Goal: Task Accomplishment & Management: Manage account settings

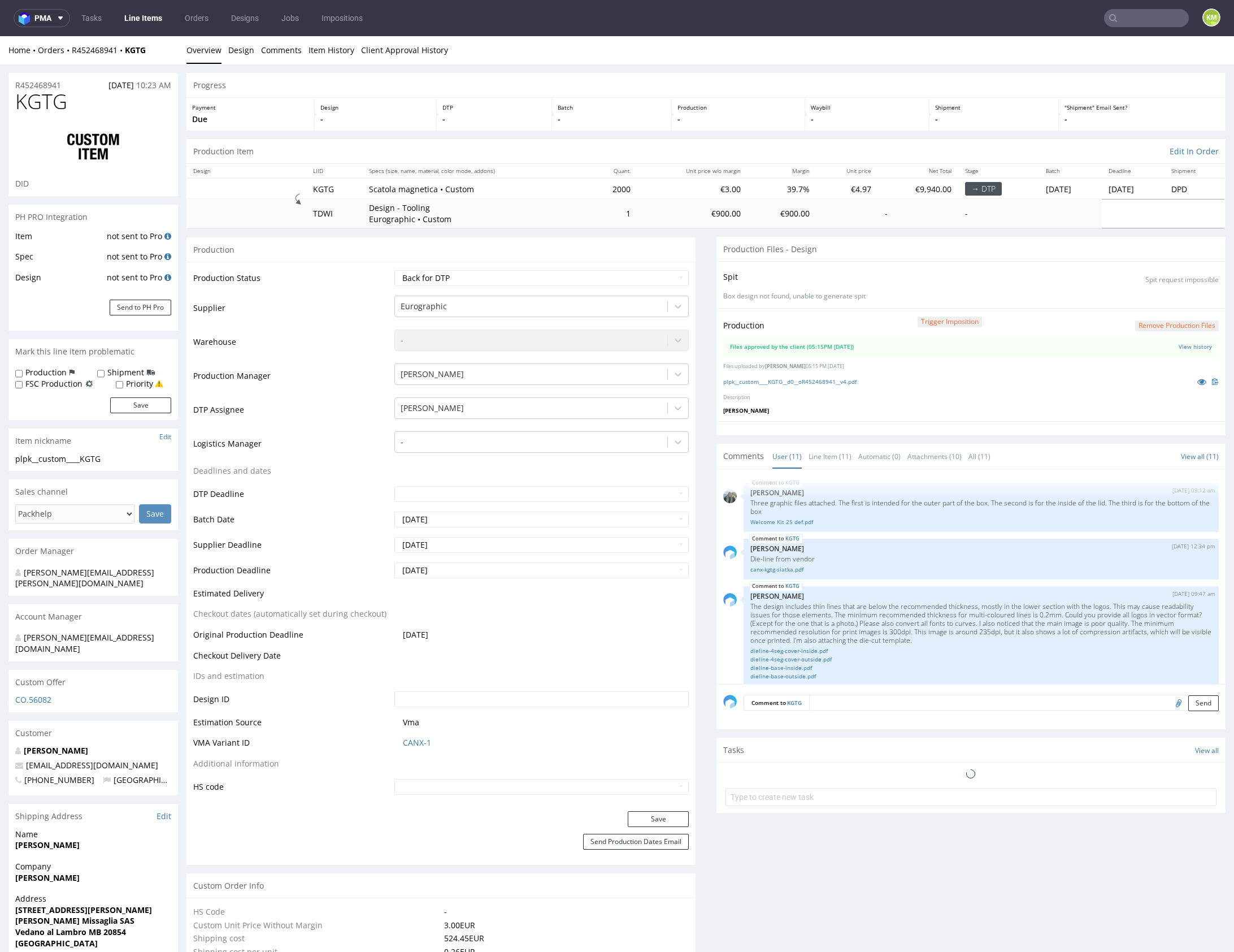
scroll to position [511, 0]
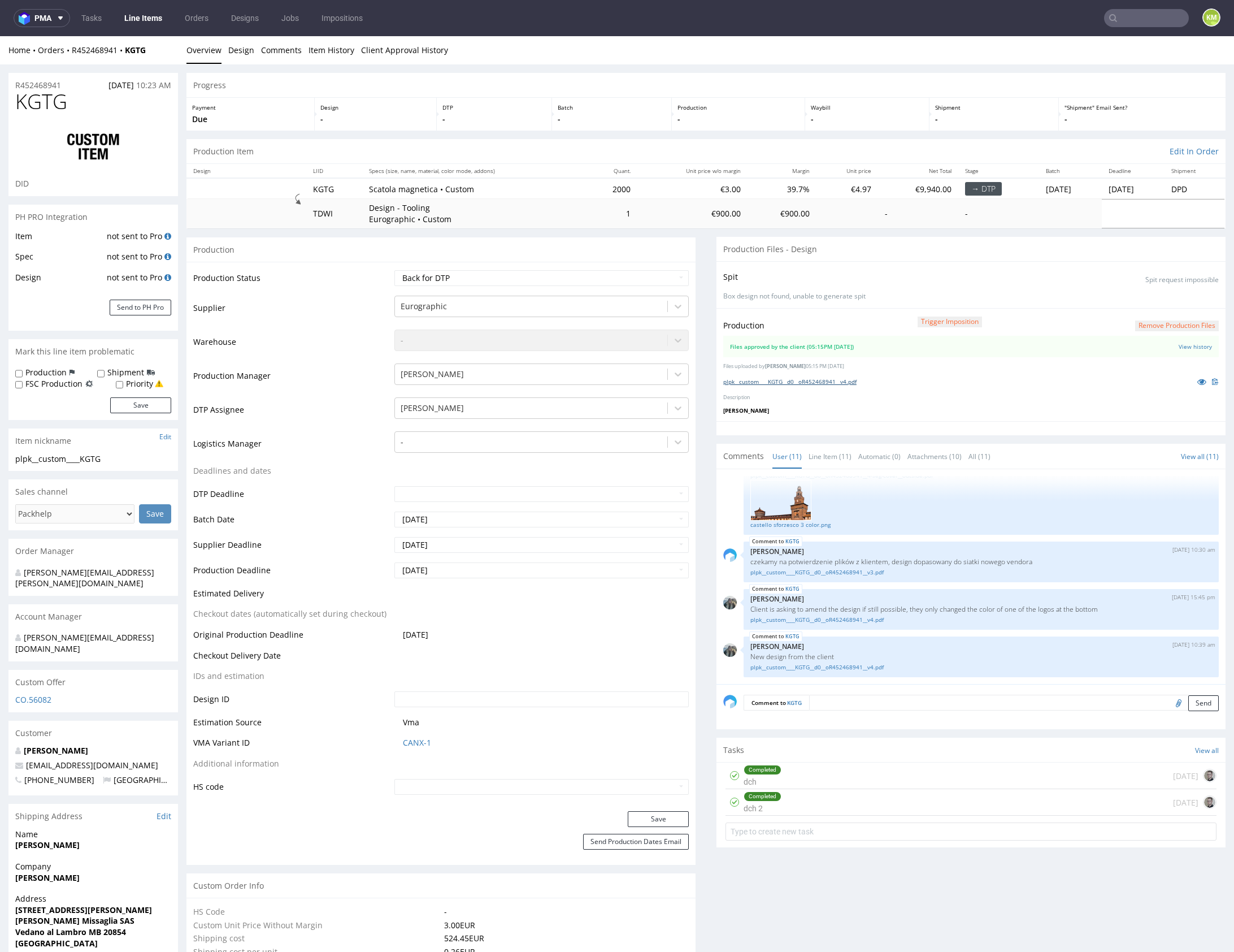
click at [856, 382] on link "plpk__custom____KGTG__d0__oR452468941__v4.pdf" at bounding box center [790, 382] width 133 height 8
click at [872, 636] on div "KGTG 1st Sep 25 | 10:39 am Zeniuk Magdalena New design from the client plpk__cu…" at bounding box center [981, 657] width 476 height 41
click at [868, 666] on link "plpk__custom____KGTG__d0__oR452468941__v4.pdf" at bounding box center [981, 667] width 461 height 8
click at [1144, 328] on button "Remove production files" at bounding box center [1177, 326] width 84 height 11
click at [1148, 300] on link "Yes" at bounding box center [1147, 300] width 32 height 17
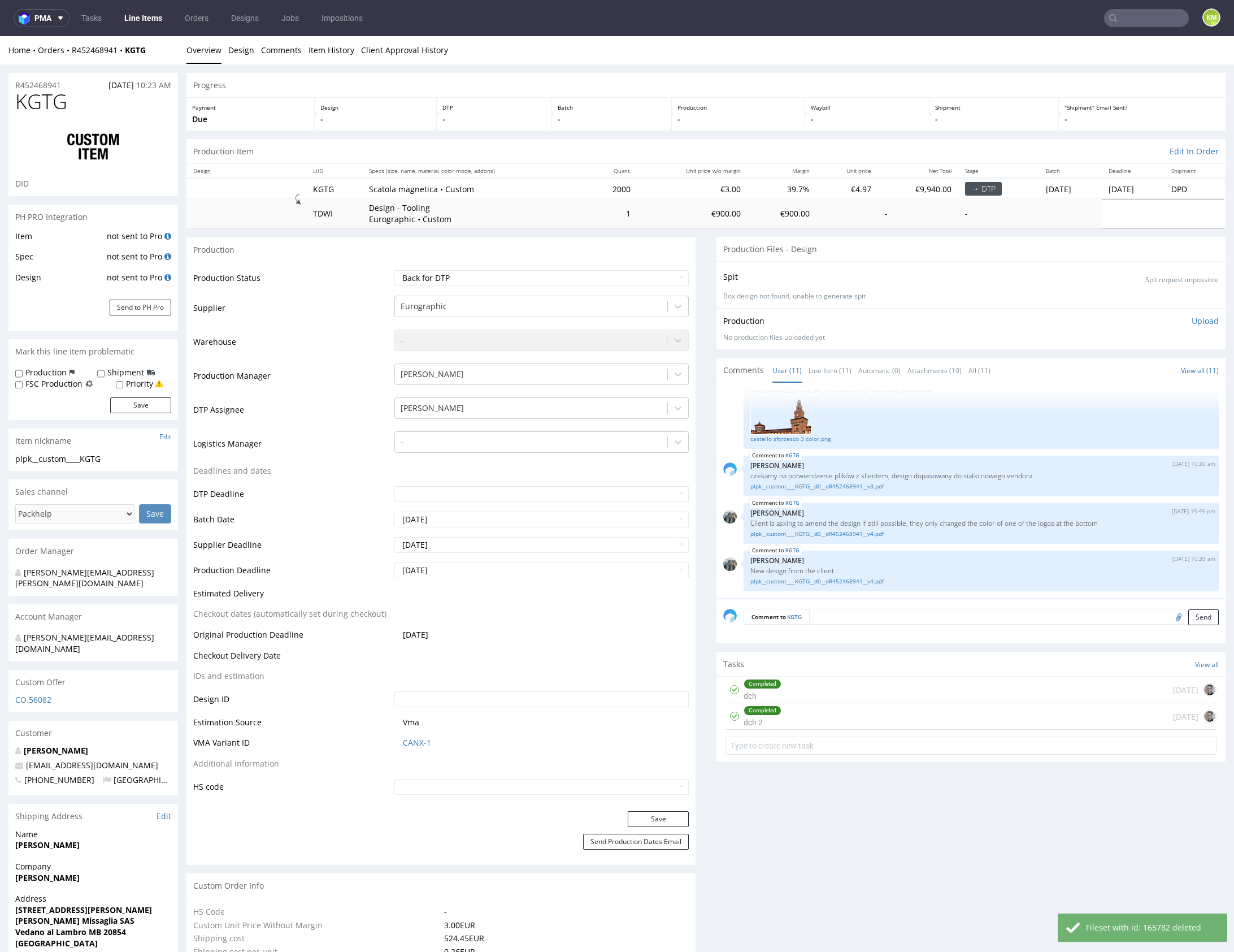
click at [1192, 323] on p "Upload" at bounding box center [1205, 321] width 27 height 12
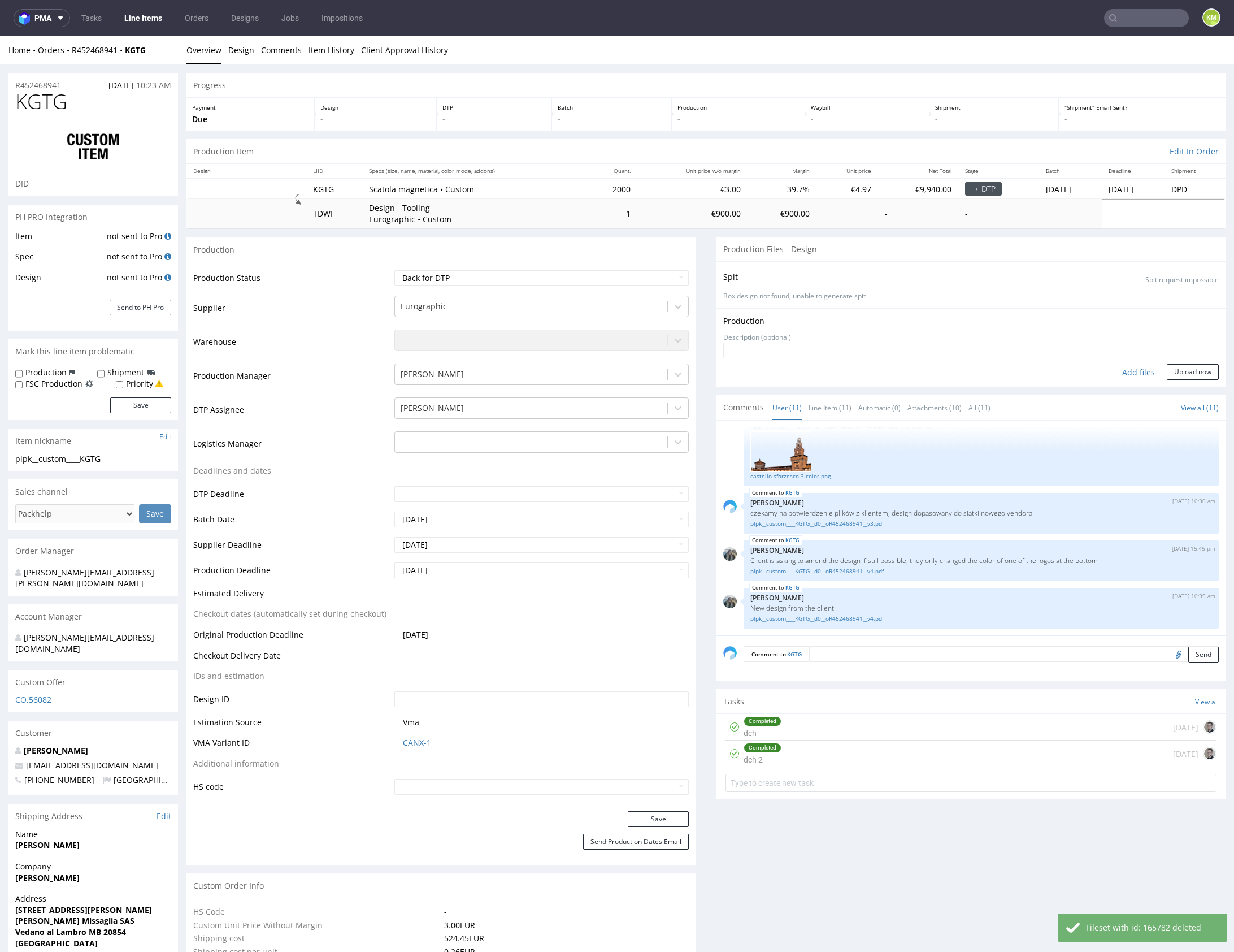
click at [1119, 371] on div "Add files" at bounding box center [1139, 373] width 56 height 17
type input "C:\fakepath\plpk__custom____KGTG__d0__oR452468941__v5.pdf"
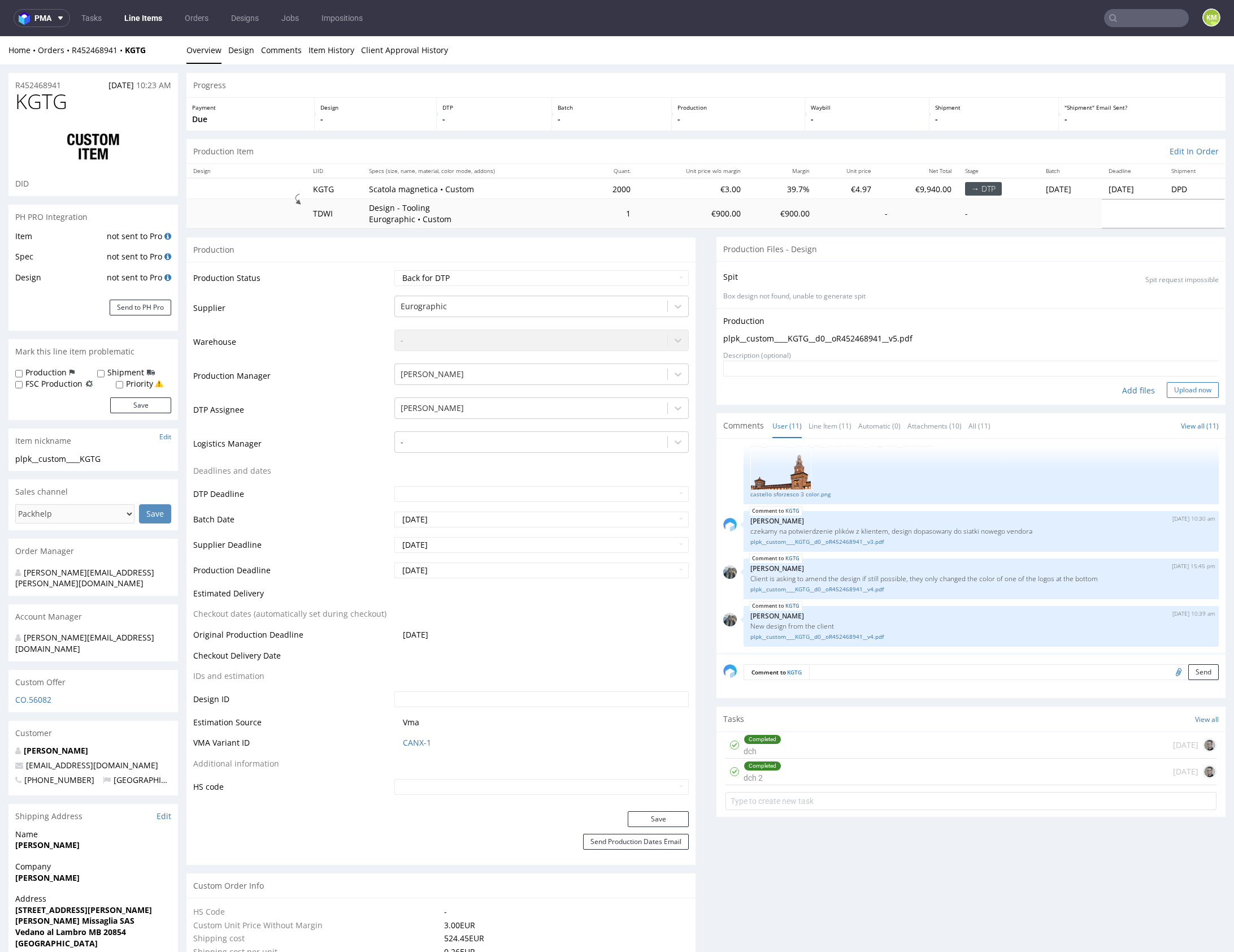
click at [1177, 391] on button "Upload now" at bounding box center [1192, 390] width 52 height 16
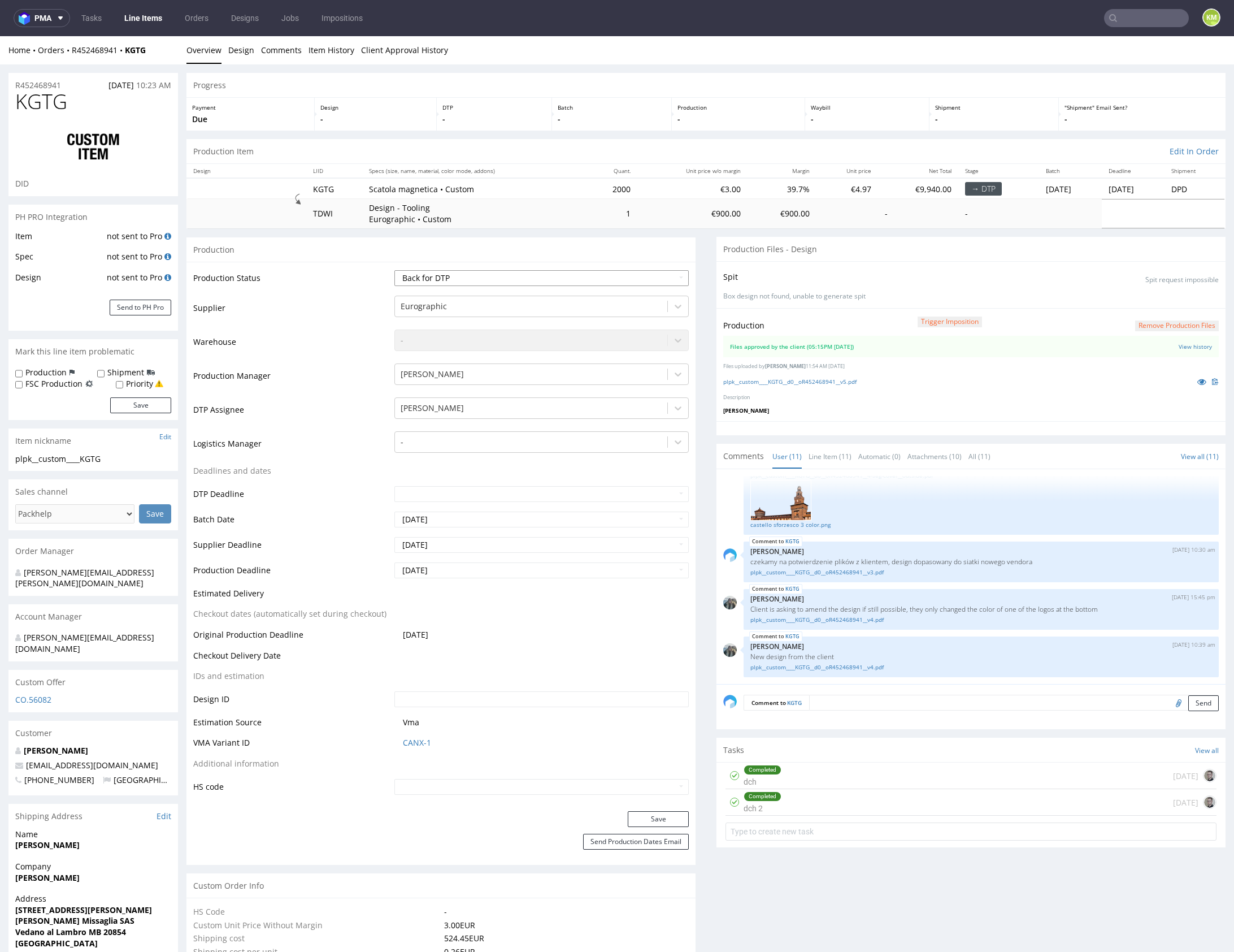
click at [549, 278] on select "Waiting for Artwork Waiting for Diecut Waiting for Mockup Waiting for DTP Waiti…" at bounding box center [541, 278] width 294 height 16
select select "dtp_production_ready"
click at [394, 270] on select "Waiting for Artwork Waiting for Diecut Waiting for Mockup Waiting for DTP Waiti…" at bounding box center [541, 278] width 294 height 16
click at [655, 814] on button "Save" at bounding box center [658, 819] width 61 height 16
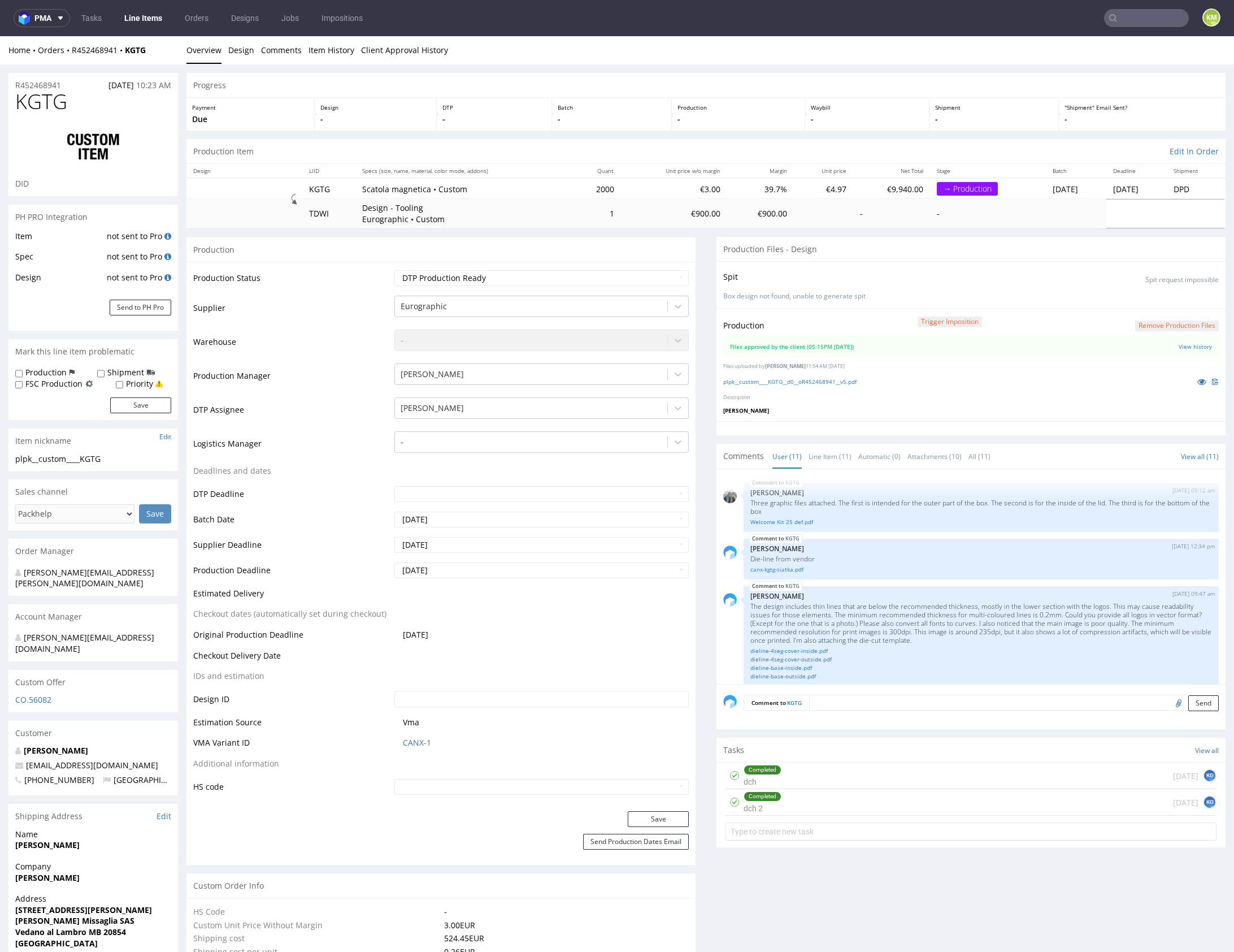
scroll to position [511, 0]
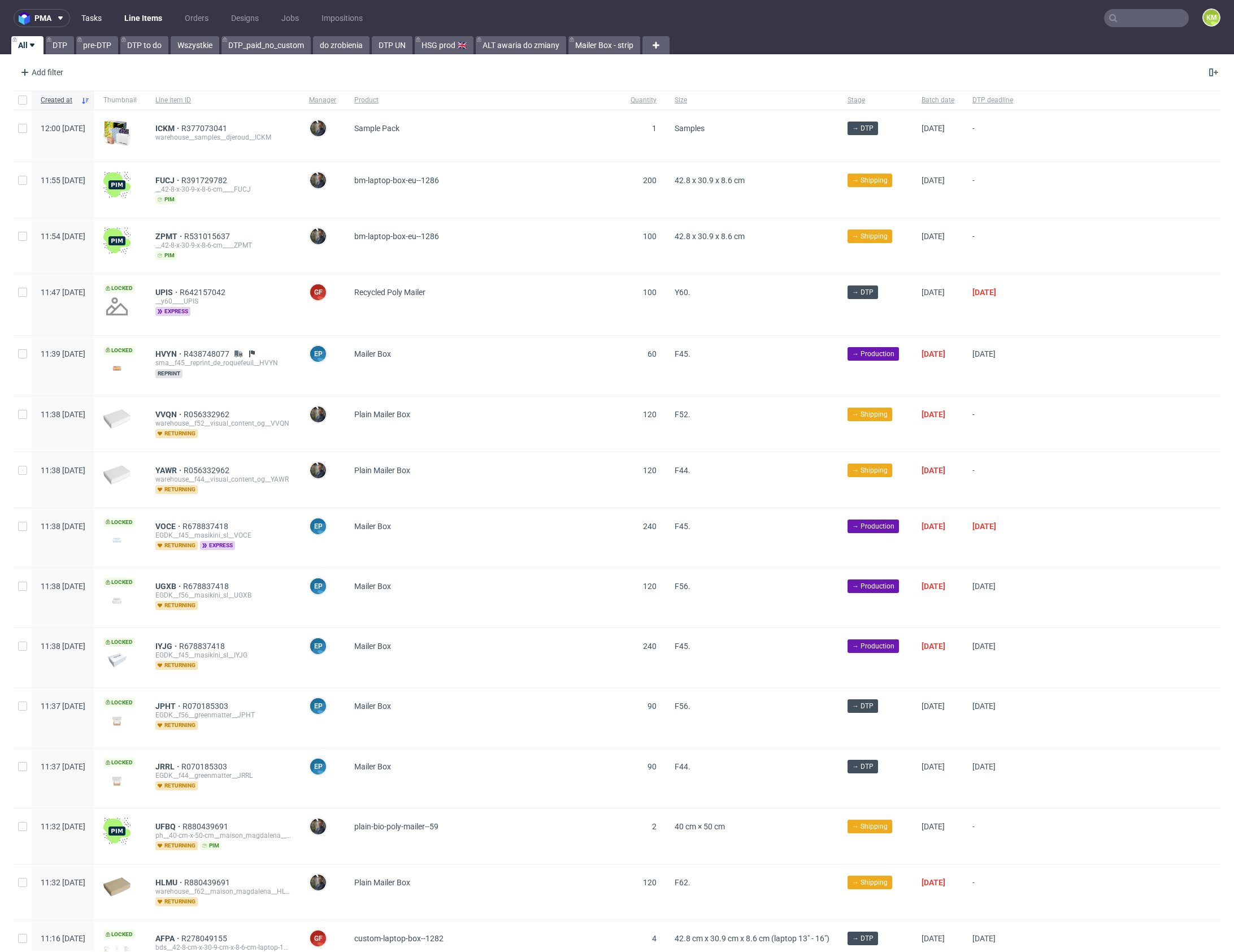
click at [99, 22] on link "Tasks" at bounding box center [92, 18] width 34 height 18
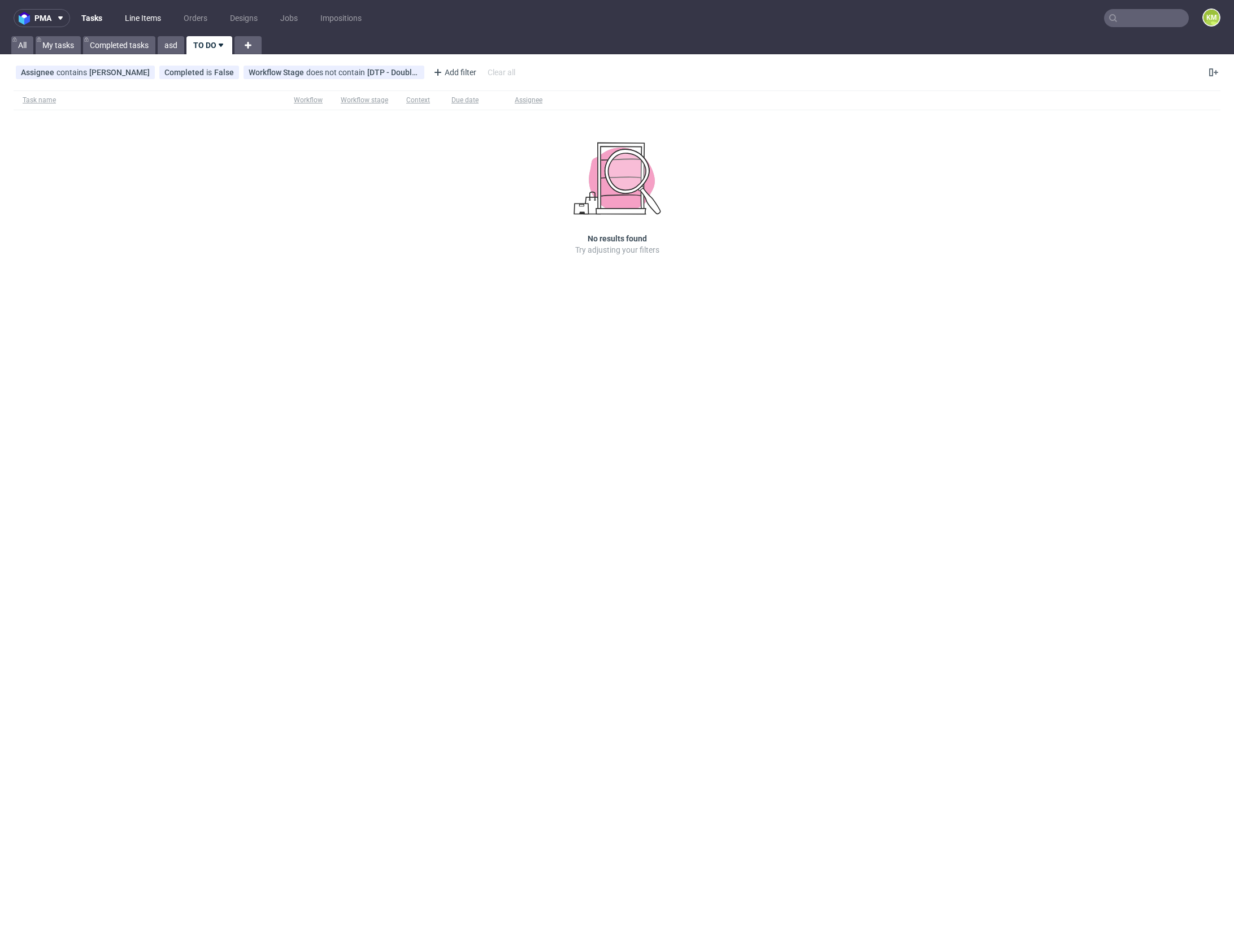
click at [152, 17] on link "Line Items" at bounding box center [143, 18] width 50 height 18
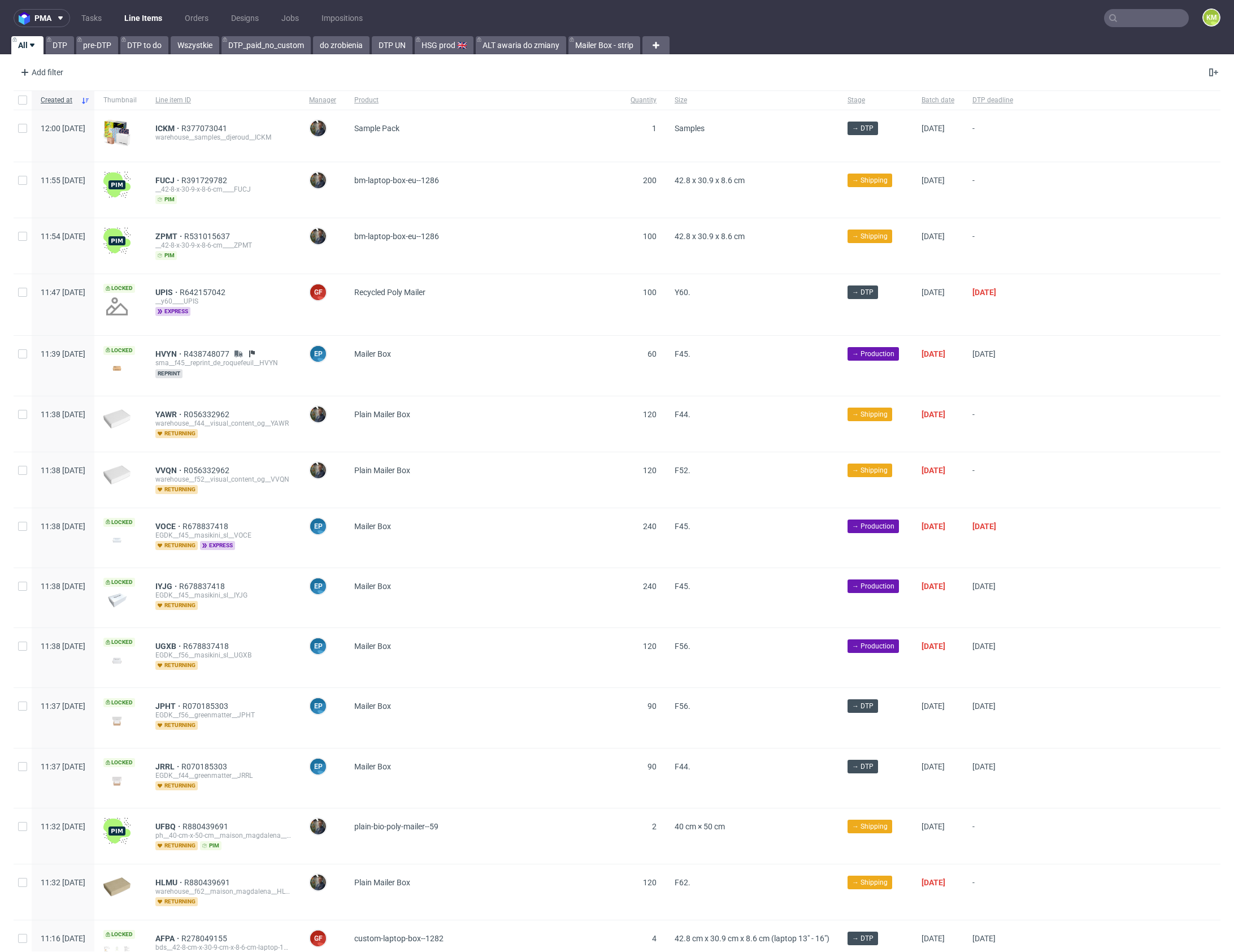
click at [350, 51] on link "do zrobienia" at bounding box center [341, 45] width 56 height 18
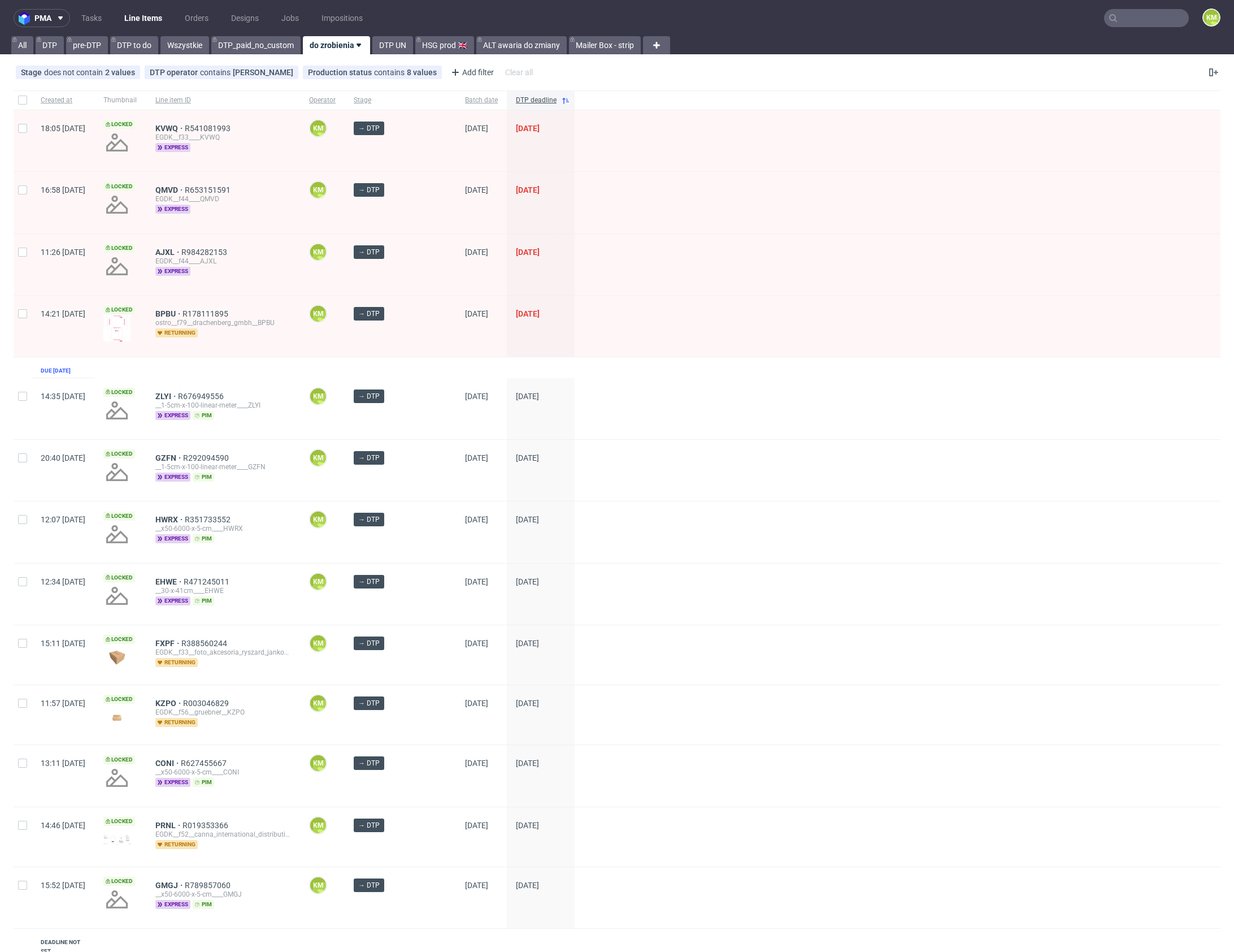
scroll to position [447, 0]
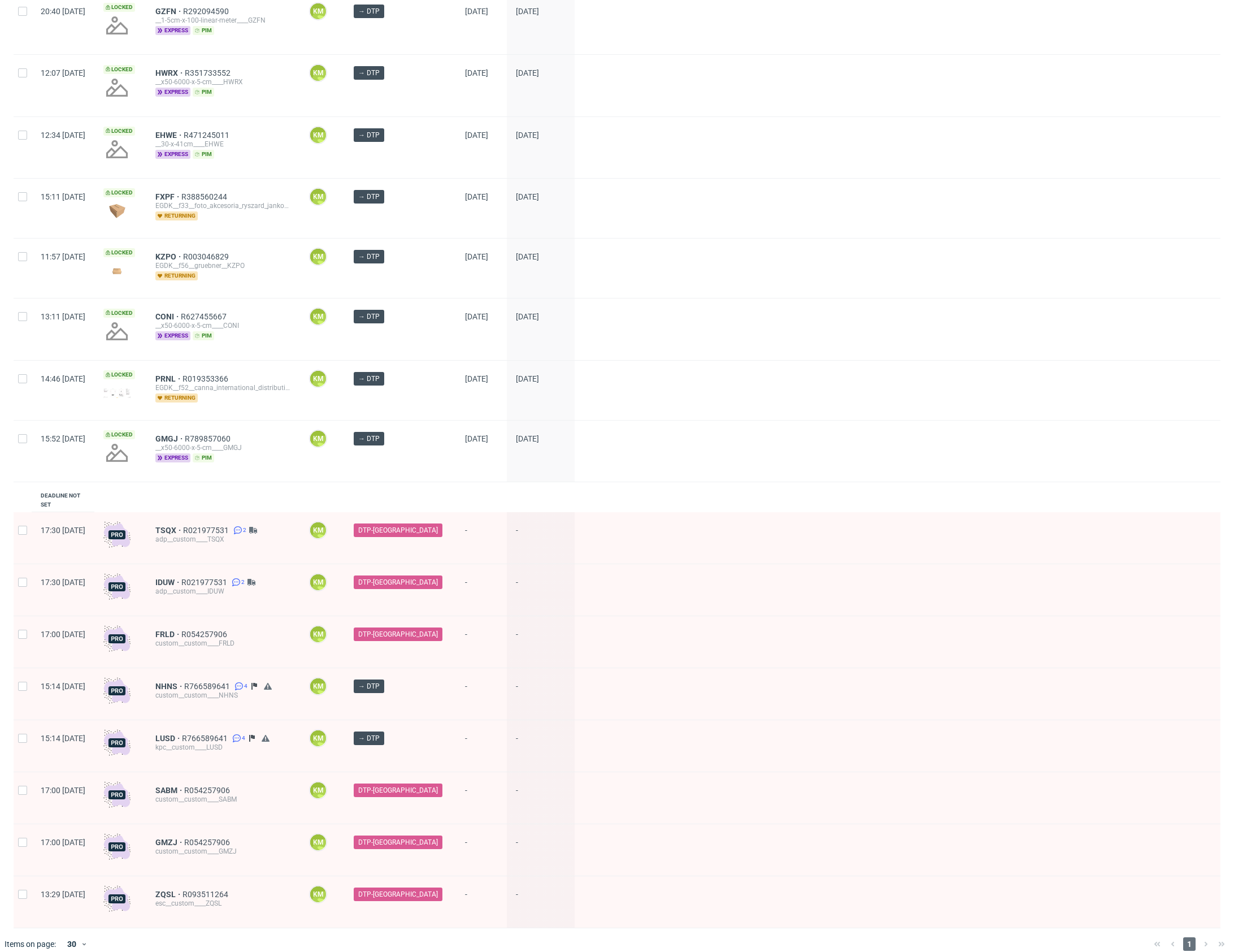
click at [1197, 937] on div "1" at bounding box center [1189, 944] width 80 height 13
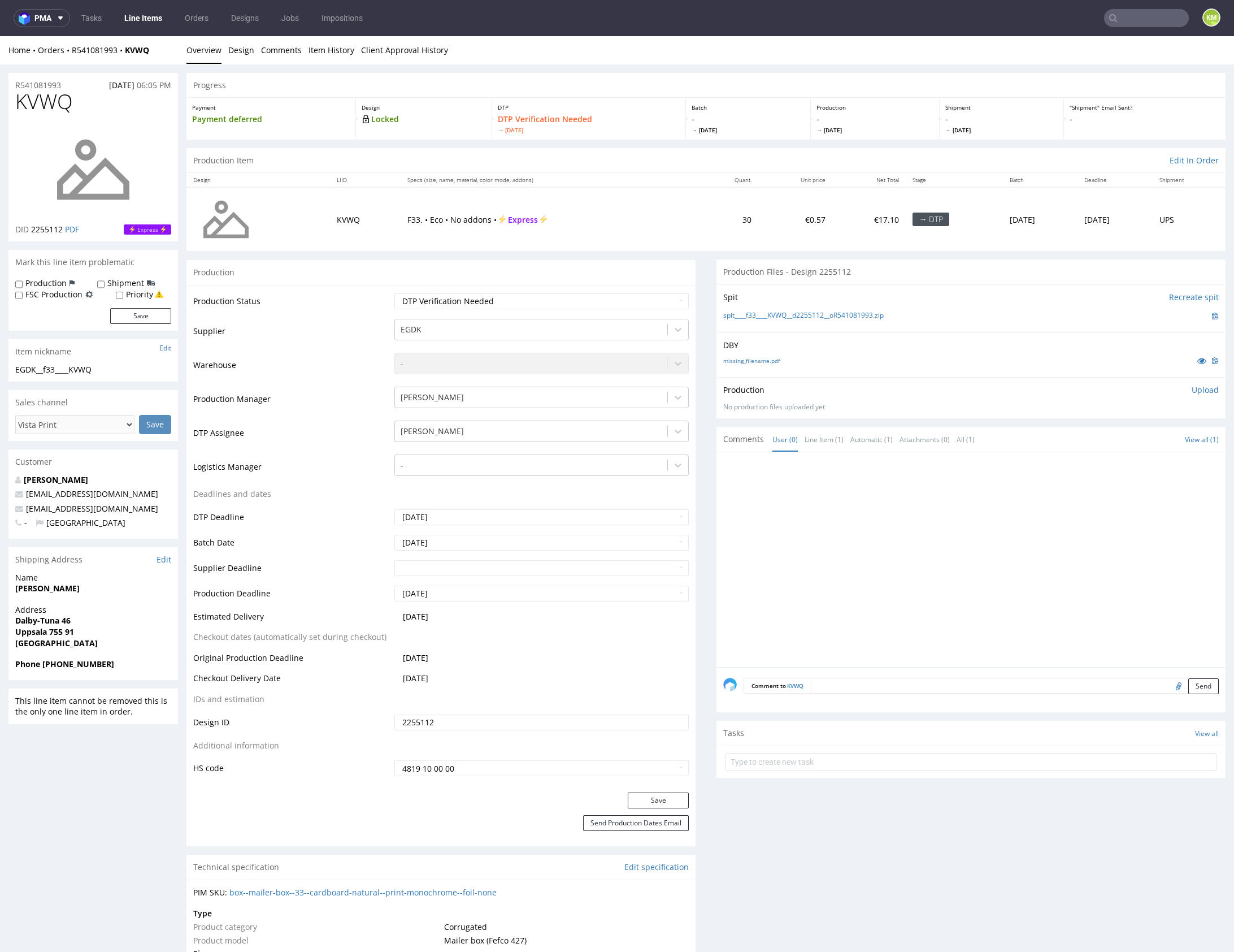
click at [819, 382] on div "Production Upload No production files uploaded yet Description (optional) Add f…" at bounding box center [972, 398] width 509 height 41
click at [767, 360] on link "missing_filename.pdf" at bounding box center [751, 360] width 56 height 8
click at [47, 102] on span "KVWQ" at bounding box center [44, 101] width 58 height 22
copy span "KVWQ"
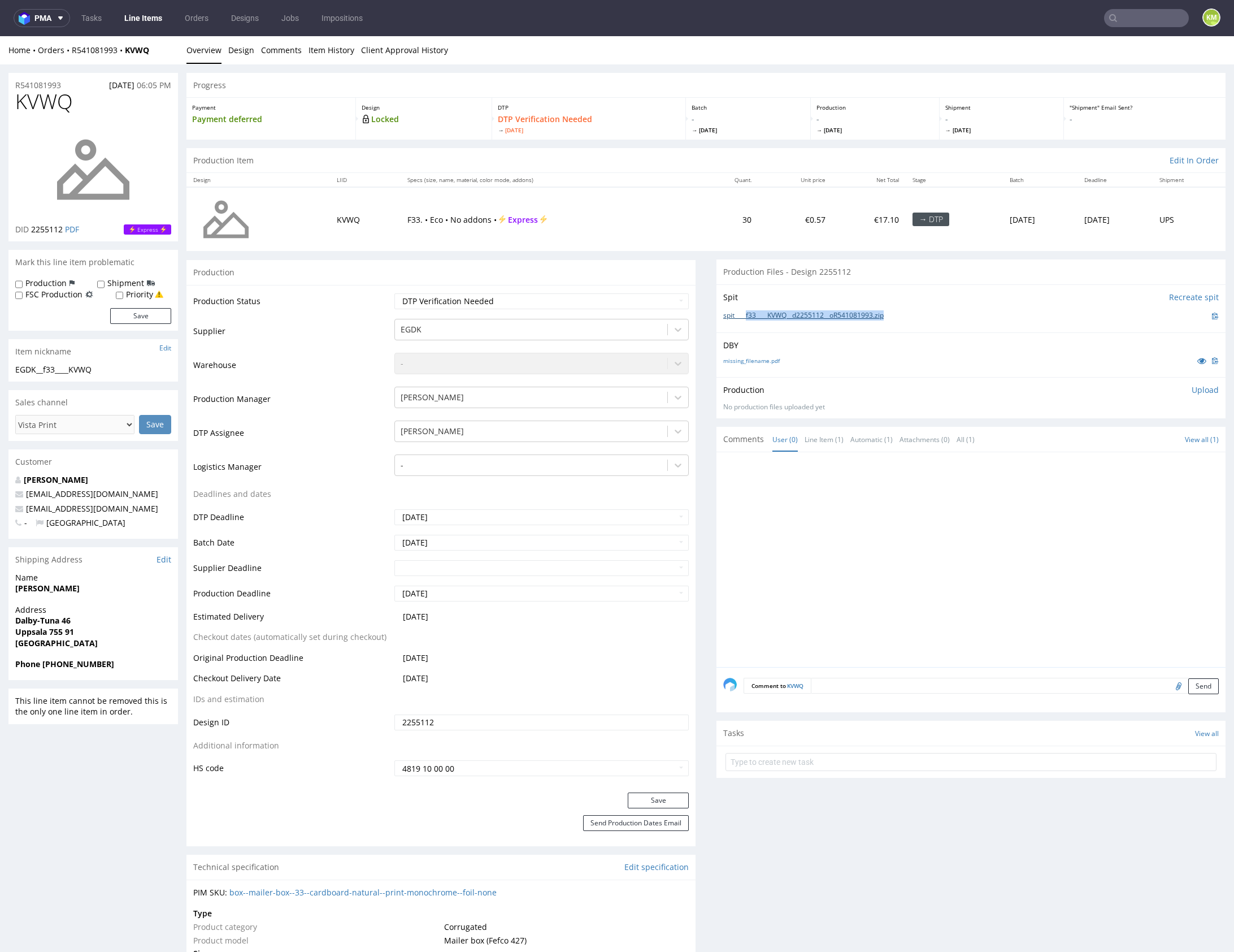
drag, startPoint x: 897, startPoint y: 318, endPoint x: 744, endPoint y: 312, distance: 153.1
click at [744, 312] on div "spit____f33____KVWQ__d2255112__oR541081993.zip" at bounding box center [971, 316] width 495 height 12
copy link "f33____KVWQ__d2255112__oR541081993.zip"
click at [1192, 390] on p "Upload" at bounding box center [1205, 390] width 27 height 12
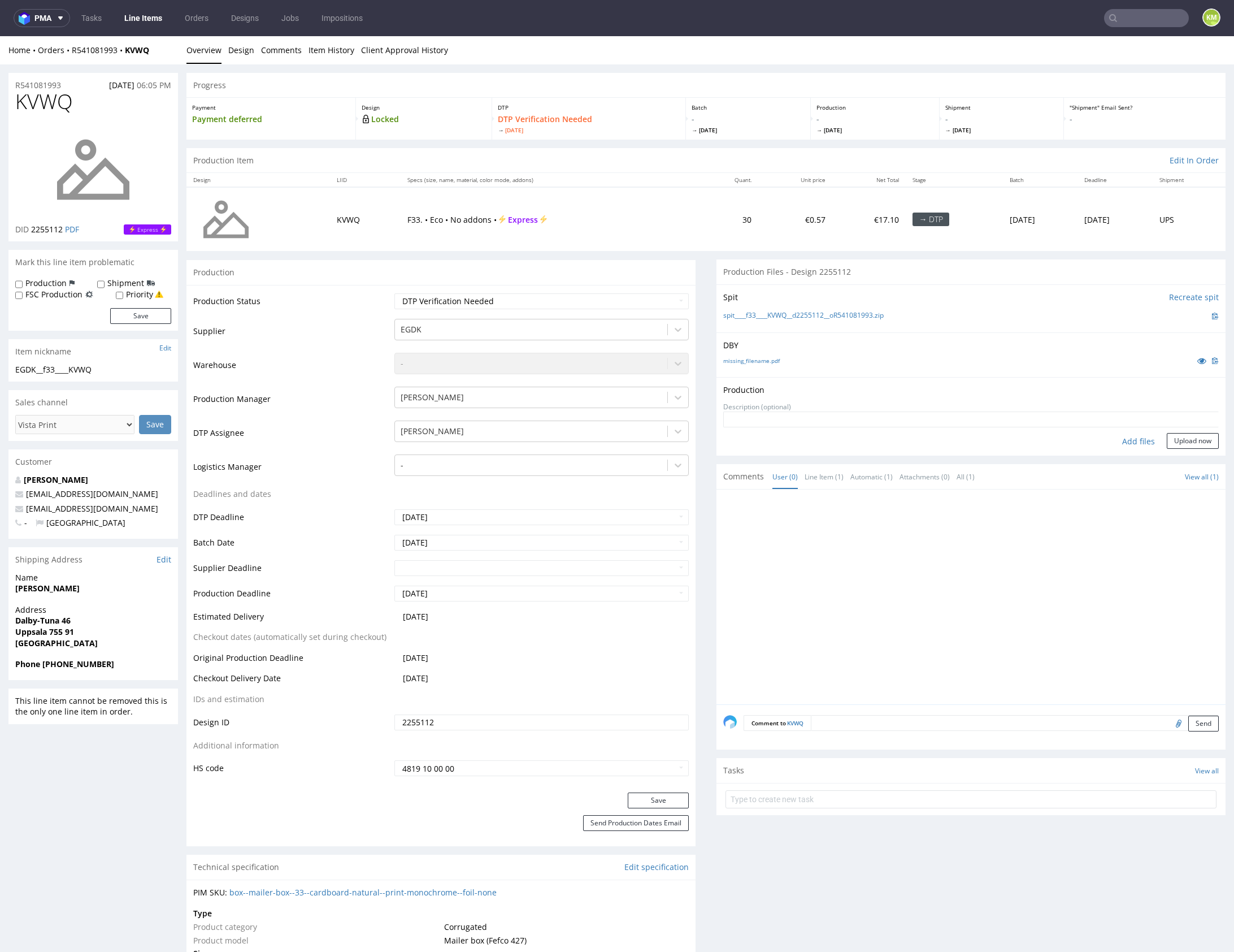
click at [1130, 440] on div "Add files" at bounding box center [1139, 441] width 56 height 17
type input "C:\fakepath\f33____KVWQ__d2255112__oR541081993__outside.pdf"
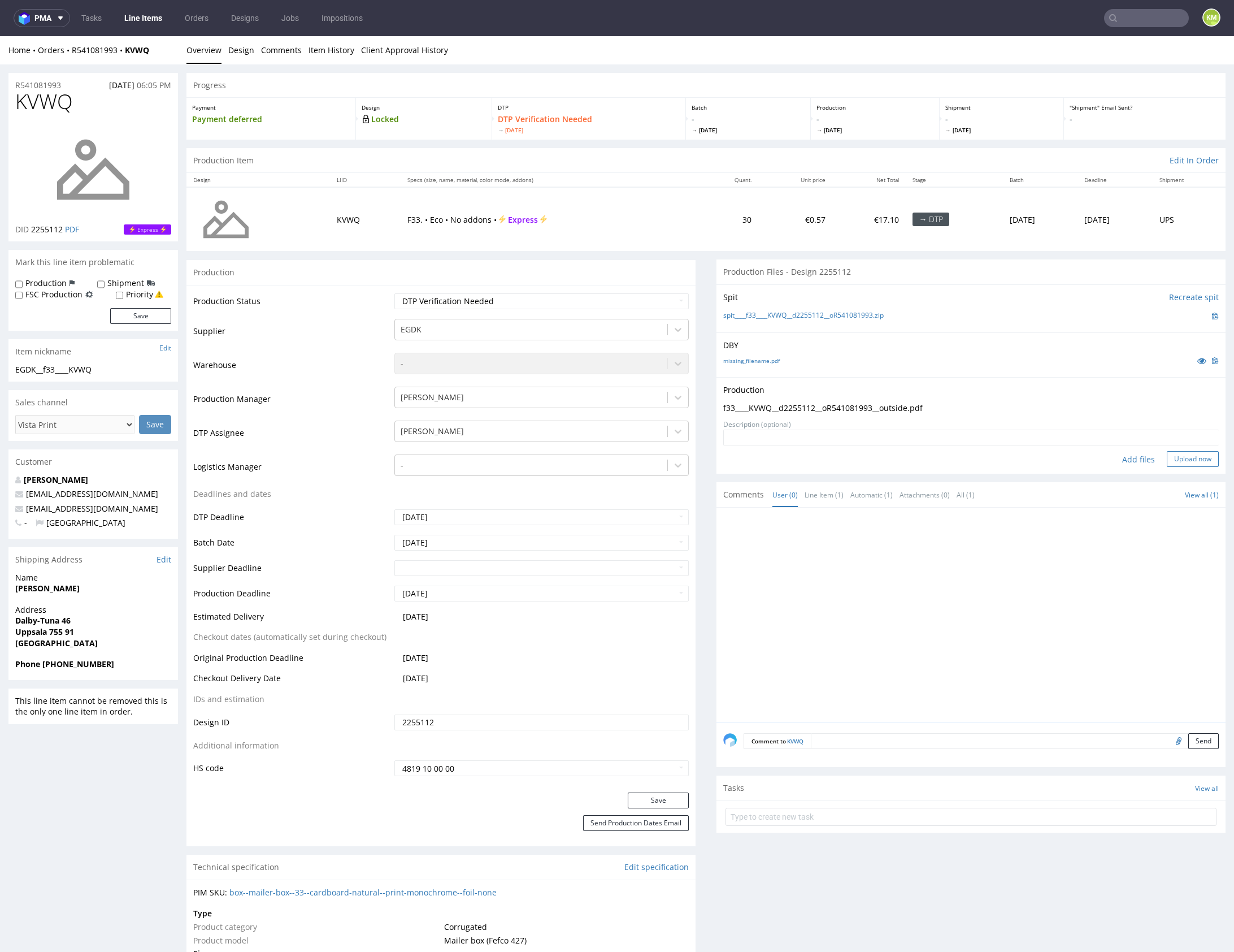
click at [1180, 462] on button "Upload now" at bounding box center [1192, 459] width 52 height 16
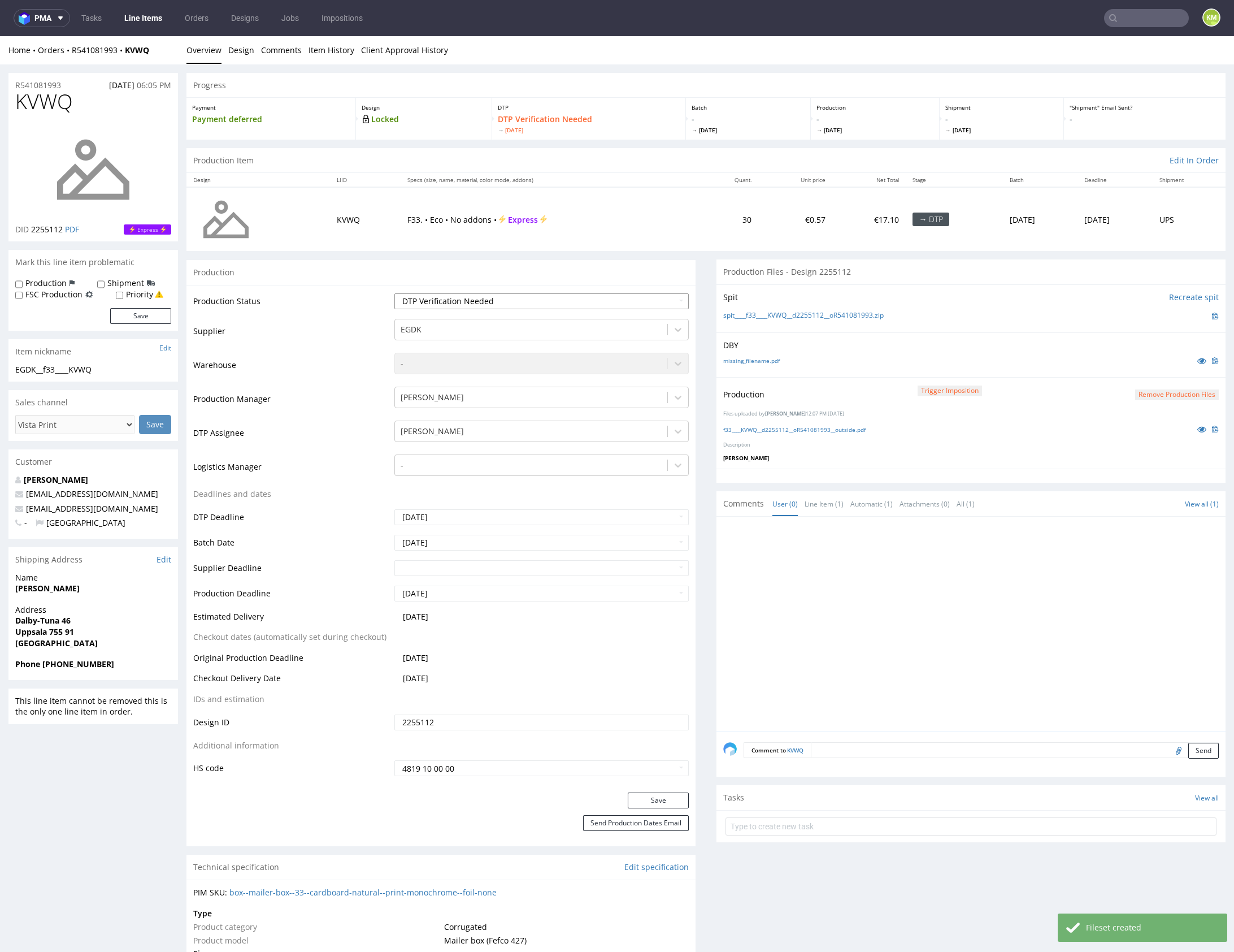
click at [622, 305] on select "Waiting for Artwork Waiting for Diecut Waiting for Mockup Waiting for DTP Waiti…" at bounding box center [541, 301] width 294 height 16
select select "dtp_production_ready"
click at [394, 293] on select "Waiting for Artwork Waiting for Diecut Waiting for Mockup Waiting for DTP Waiti…" at bounding box center [541, 301] width 294 height 16
click at [668, 797] on button "Save" at bounding box center [658, 800] width 61 height 16
click at [858, 658] on div at bounding box center [974, 627] width 502 height 208
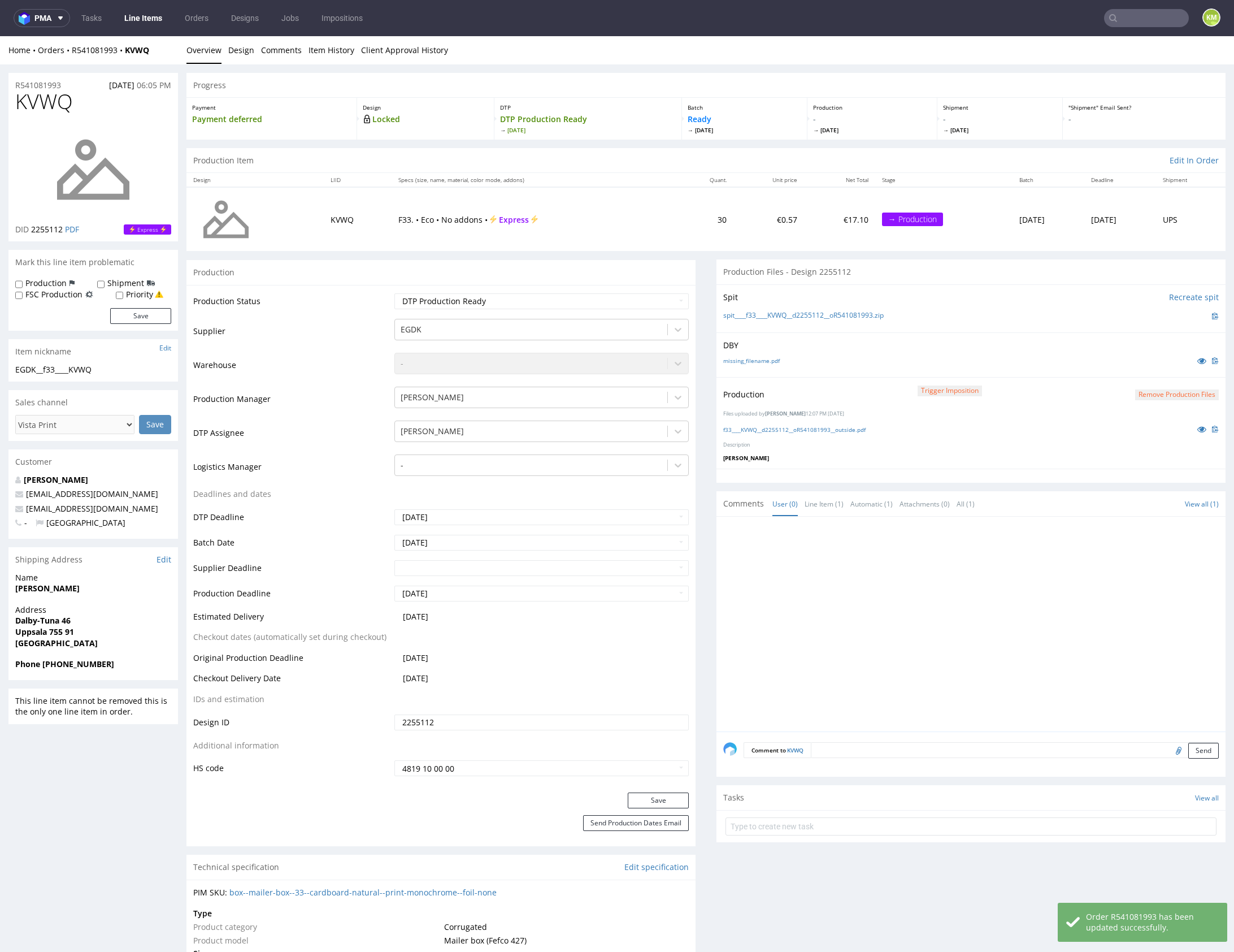
click at [920, 624] on div at bounding box center [974, 627] width 502 height 208
click at [920, 624] on div at bounding box center [974, 627] width 502 height 208
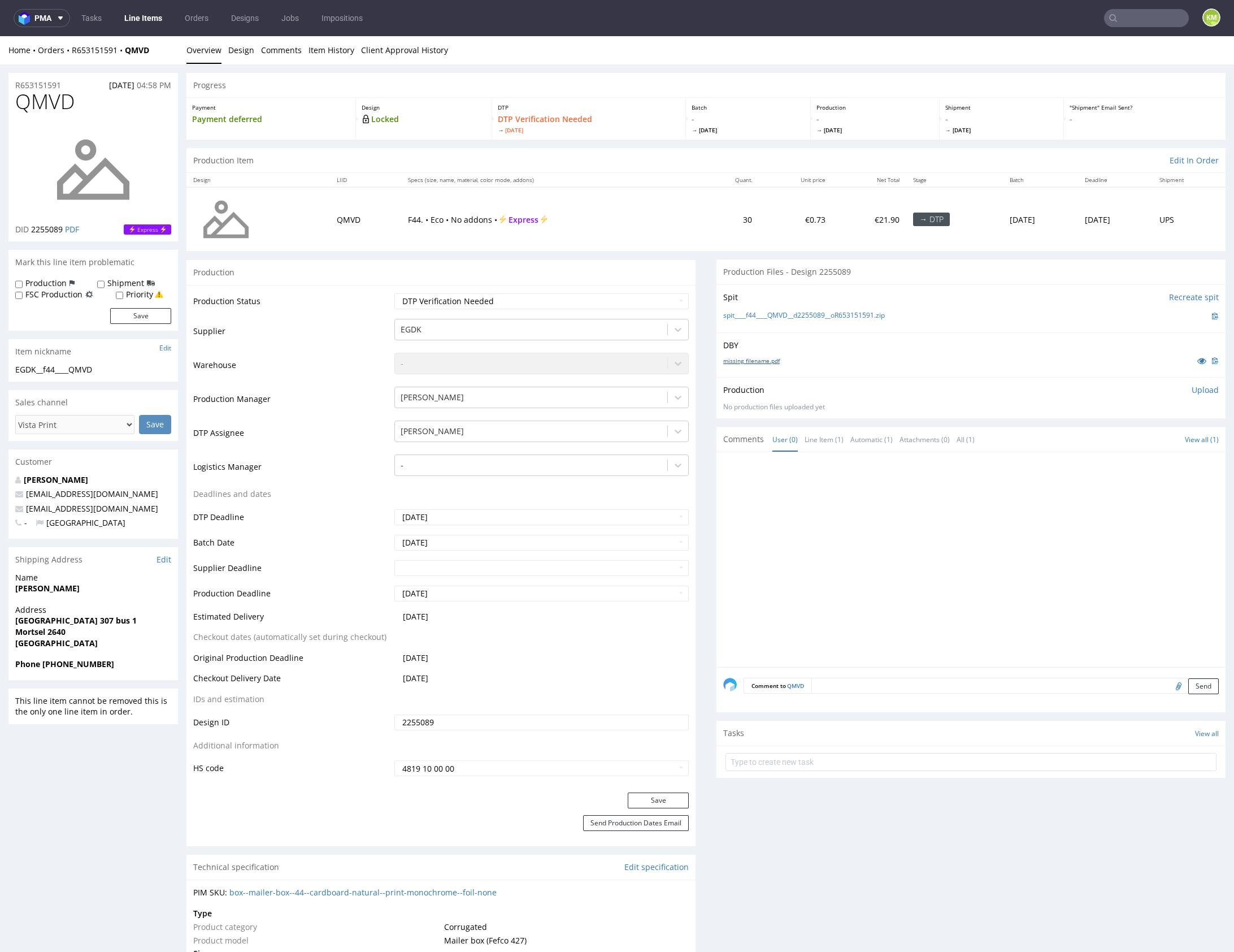
click at [753, 361] on link "missing_filename.pdf" at bounding box center [751, 360] width 56 height 8
click at [49, 102] on span "QMVD" at bounding box center [45, 101] width 60 height 22
copy span "QMVD"
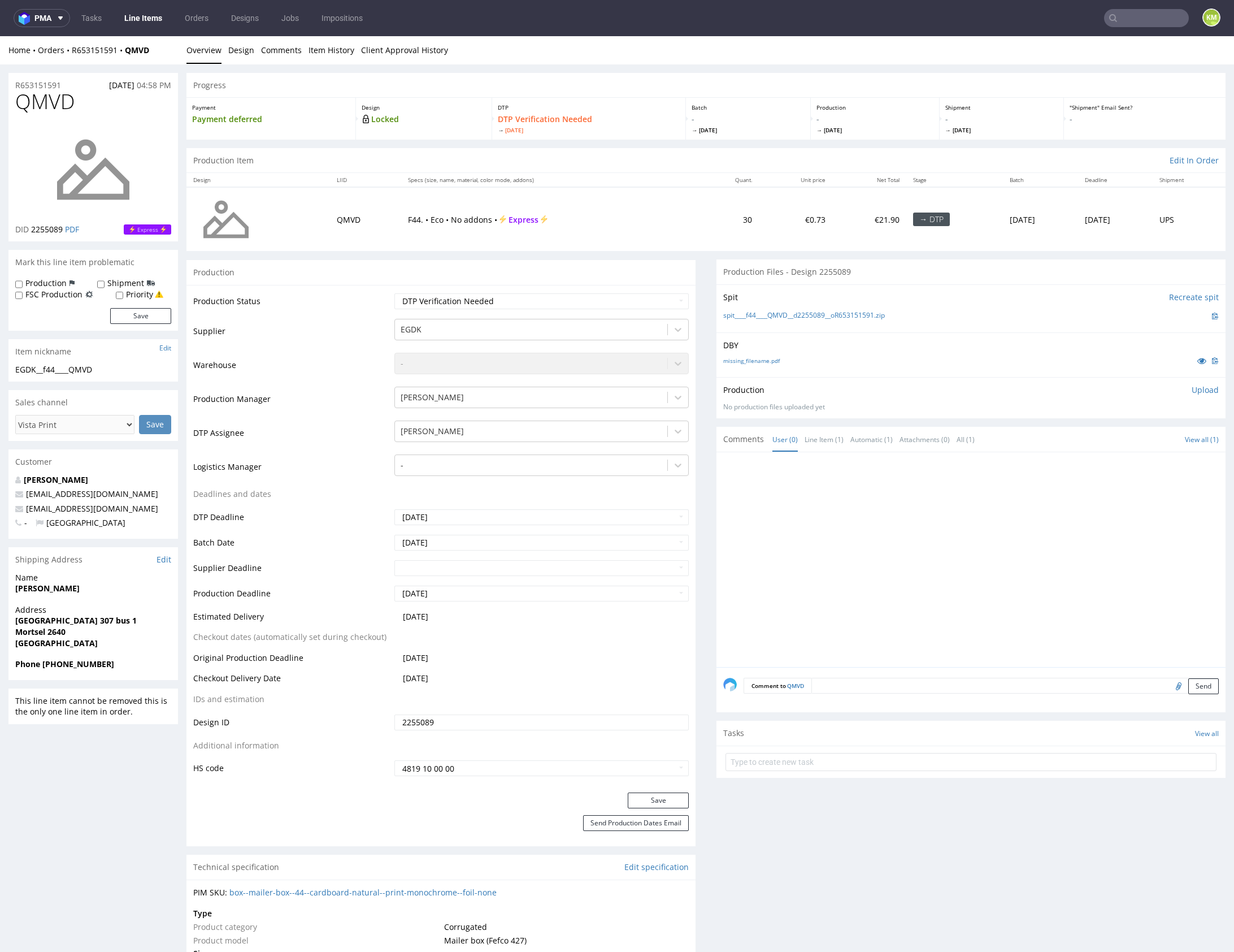
click at [886, 547] on div at bounding box center [974, 563] width 502 height 208
click at [920, 535] on div at bounding box center [974, 563] width 502 height 208
drag, startPoint x: 893, startPoint y: 314, endPoint x: 745, endPoint y: 312, distance: 148.0
click at [745, 312] on div "spit____f44____QMVD__d2255089__oR653151591.zip" at bounding box center [971, 316] width 495 height 12
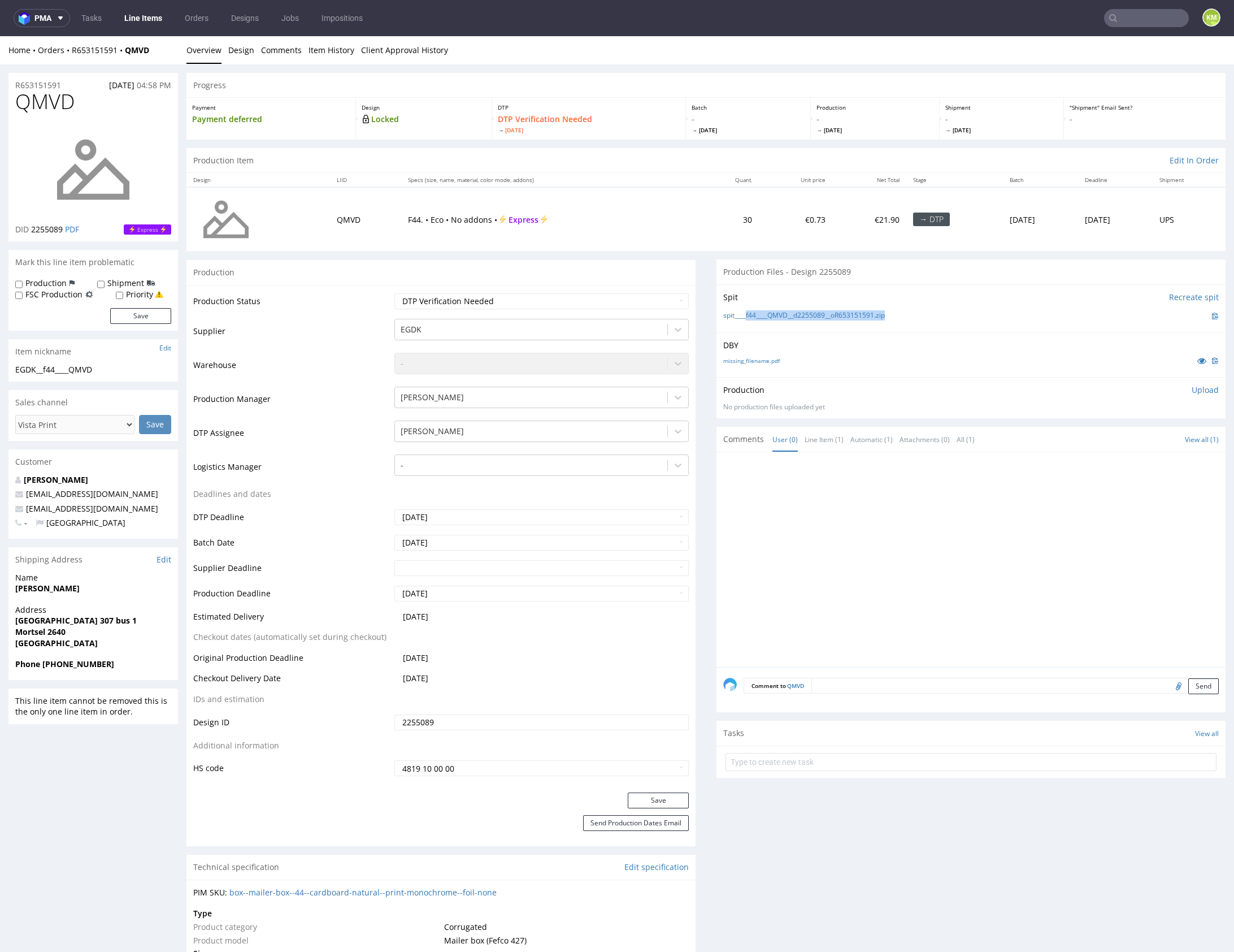
copy link "f44____QMVD__d2255089__oR653151591.zip"
click at [1198, 389] on p "Upload" at bounding box center [1205, 390] width 27 height 12
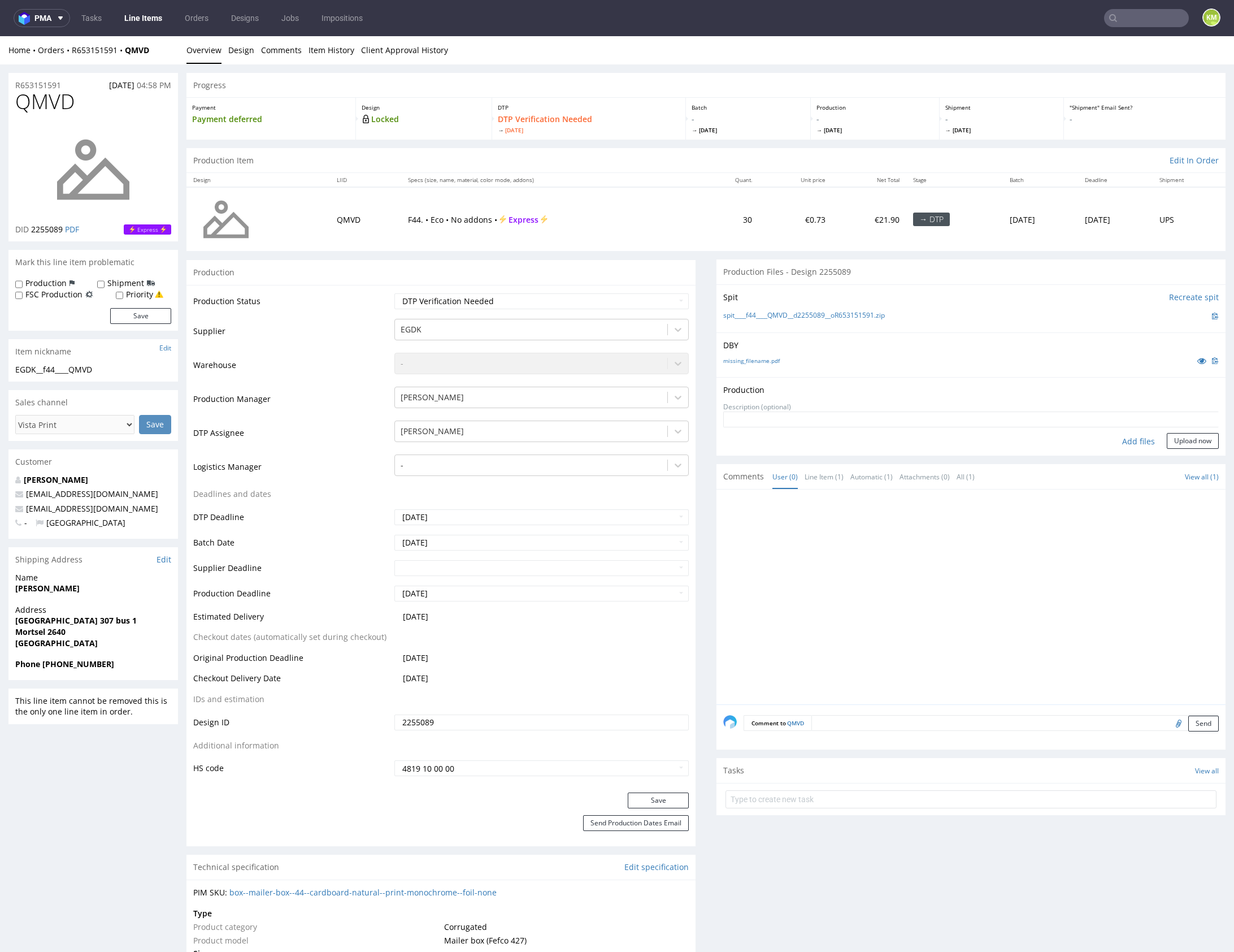
click at [1136, 442] on div "Add files" at bounding box center [1139, 441] width 56 height 17
type input "C:\fakepath\f44____QMVD__d2255089__oR653151591__outside.pdf"
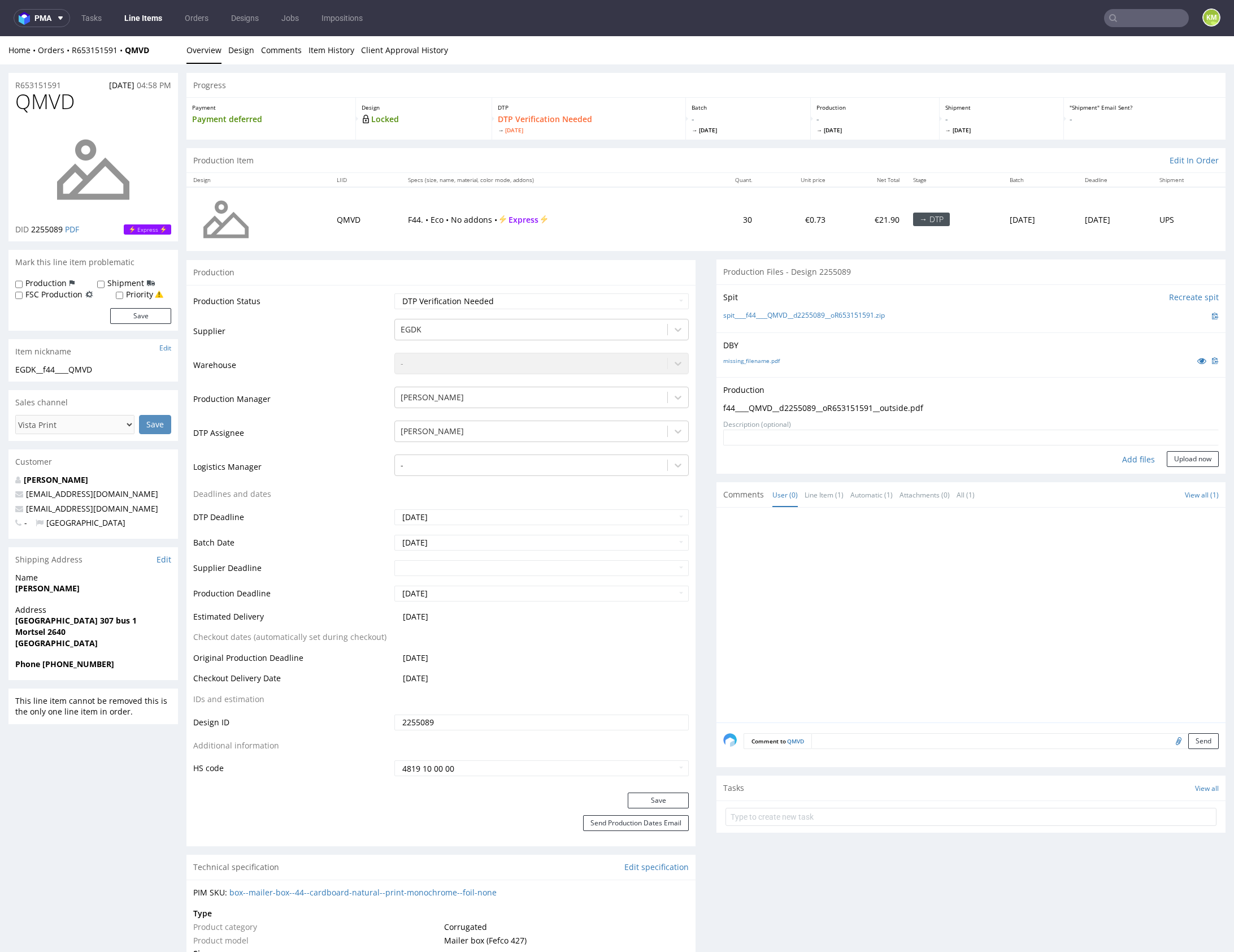
click at [1173, 434] on textarea at bounding box center [971, 437] width 495 height 16
click at [1177, 455] on button "Upload now" at bounding box center [1192, 459] width 52 height 16
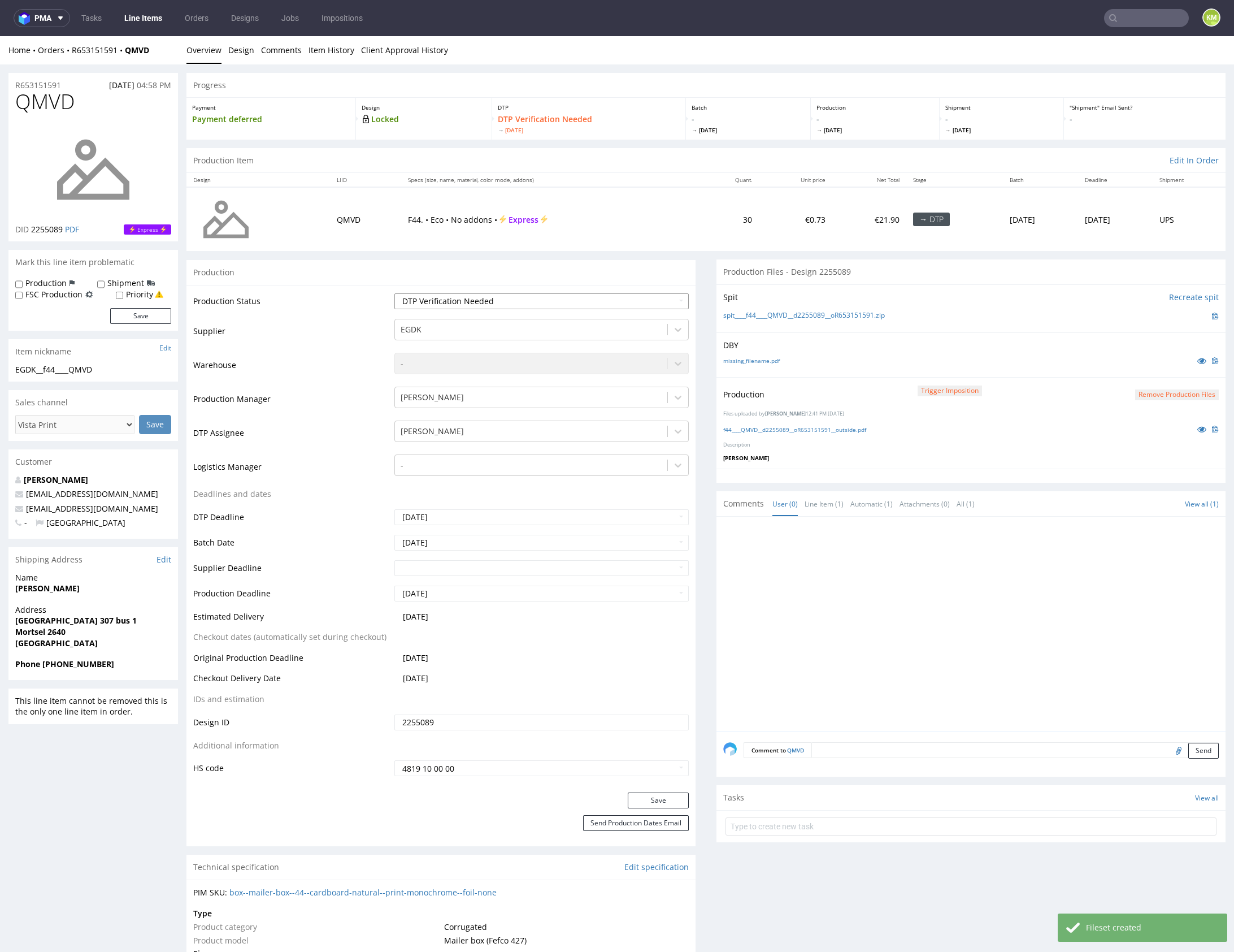
click at [605, 301] on select "Waiting for Artwork Waiting for Diecut Waiting for Mockup Waiting for DTP Waiti…" at bounding box center [541, 301] width 294 height 16
select select "dtp_production_ready"
click at [394, 293] on select "Waiting for Artwork Waiting for Diecut Waiting for Mockup Waiting for DTP Waiti…" at bounding box center [541, 301] width 294 height 16
click at [671, 799] on button "Save" at bounding box center [658, 800] width 61 height 16
click at [865, 654] on div at bounding box center [974, 627] width 502 height 208
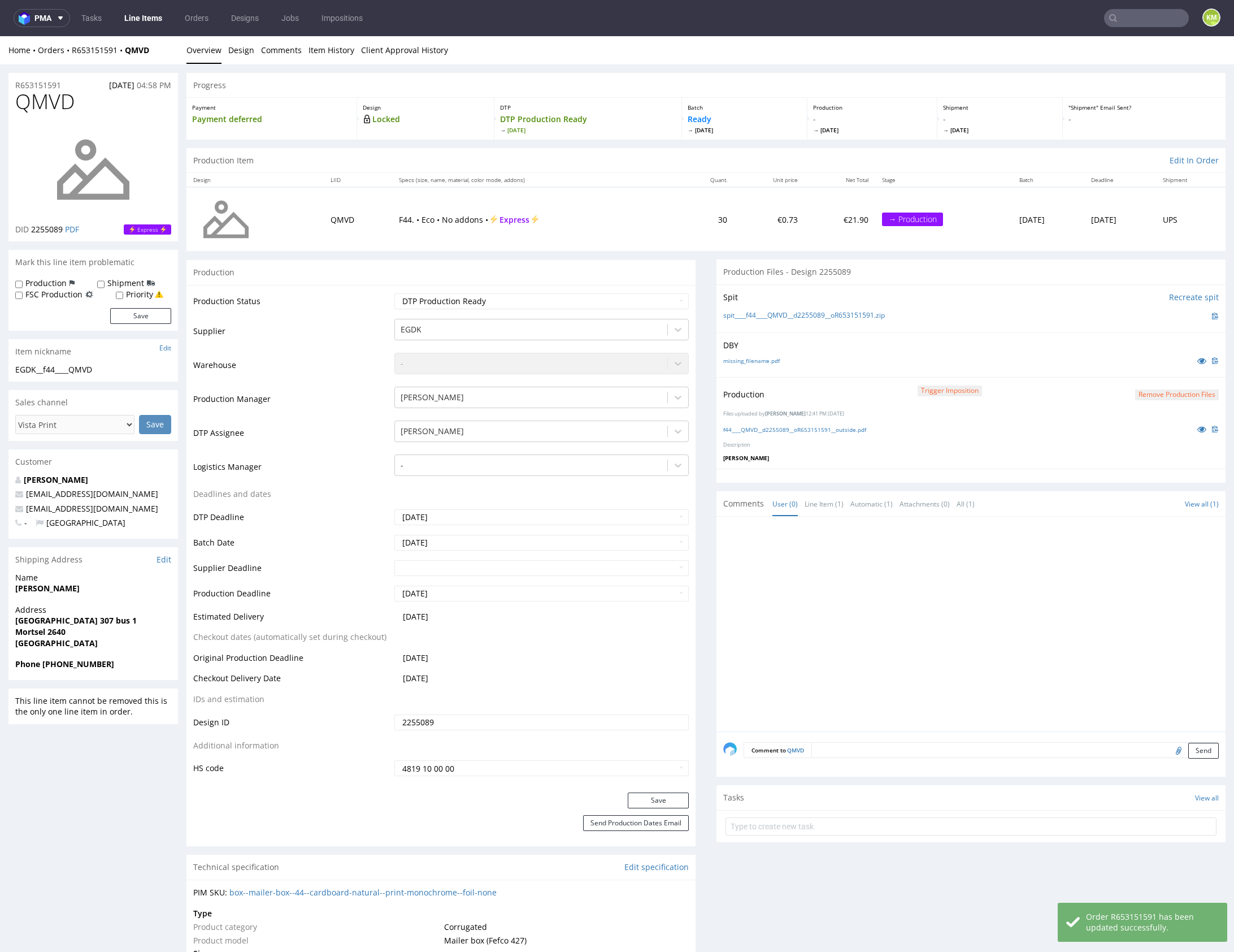
click at [869, 649] on div at bounding box center [974, 627] width 502 height 208
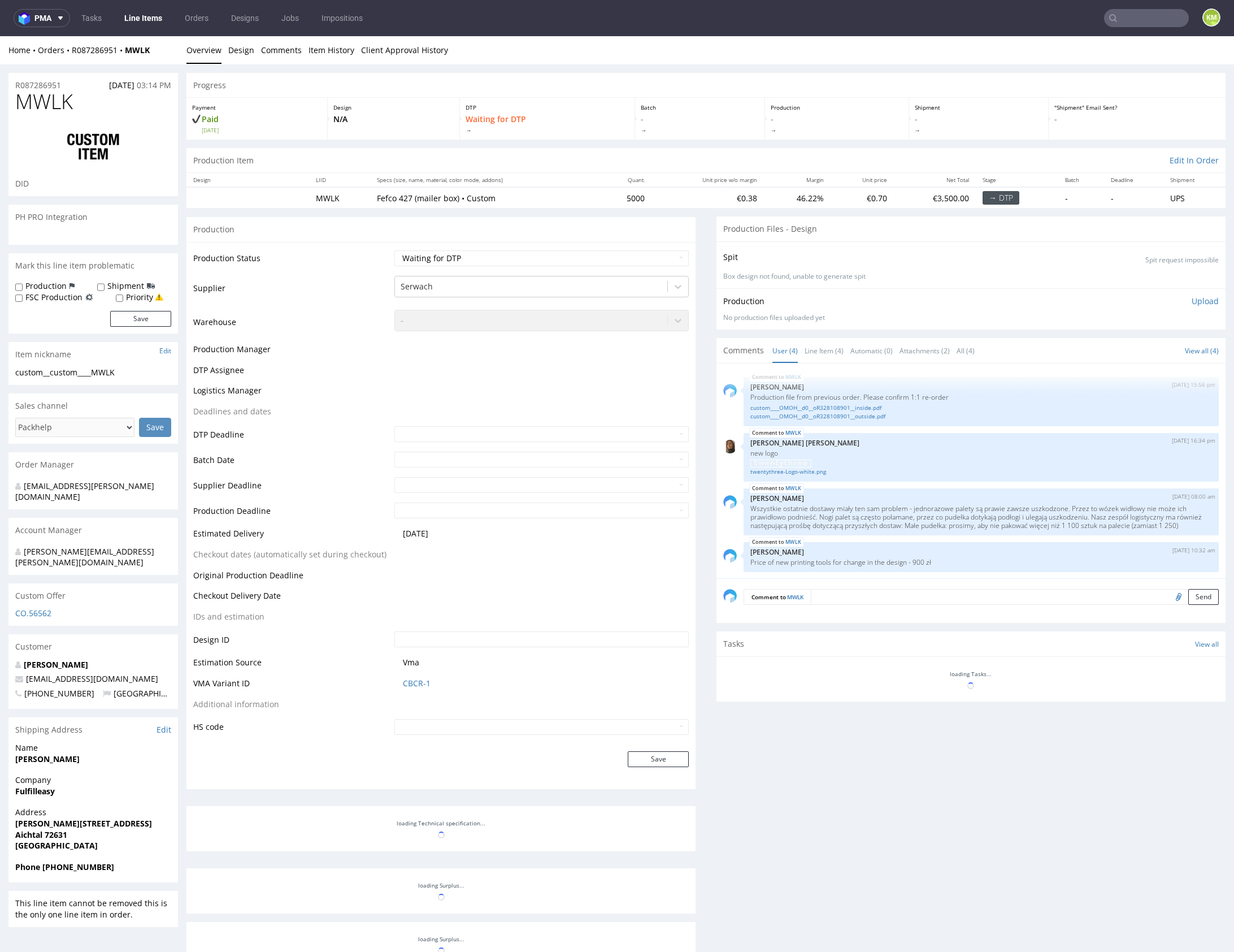
scroll to position [2, 0]
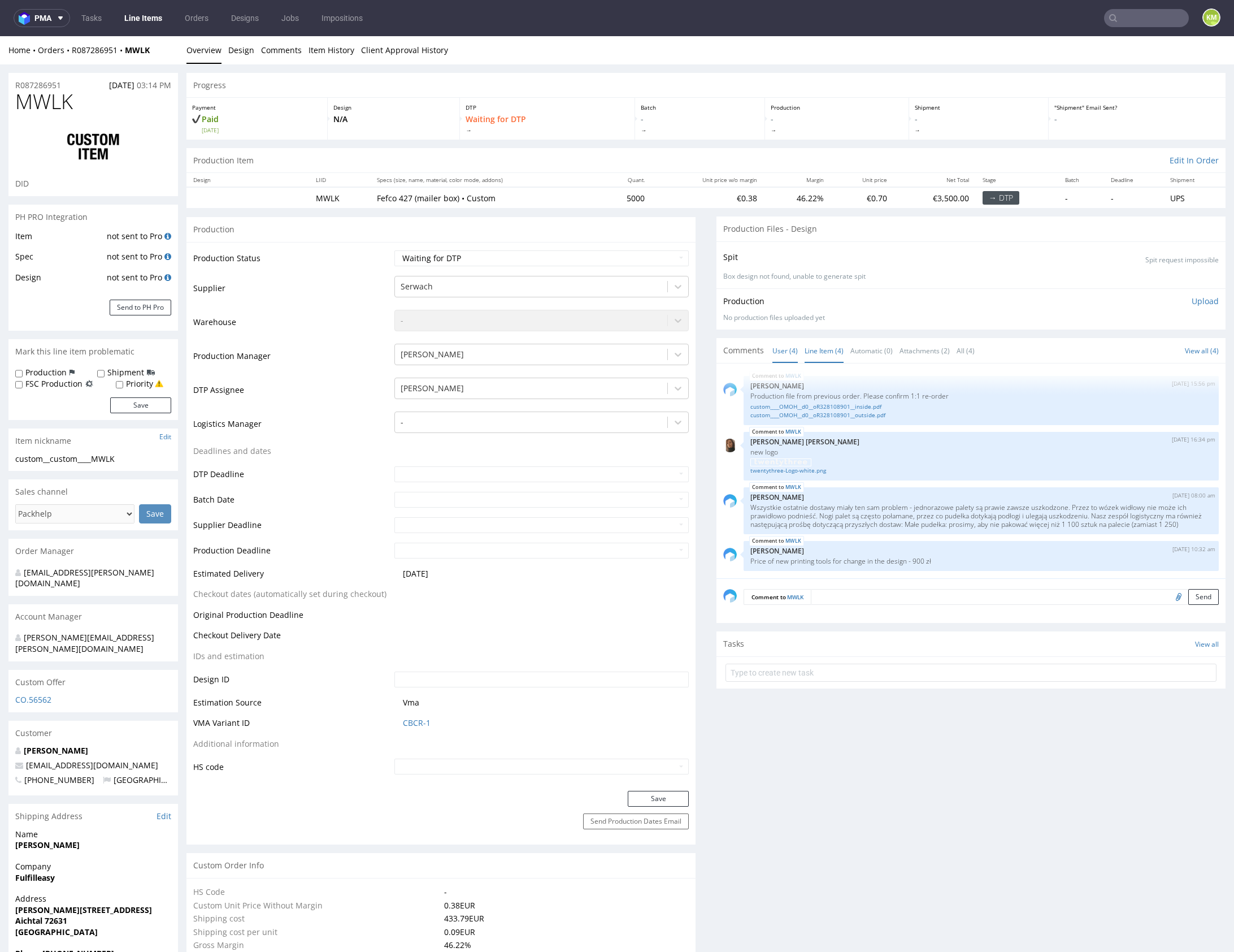
click at [831, 344] on link "Line Item (4)" at bounding box center [824, 351] width 39 height 24
click at [815, 473] on link "twentythree-Logo-white.png" at bounding box center [981, 471] width 461 height 8
click at [881, 417] on link "custom____OMOH__d0__oR328108901__outside.pdf" at bounding box center [981, 416] width 461 height 8
click at [885, 407] on link "custom____OMOH__d0__oR328108901__inside.pdf" at bounding box center [981, 407] width 461 height 8
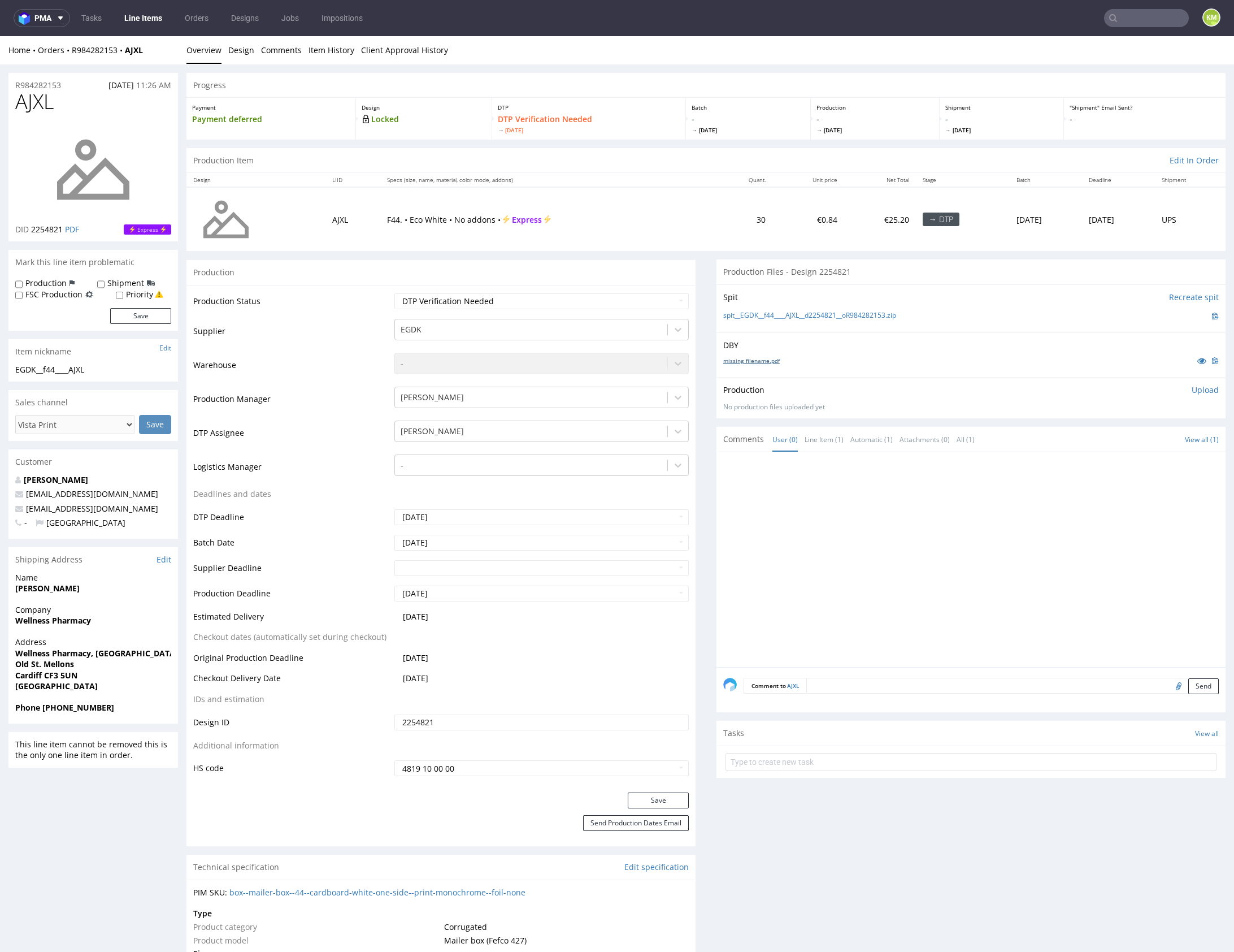
click at [757, 362] on link "missing_filename.pdf" at bounding box center [751, 360] width 56 height 8
click at [40, 102] on span "AJXL" at bounding box center [35, 101] width 38 height 22
copy span "AJXL"
drag, startPoint x: 913, startPoint y: 316, endPoint x: 737, endPoint y: 312, distance: 176.0
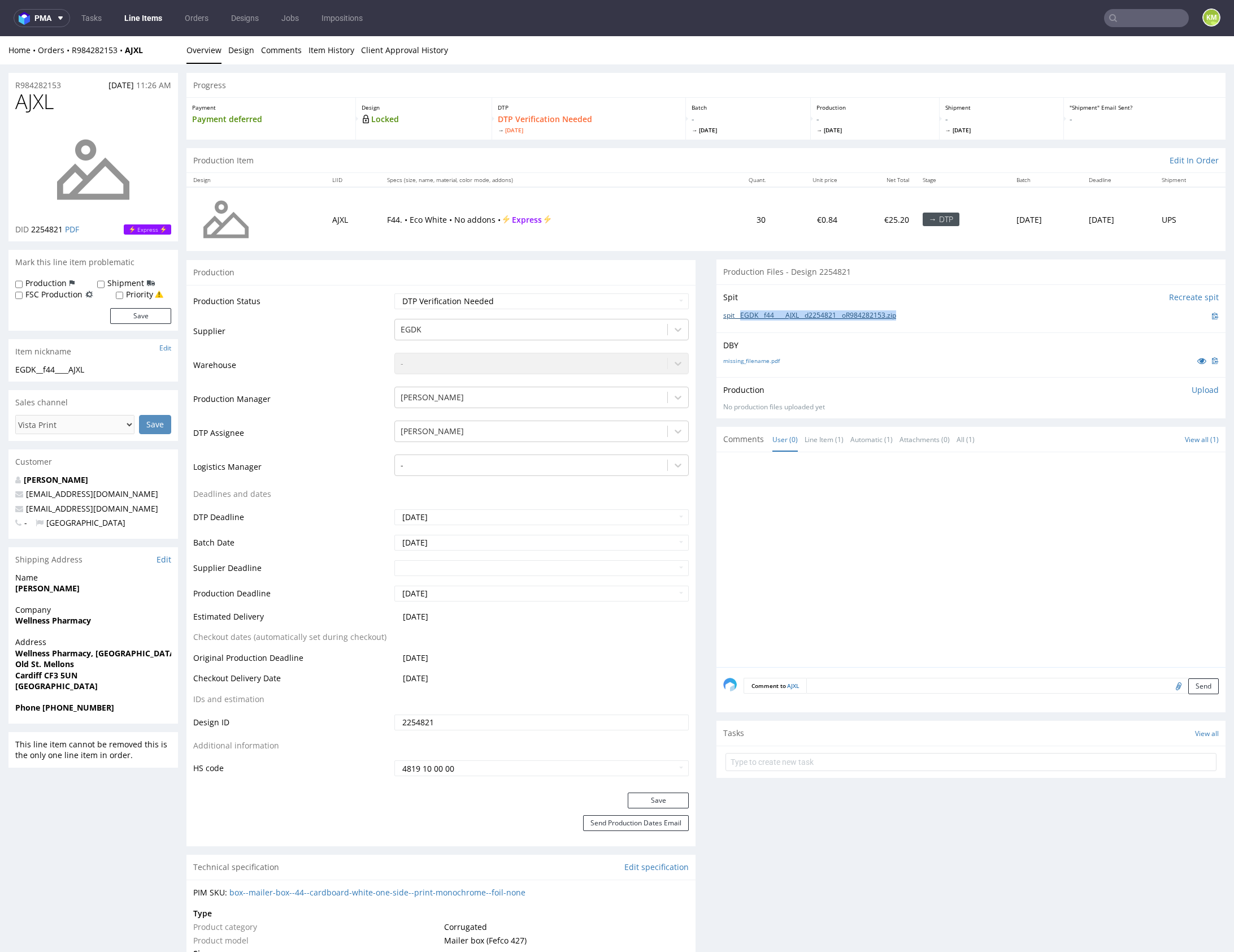
click at [737, 312] on div "spit__EGDK__f44____AJXL__d2254821__oR984282153.zip" at bounding box center [971, 316] width 495 height 12
copy link "EGDK__f44____AJXL__d2254821__oR984282153.zip"
click at [243, 52] on link "Design" at bounding box center [241, 50] width 26 height 28
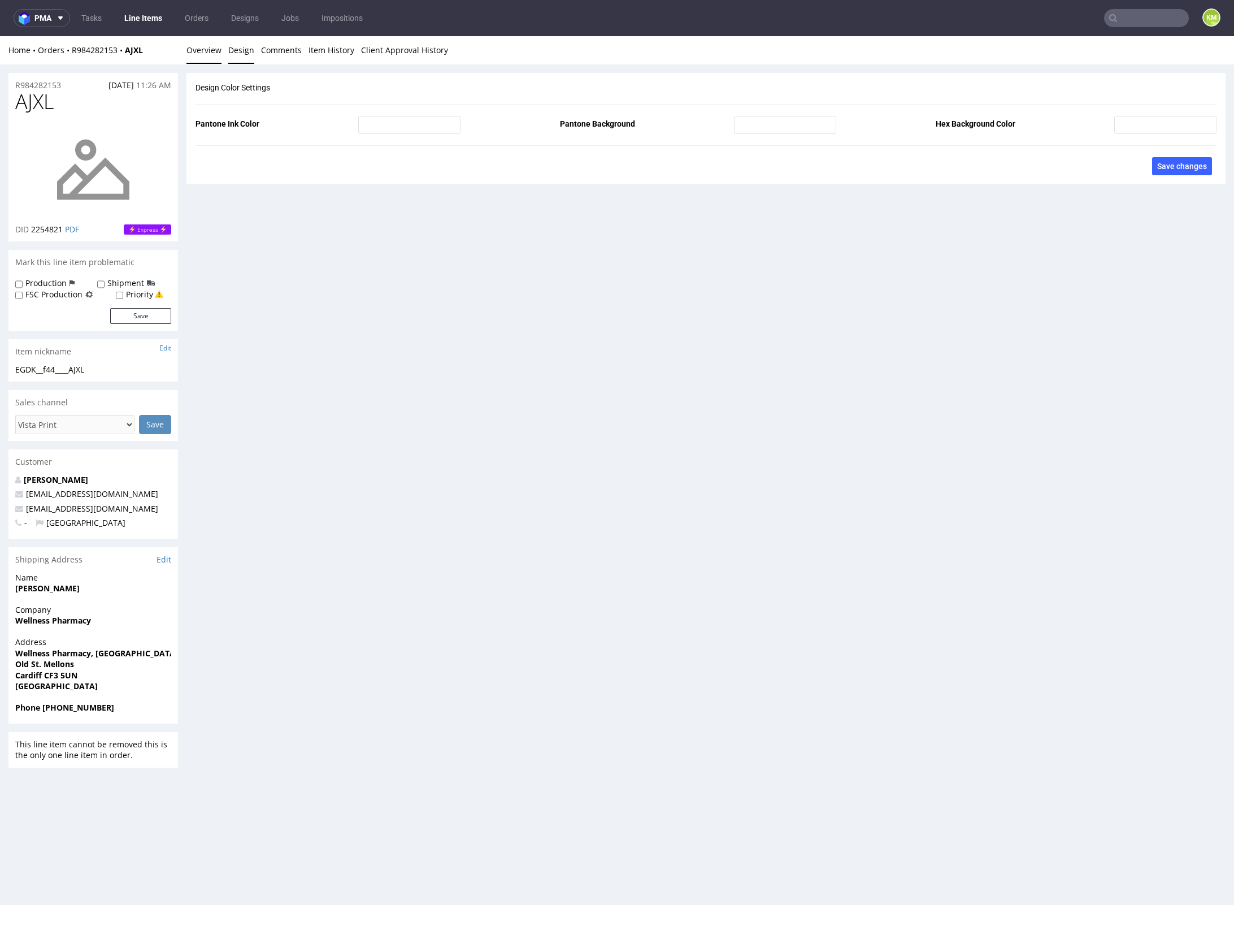
click at [213, 53] on link "Overview" at bounding box center [204, 50] width 35 height 28
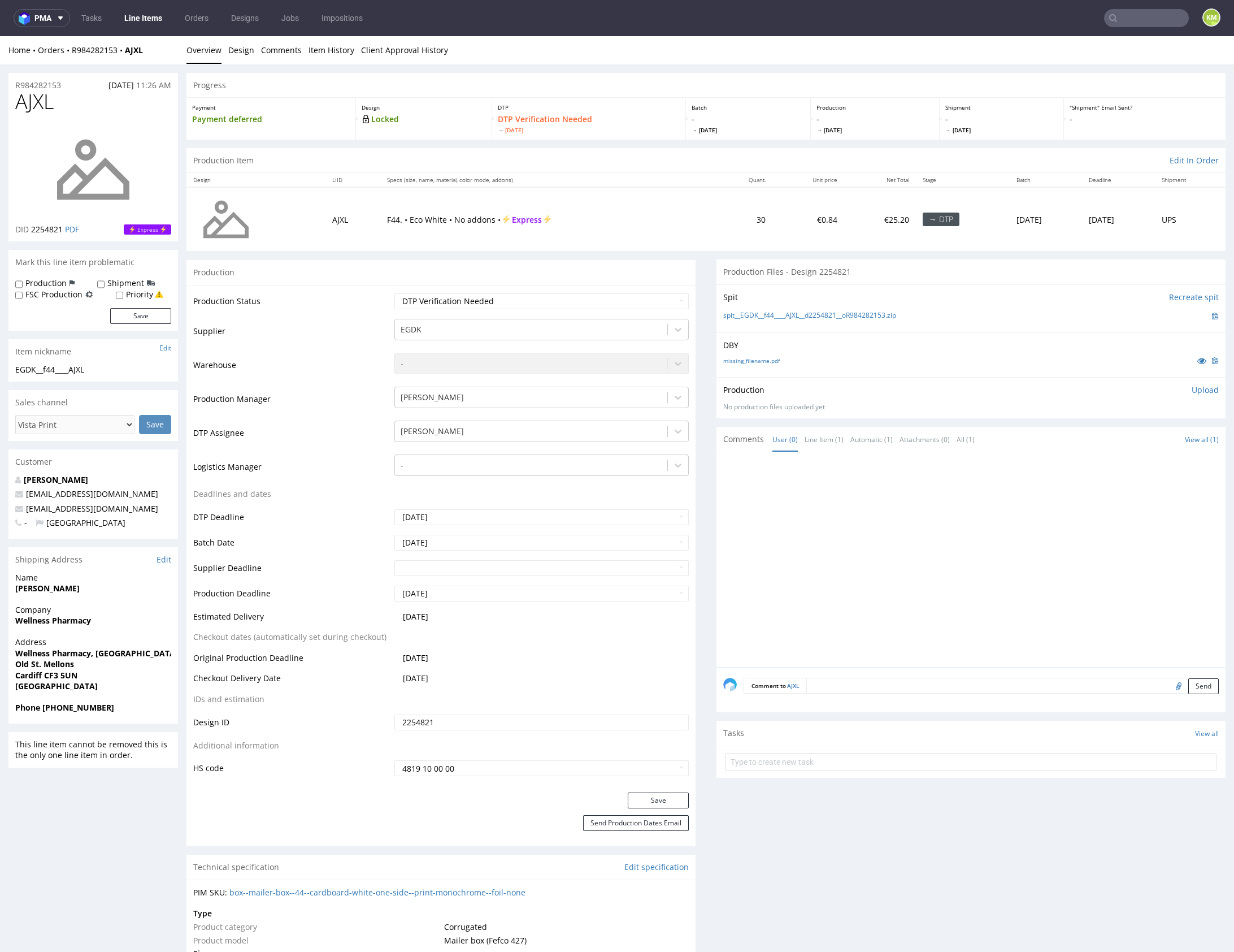
click at [943, 579] on div at bounding box center [974, 563] width 502 height 208
click at [988, 577] on div at bounding box center [974, 563] width 502 height 208
click at [1198, 359] on icon at bounding box center [1202, 360] width 9 height 8
click at [936, 567] on div at bounding box center [974, 563] width 502 height 208
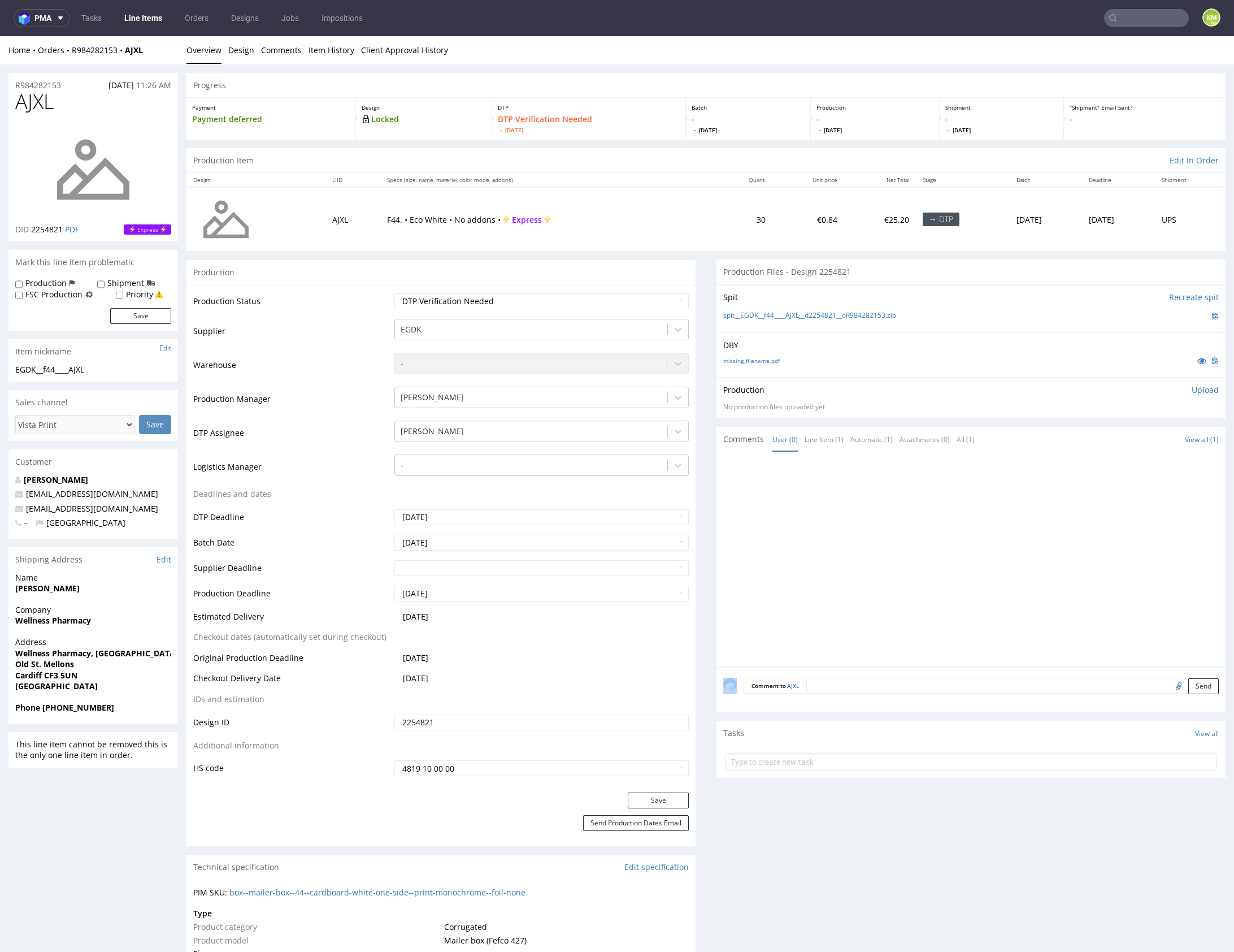
click at [936, 565] on div at bounding box center [974, 563] width 502 height 208
click at [1070, 561] on div at bounding box center [974, 563] width 502 height 208
drag, startPoint x: 1189, startPoint y: 390, endPoint x: 1123, endPoint y: 446, distance: 86.6
click at [1192, 389] on p "Upload" at bounding box center [1205, 390] width 27 height 12
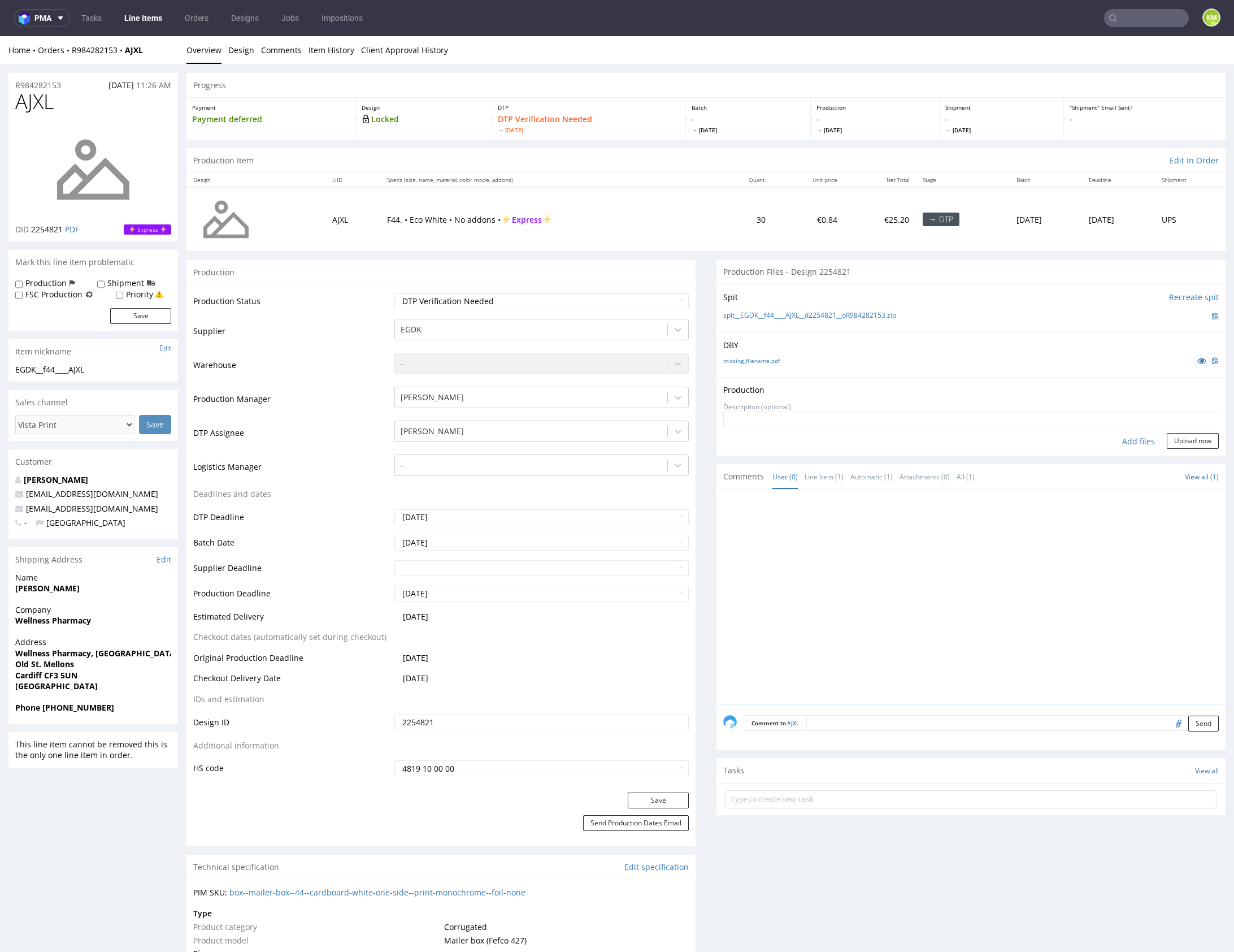
click at [1123, 441] on div "Add files" at bounding box center [1139, 441] width 56 height 17
type input "C:\fakepath\EGDK__f44____AJXL__d2254821__oR984282153__outside.pdf"
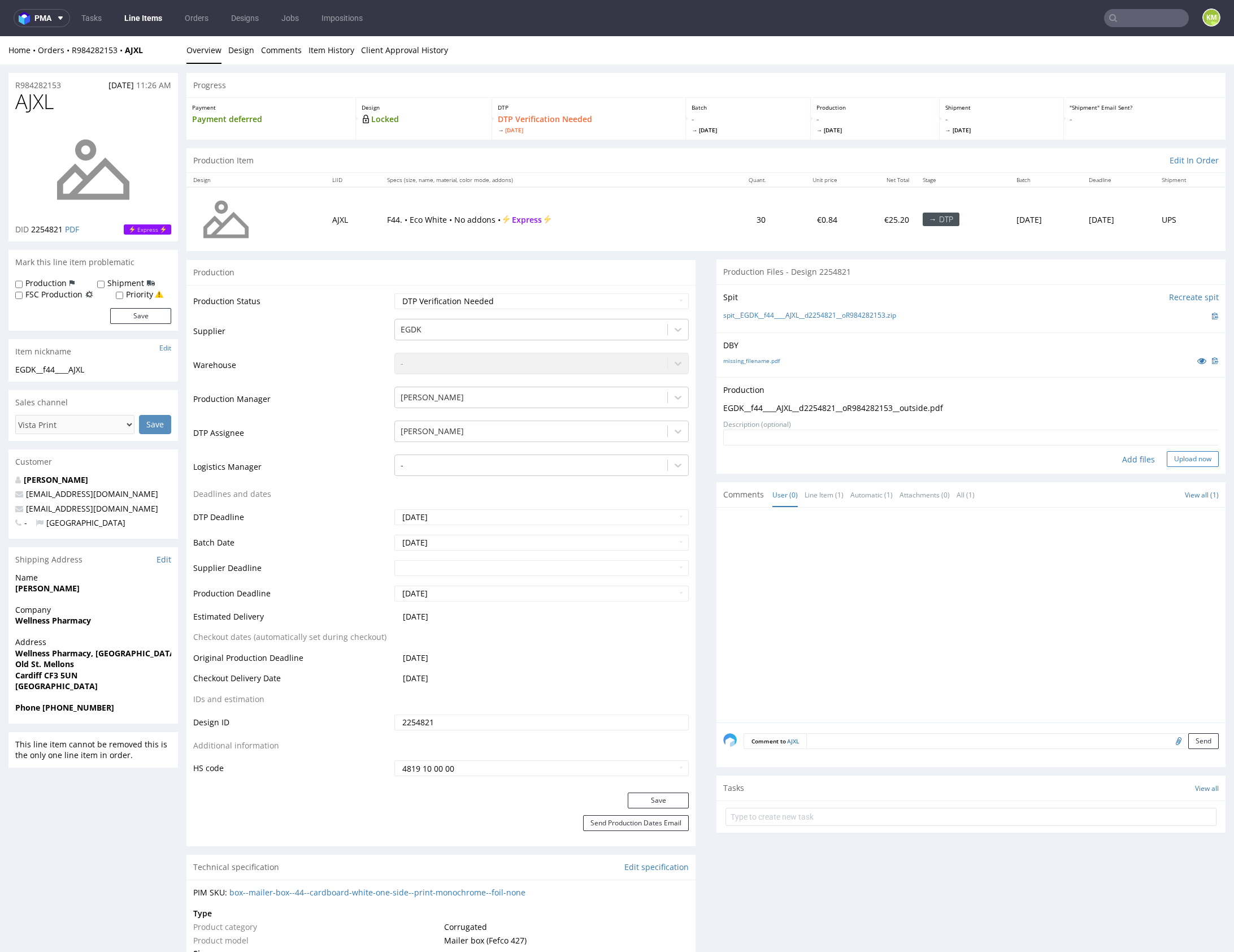
click at [1188, 459] on button "Upload now" at bounding box center [1192, 459] width 52 height 16
click at [996, 574] on div at bounding box center [974, 627] width 502 height 208
click at [904, 456] on p "[PERSON_NAME]" at bounding box center [971, 458] width 495 height 8
click at [1031, 543] on div at bounding box center [974, 627] width 502 height 208
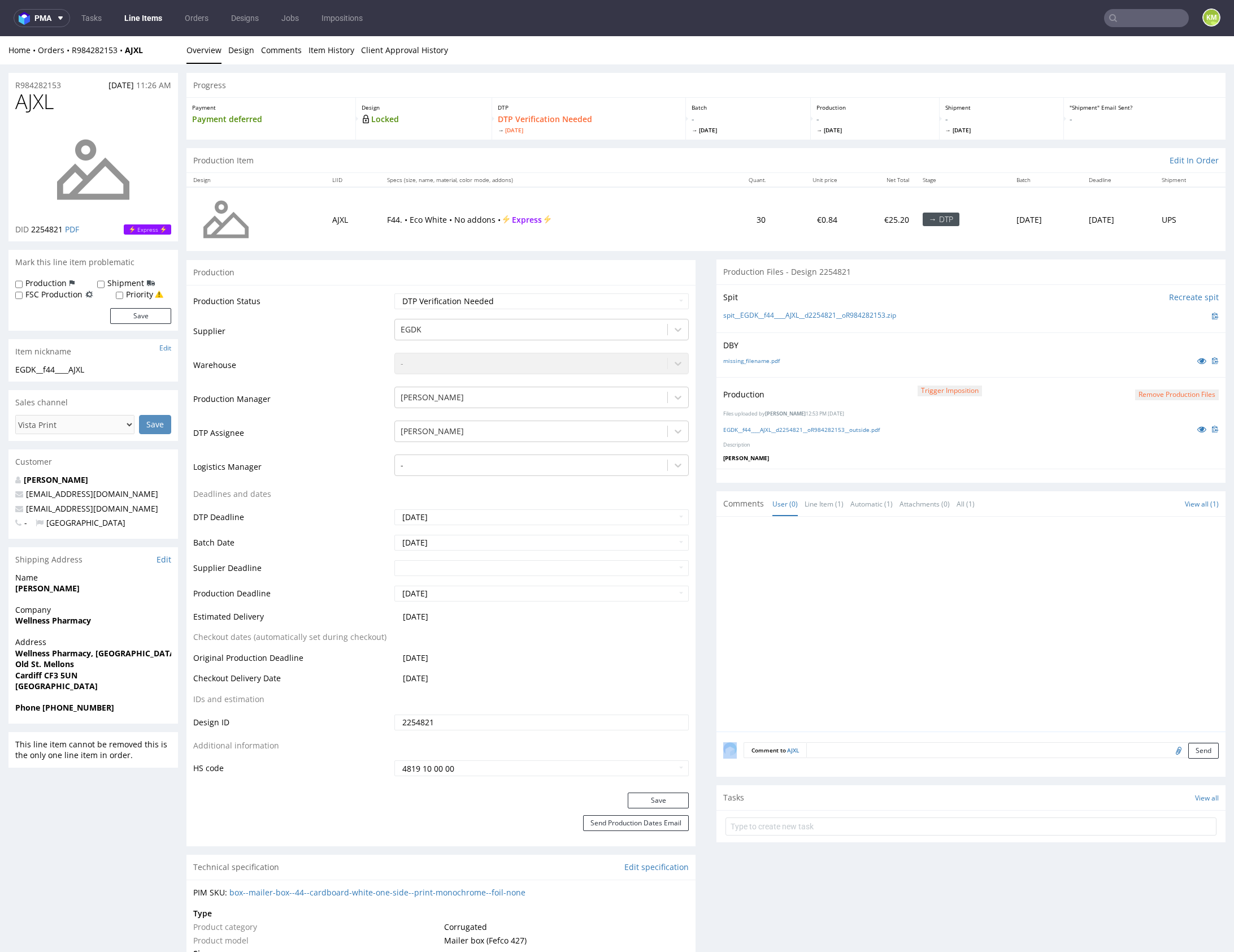
click at [1031, 543] on div at bounding box center [974, 627] width 502 height 208
click at [970, 557] on div at bounding box center [974, 627] width 502 height 208
click at [972, 557] on div at bounding box center [974, 627] width 502 height 208
click at [619, 287] on div "Production Status Waiting for Artwork Waiting for Diecut Waiting for Mockup Wai…" at bounding box center [441, 538] width 509 height 508
click at [613, 300] on select "Waiting for Artwork Waiting for Diecut Waiting for Mockup Waiting for DTP Waiti…" at bounding box center [541, 301] width 294 height 16
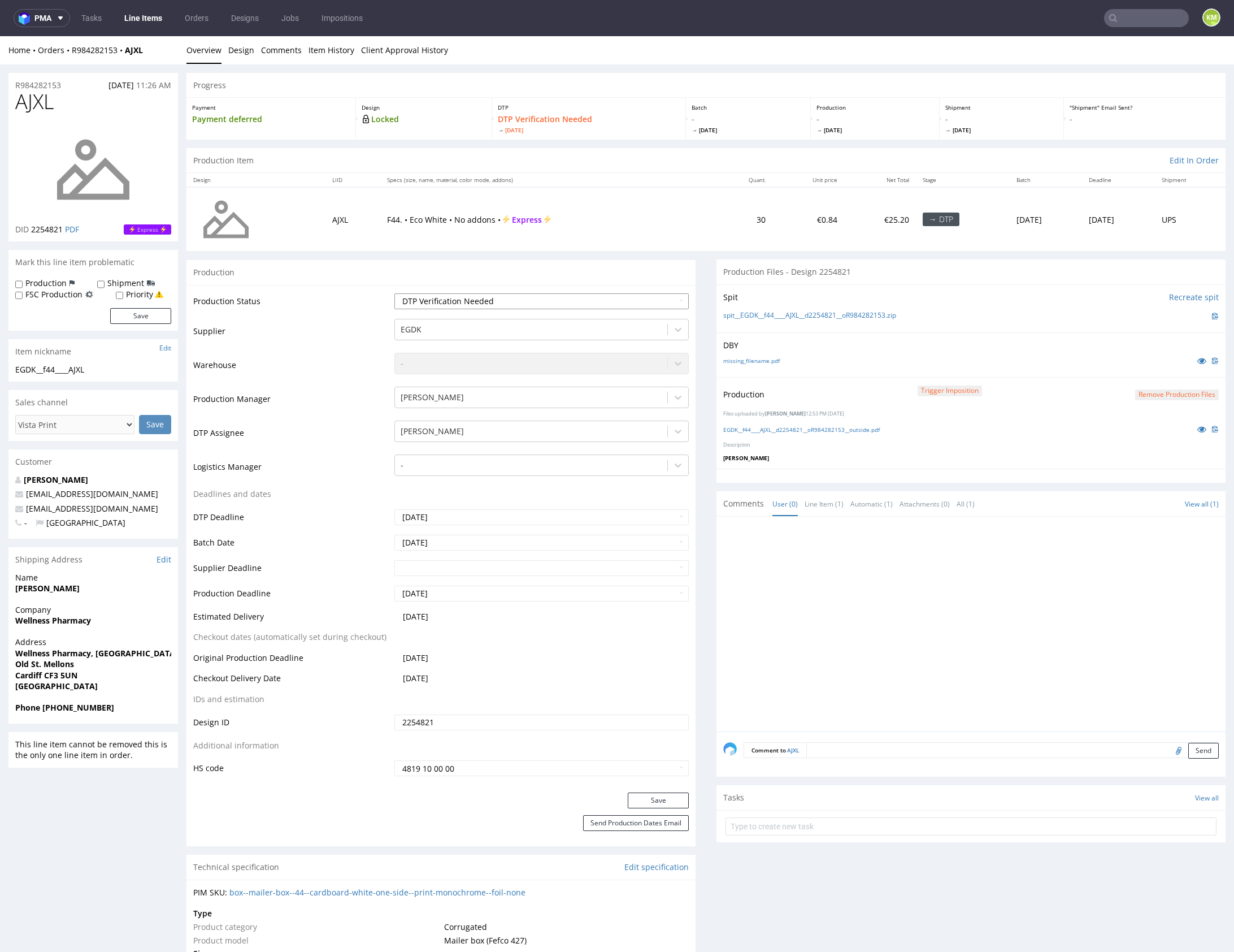
select select "dtp_production_ready"
click at [394, 293] on select "Waiting for Artwork Waiting for Diecut Waiting for Mockup Waiting for DTP Waiti…" at bounding box center [541, 301] width 294 height 16
click at [661, 802] on button "Save" at bounding box center [658, 800] width 61 height 16
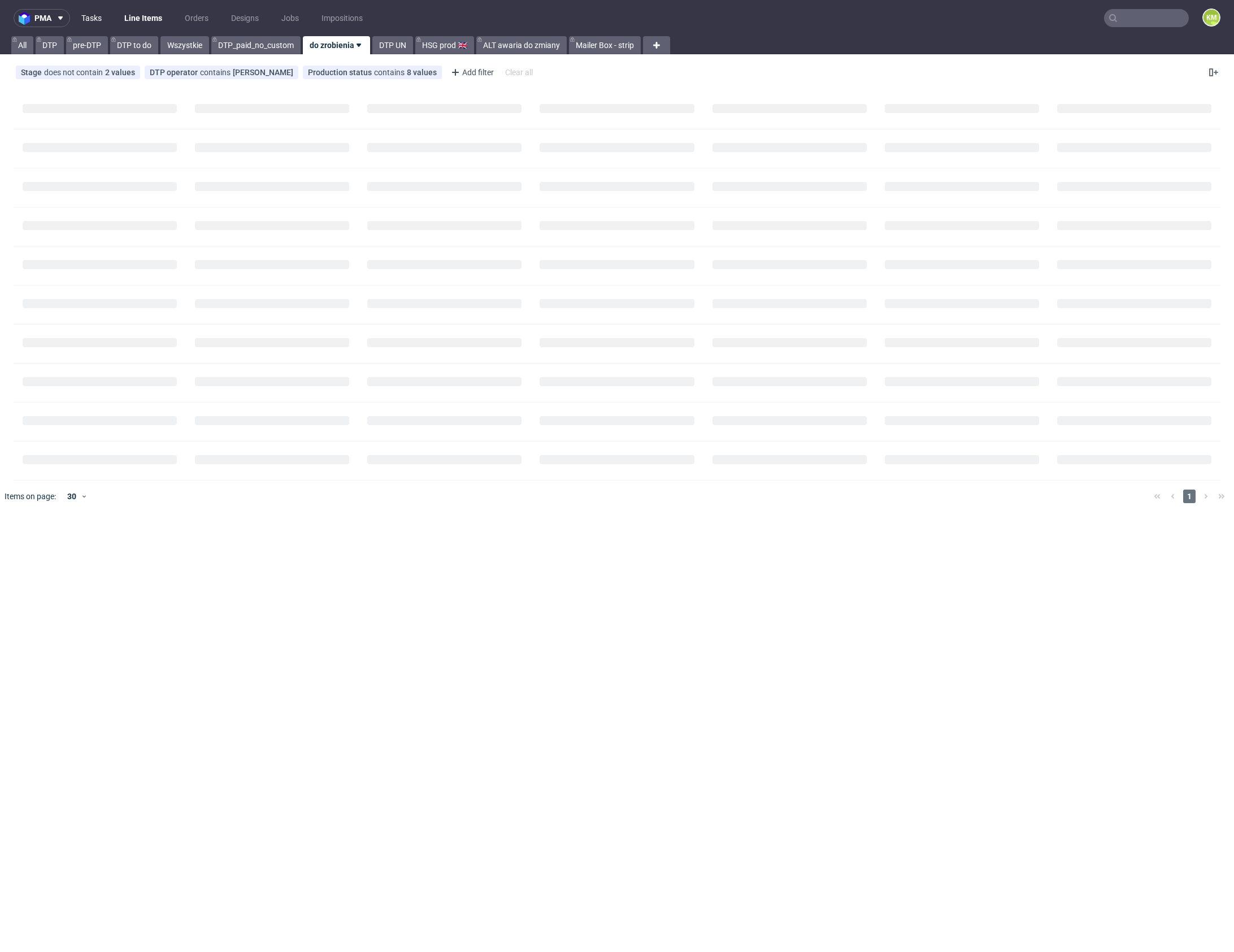
click at [88, 18] on link "Tasks" at bounding box center [92, 18] width 34 height 18
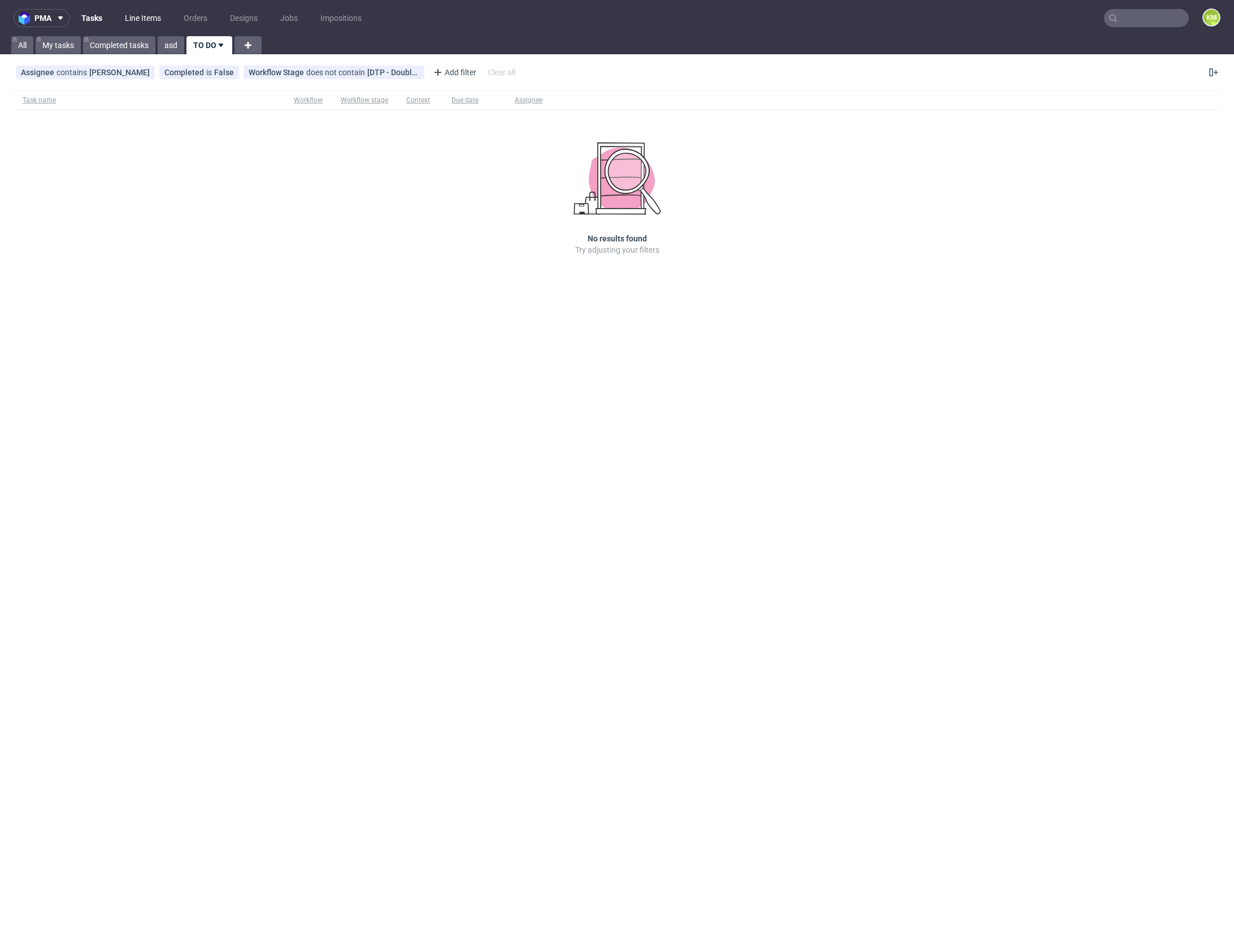
click at [138, 19] on link "Line Items" at bounding box center [143, 18] width 50 height 18
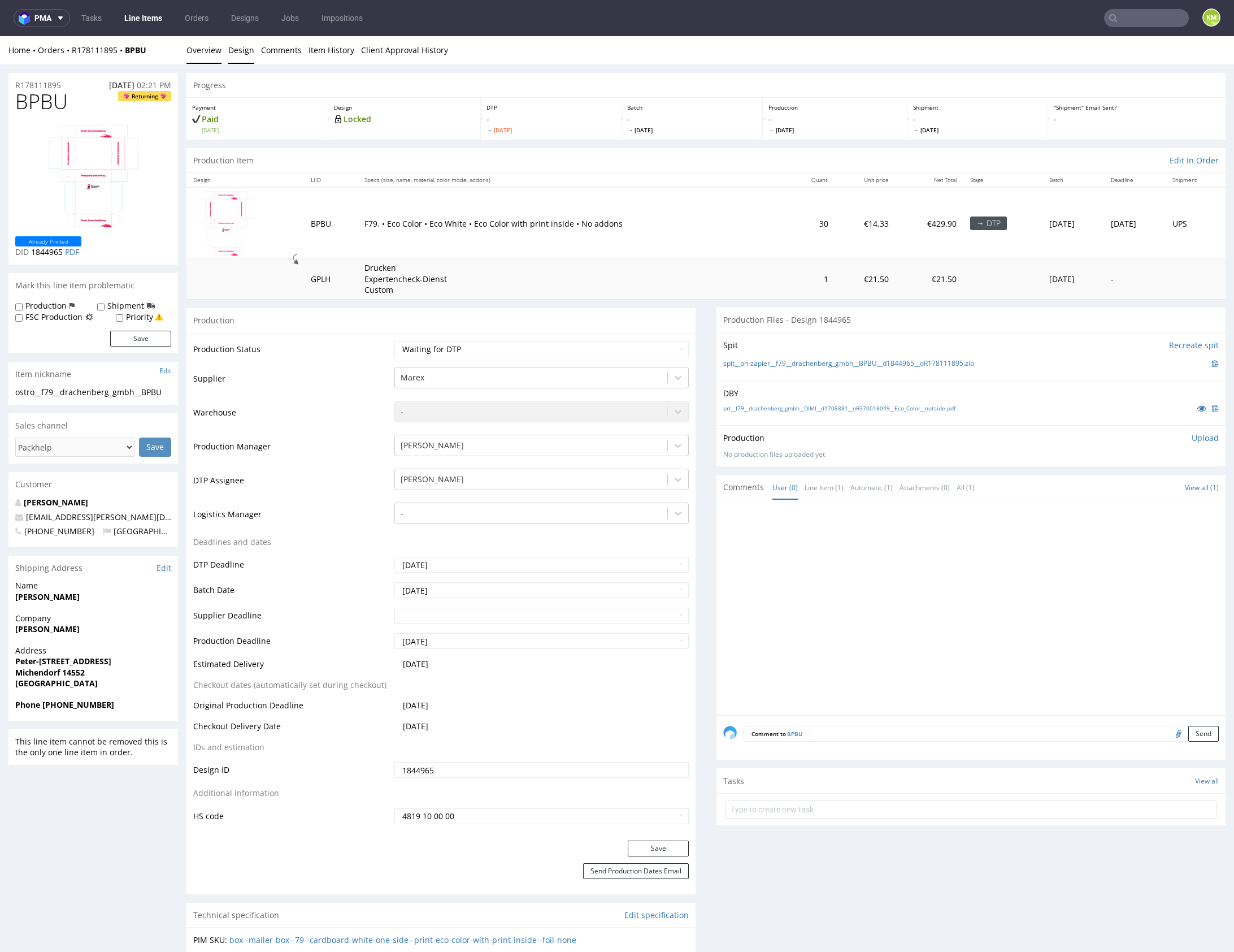
click at [243, 48] on link "Design" at bounding box center [241, 50] width 26 height 28
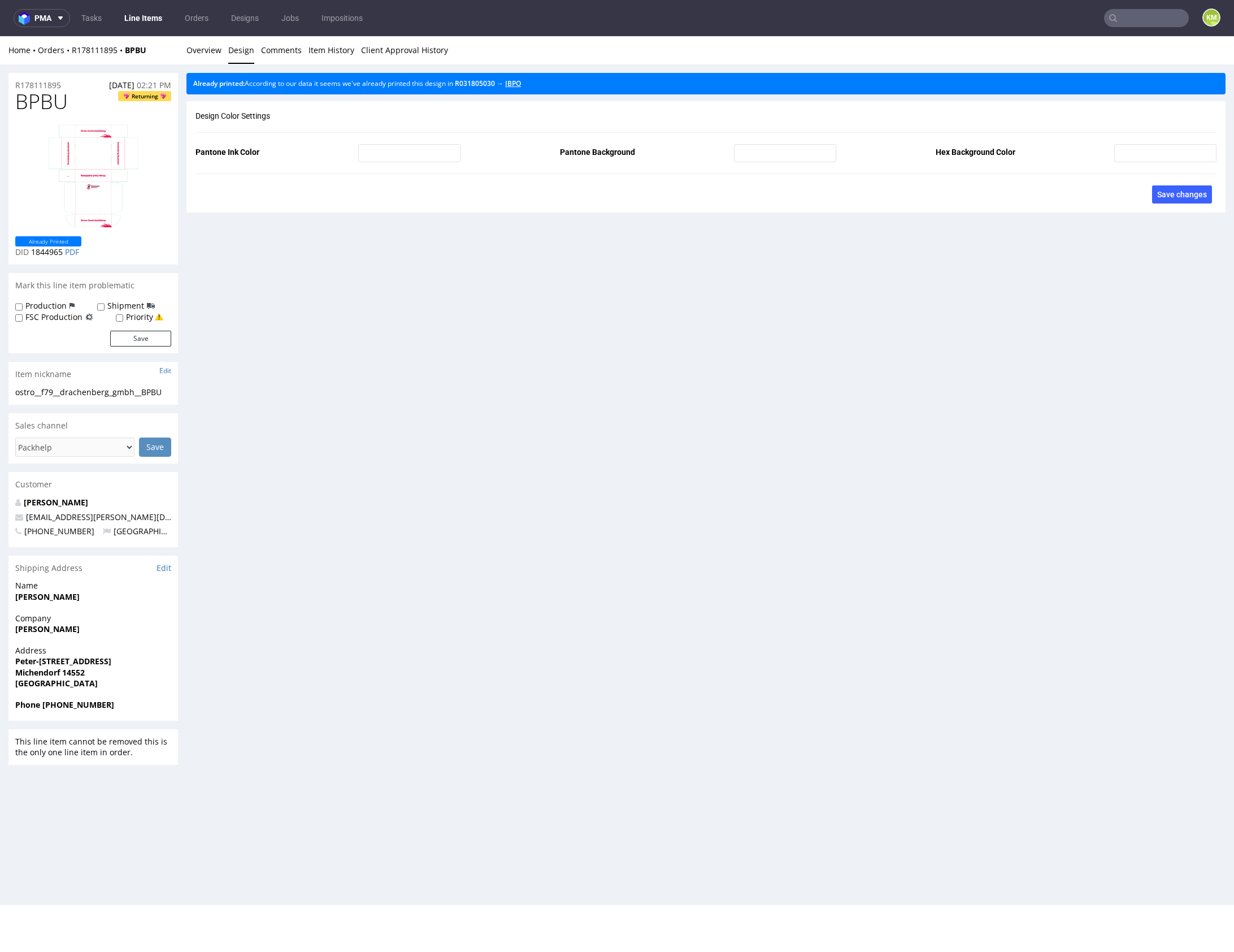
drag, startPoint x: 518, startPoint y: 85, endPoint x: 439, endPoint y: 70, distance: 80.4
click at [203, 46] on link "Overview" at bounding box center [204, 50] width 35 height 28
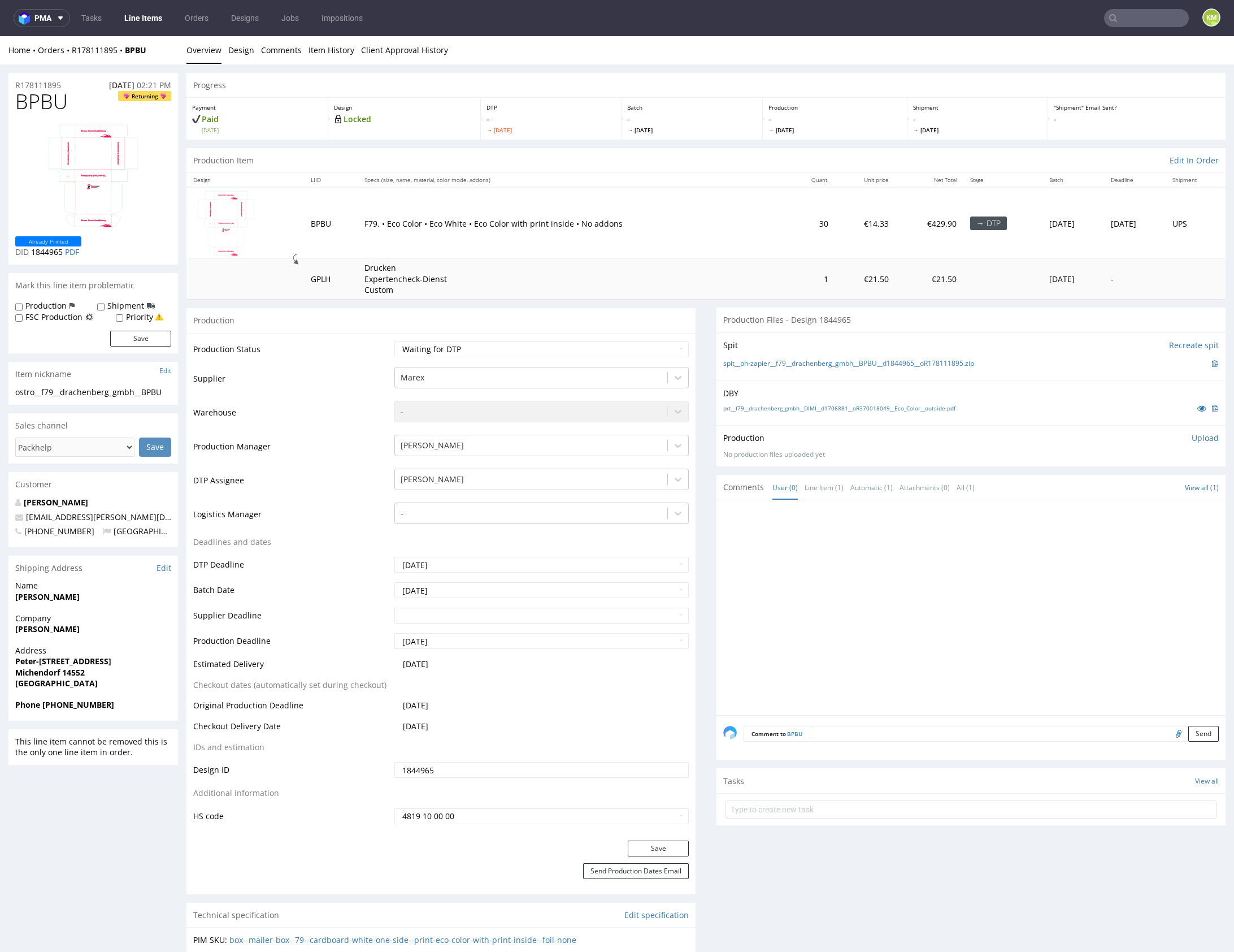
click at [35, 105] on span "BPBU" at bounding box center [42, 101] width 52 height 22
copy span "BPBU"
drag, startPoint x: 1002, startPoint y: 409, endPoint x: 990, endPoint y: 394, distance: 19.2
click at [1002, 409] on div "prt__f79__drachenberg_gmbh__DIMI__d1706881__oR370018049__Eco_Color__outside.pdf" at bounding box center [971, 408] width 495 height 12
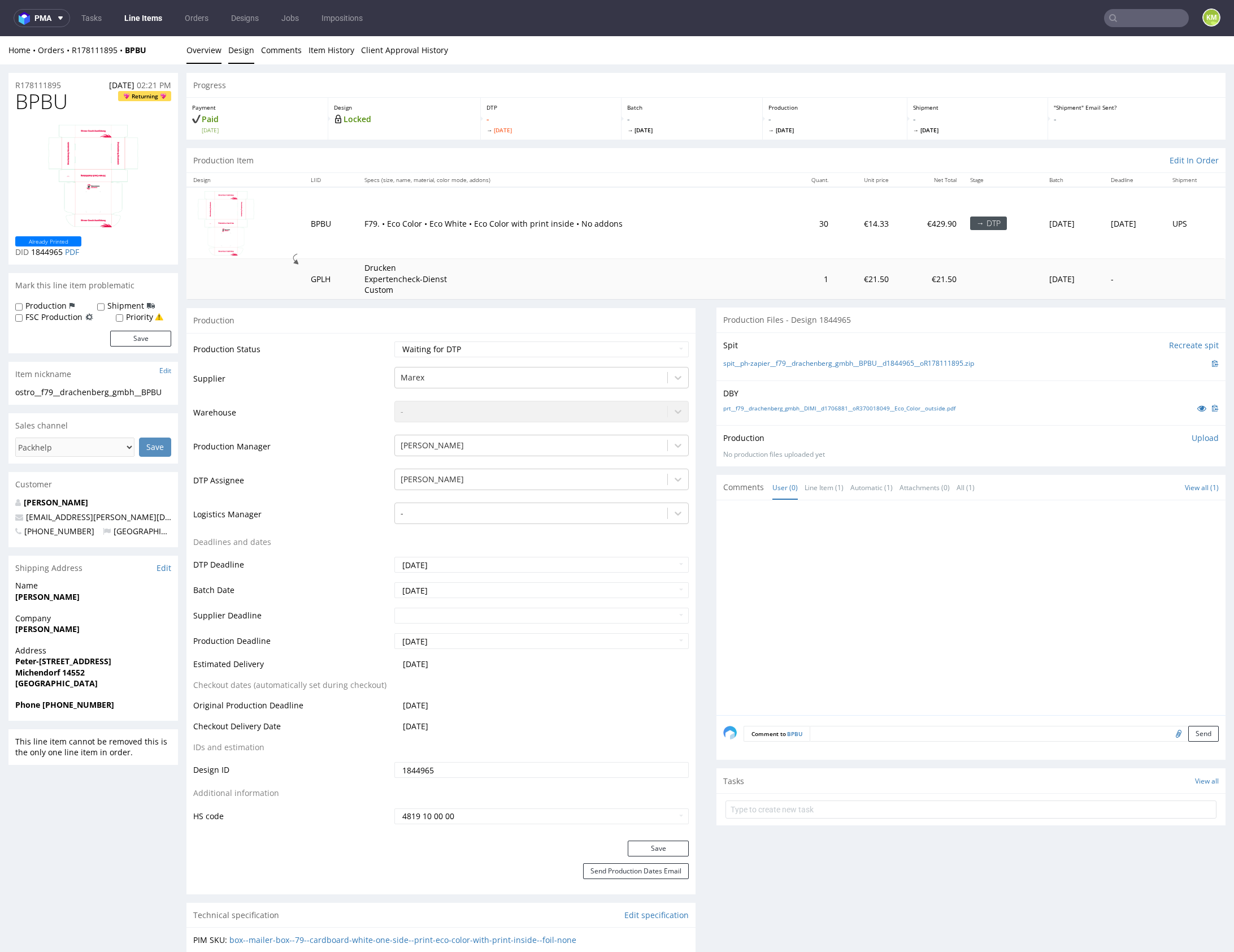
click at [234, 48] on link "Design" at bounding box center [241, 50] width 26 height 28
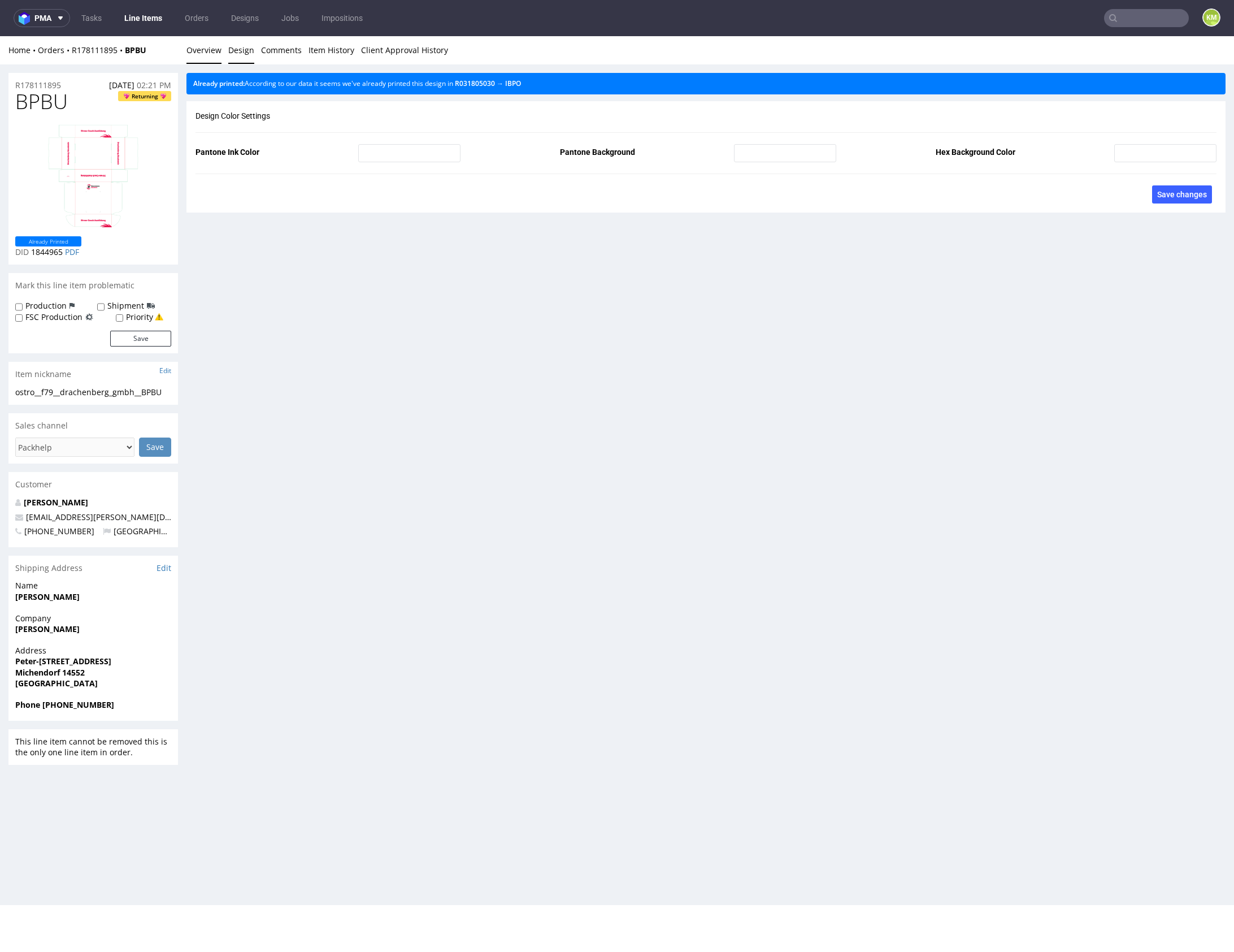
click at [211, 49] on link "Overview" at bounding box center [204, 50] width 35 height 28
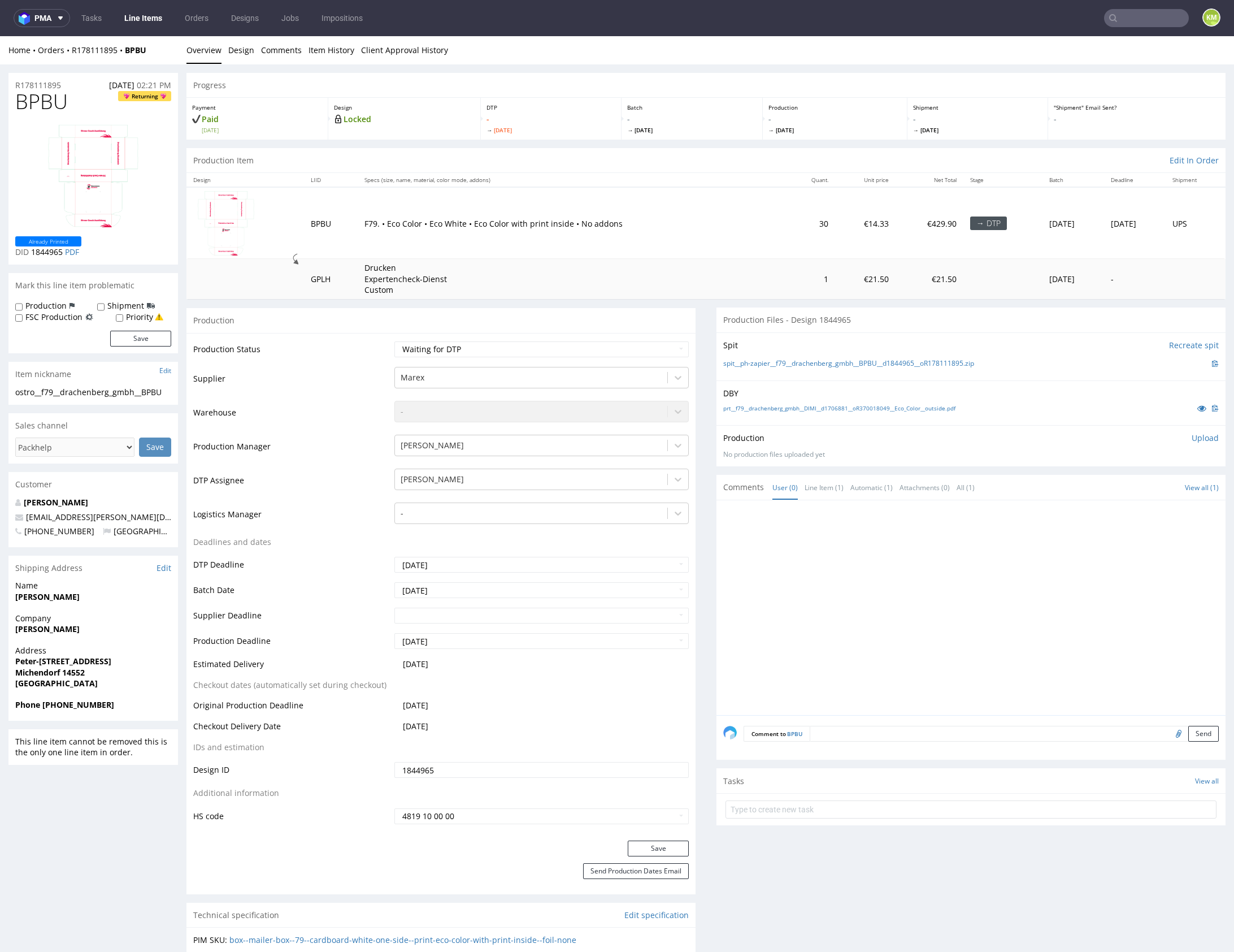
click at [31, 98] on span "BPBU" at bounding box center [42, 101] width 52 height 22
copy span "BPBU"
click at [1036, 551] on div at bounding box center [974, 611] width 502 height 208
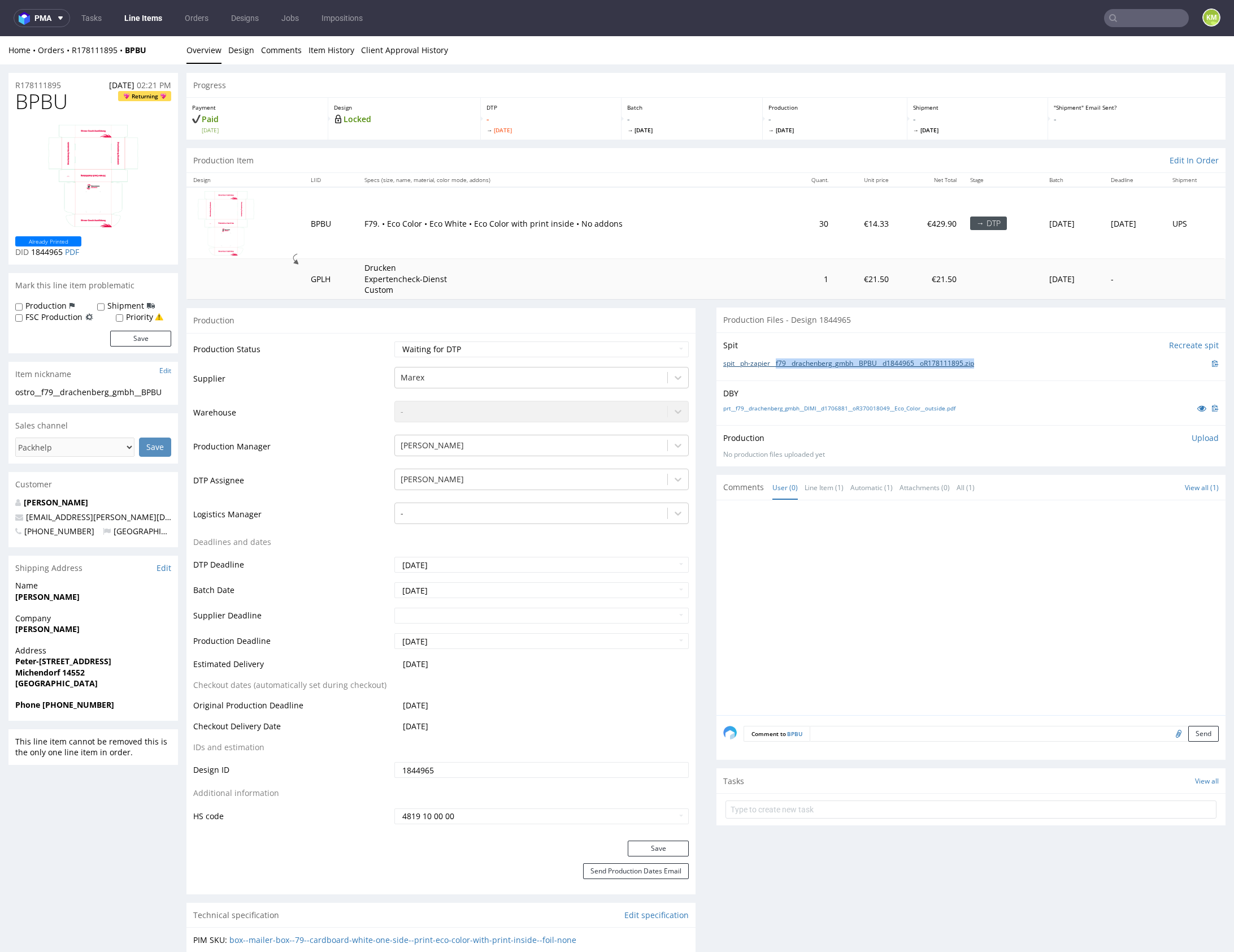
drag, startPoint x: 987, startPoint y: 361, endPoint x: 775, endPoint y: 360, distance: 212.0
click at [775, 360] on div "spit__ph-zapier__f79__drachenberg_gmbh__BPBU__d1844965__oR178111895.zip" at bounding box center [971, 363] width 495 height 12
copy link "f79__drachenberg_gmbh__BPBU__d1844965__oR178111895.zip"
click at [1192, 439] on p "Upload" at bounding box center [1205, 438] width 27 height 12
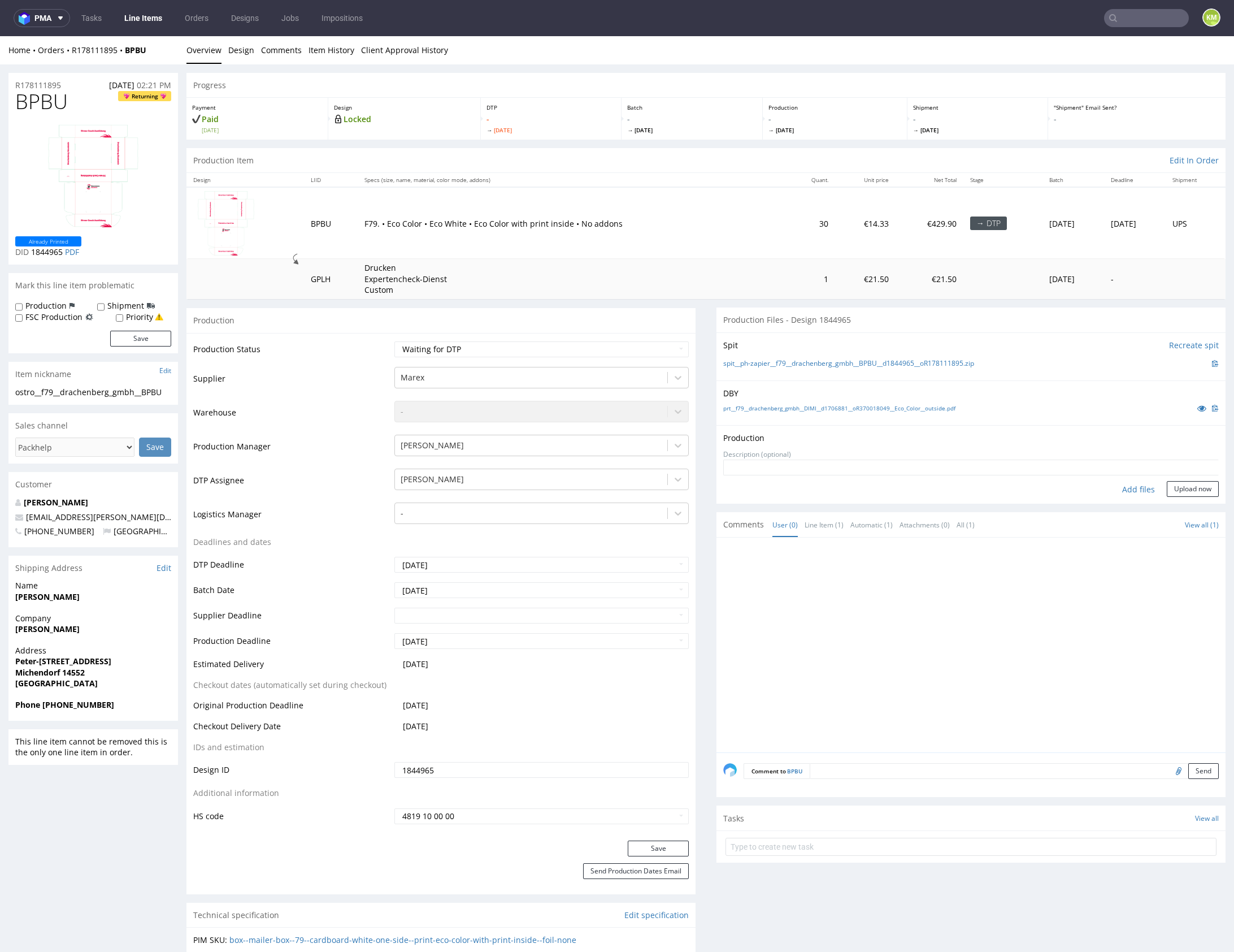
click at [1125, 490] on div "Add files" at bounding box center [1139, 489] width 56 height 17
type input "C:\fakepath\f79__drachenberg_gmbh__BPBU__d1844965__oR178111895__inside.pdf"
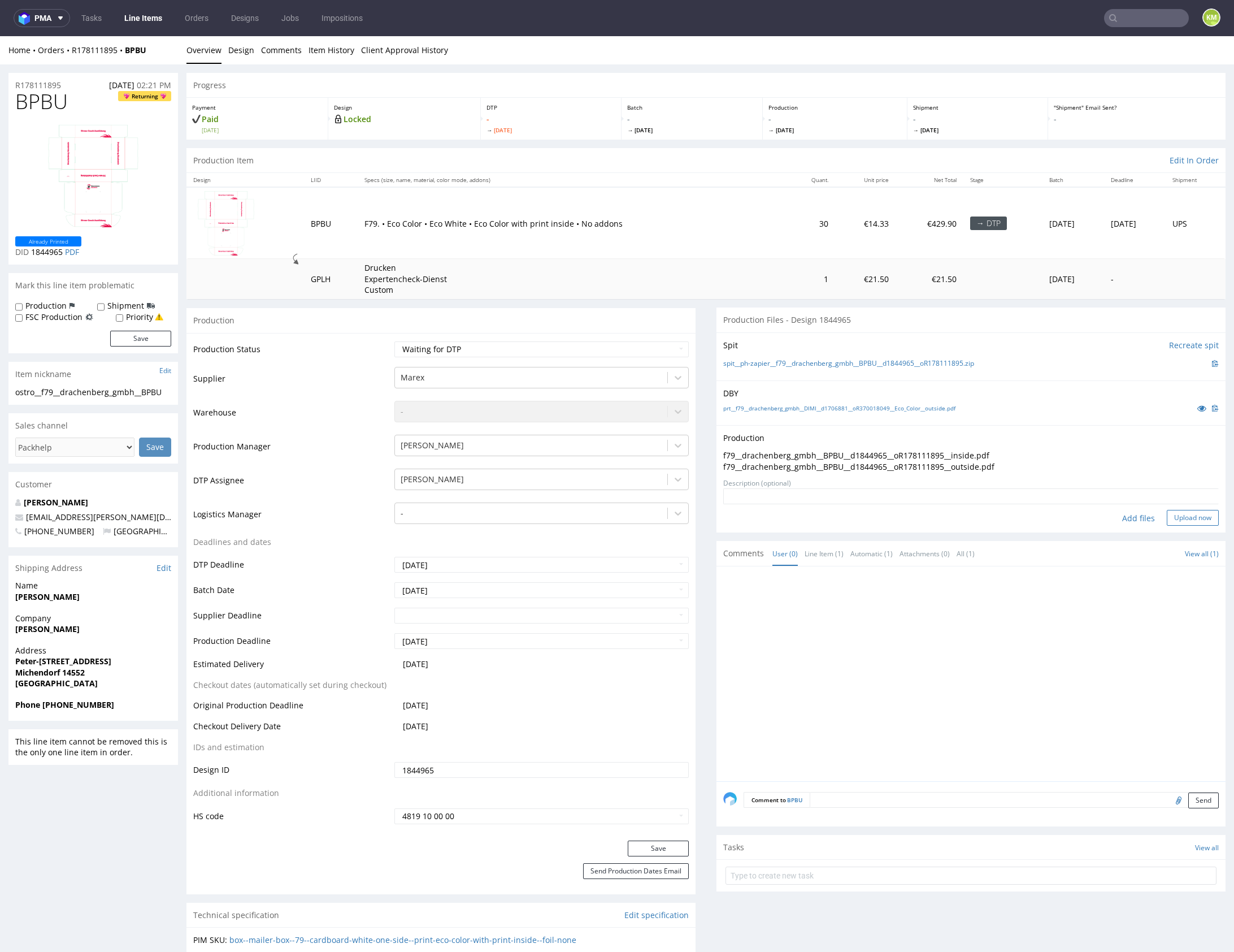
click at [1190, 513] on button "Upload now" at bounding box center [1192, 517] width 52 height 16
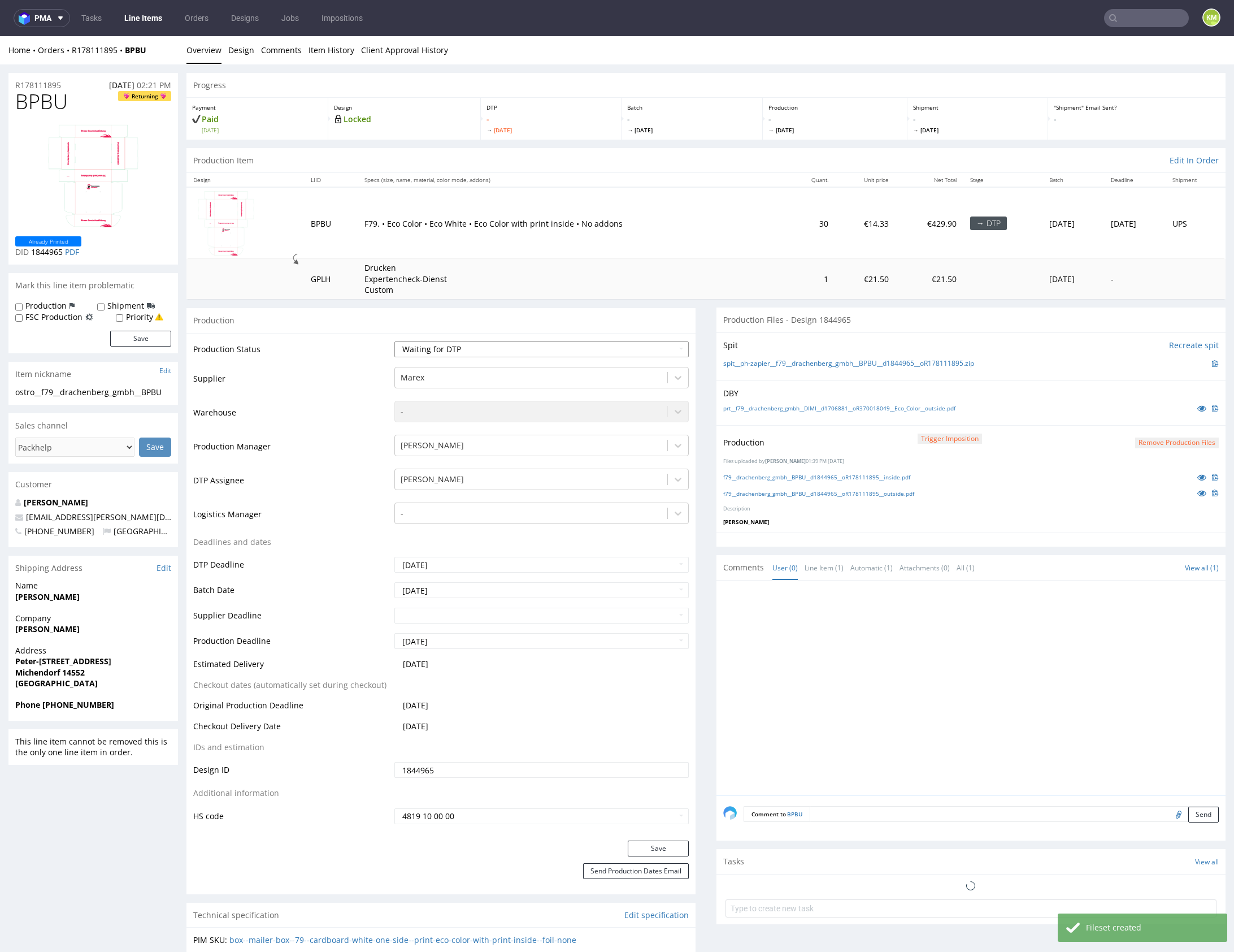
click at [614, 348] on select "Waiting for Artwork Waiting for Diecut Waiting for Mockup Waiting for DTP Waiti…" at bounding box center [541, 349] width 294 height 16
select select "dtp_production_ready"
click at [394, 341] on select "Waiting for Artwork Waiting for Diecut Waiting for Mockup Waiting for DTP Waiti…" at bounding box center [541, 349] width 294 height 16
click at [667, 844] on button "Save" at bounding box center [658, 848] width 61 height 16
click at [877, 719] on div at bounding box center [974, 691] width 502 height 208
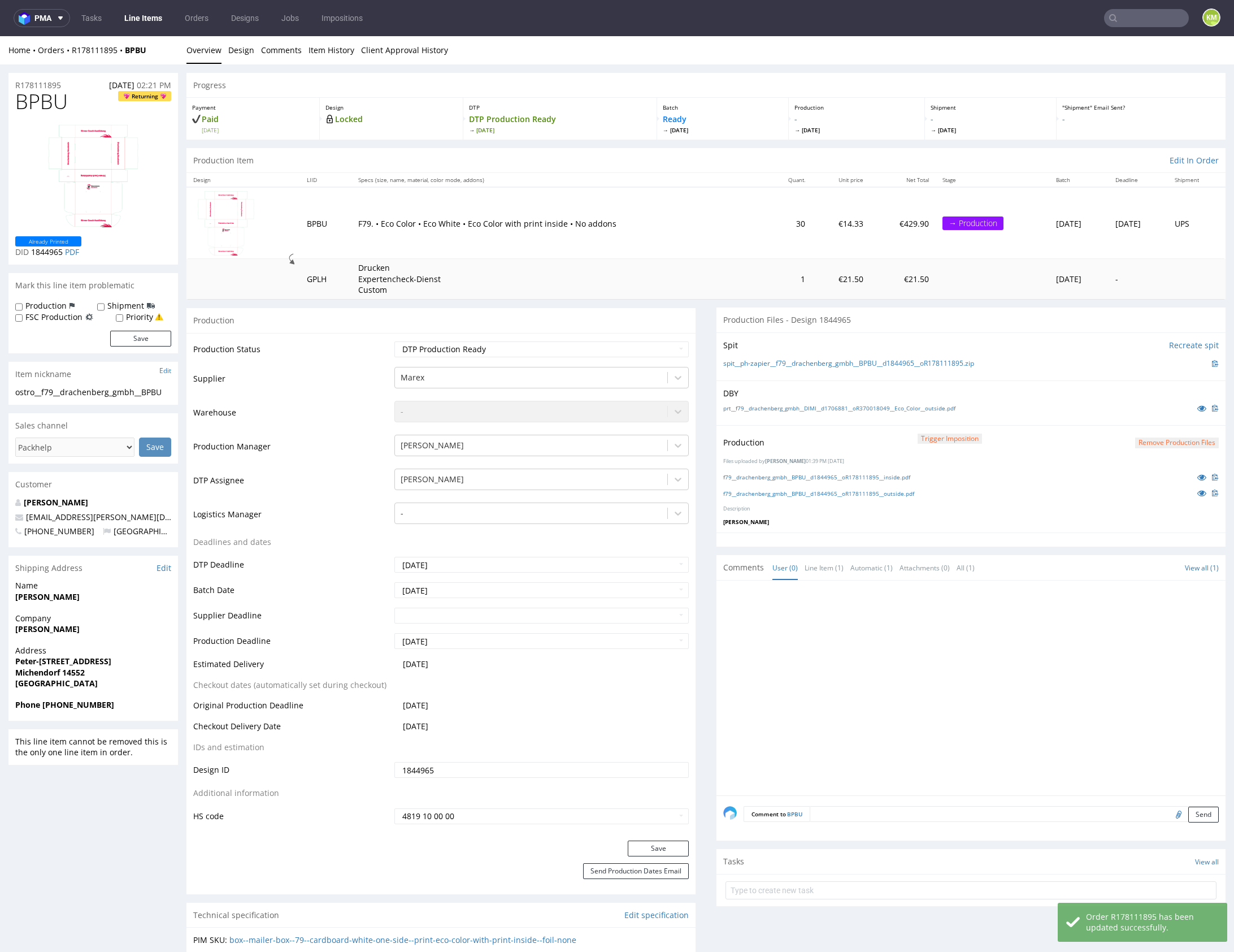
click at [894, 707] on div at bounding box center [974, 691] width 502 height 208
click at [936, 698] on div at bounding box center [974, 691] width 502 height 208
click at [937, 708] on div at bounding box center [974, 691] width 502 height 208
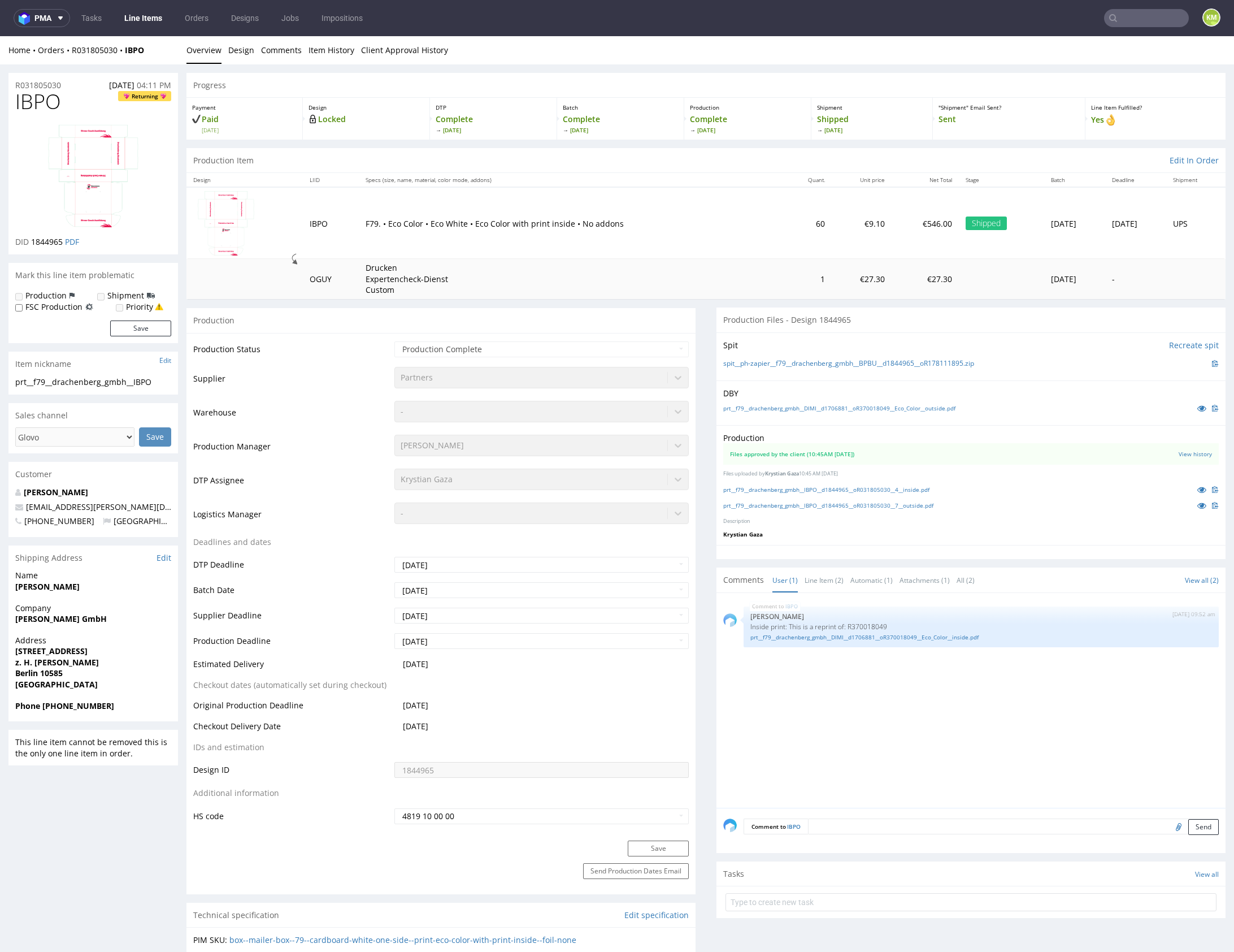
click at [949, 474] on p "Files uploaded by Krystian Gaza 10:45 AM March 14th, 2023" at bounding box center [971, 474] width 495 height 7
click at [927, 490] on link "prt__f79__drachenberg_gmbh__IBPO__d1844965__oR031805030__4__inside.pdf" at bounding box center [826, 489] width 206 height 8
click at [931, 506] on link "prt__f79__drachenberg_gmbh__IBPO__d1844965__oR031805030__7__outside.pdf" at bounding box center [828, 505] width 210 height 8
click at [827, 579] on link "Line Item (2)" at bounding box center [824, 580] width 39 height 24
click at [805, 394] on p "DBY" at bounding box center [971, 394] width 495 height 12
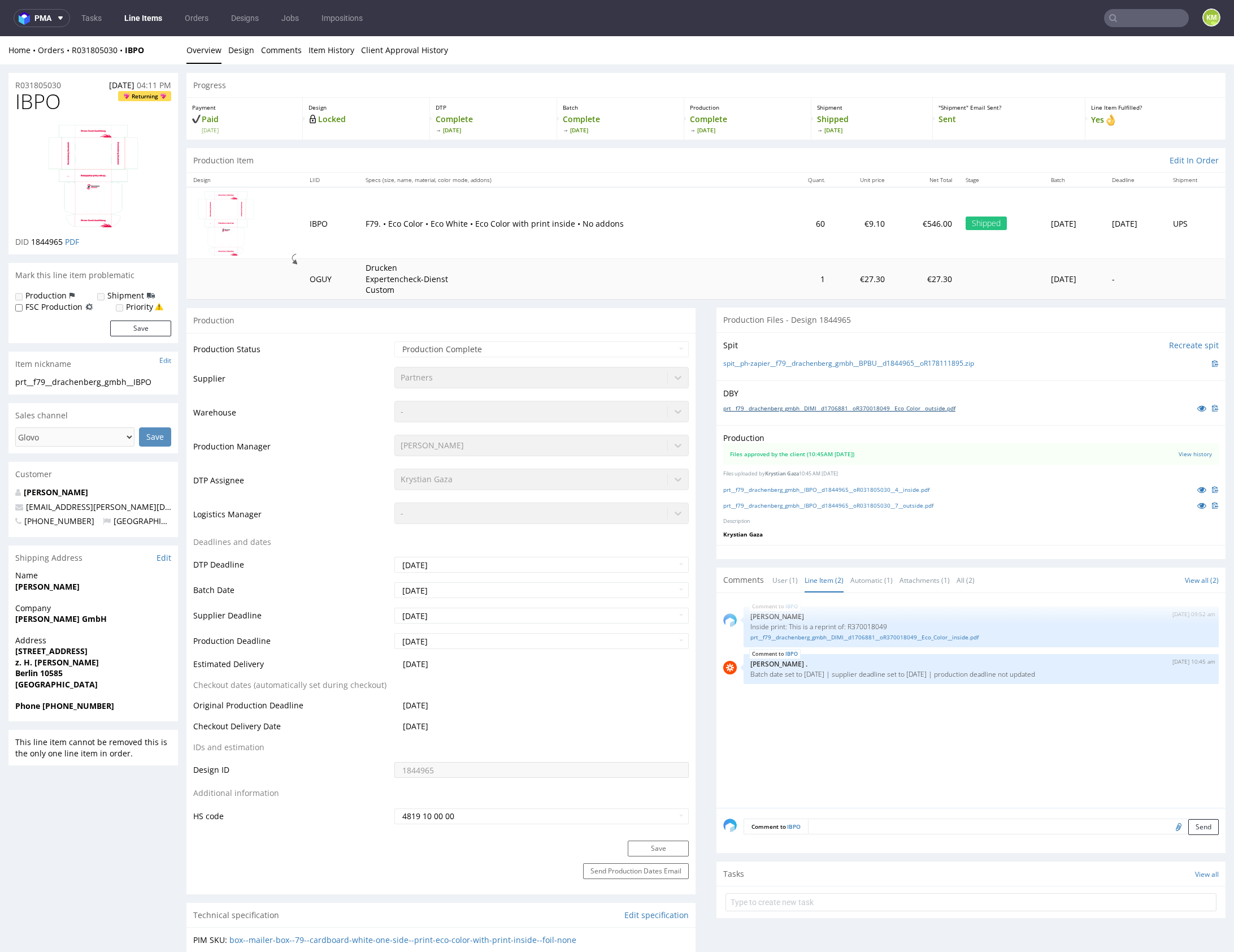
click at [810, 405] on link "prt__f79__drachenberg_gmbh__DIMI__d1706881__oR370018049__Eco_Color__outside.pdf" at bounding box center [839, 408] width 232 height 8
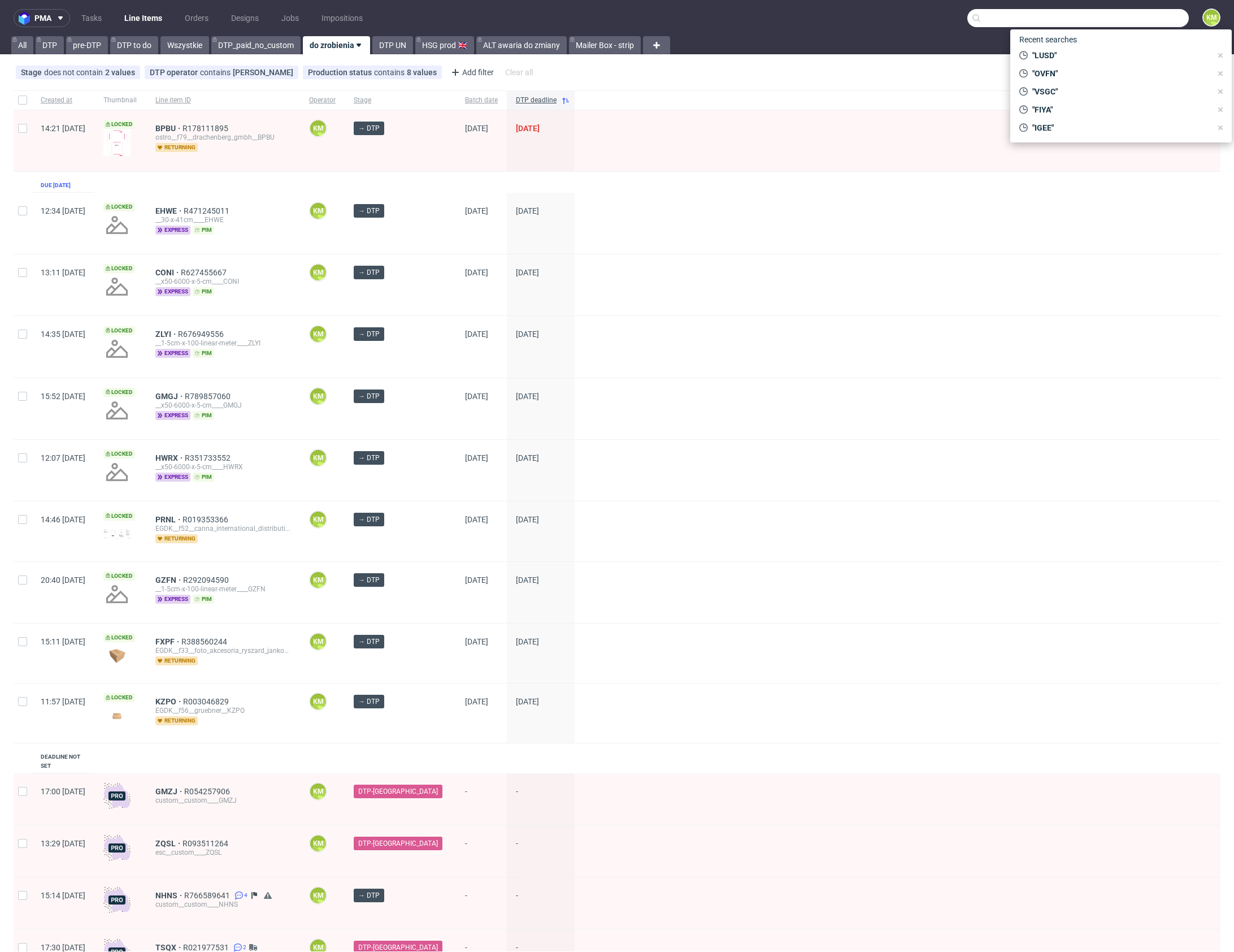
click at [1121, 25] on input "text" at bounding box center [1078, 18] width 221 height 18
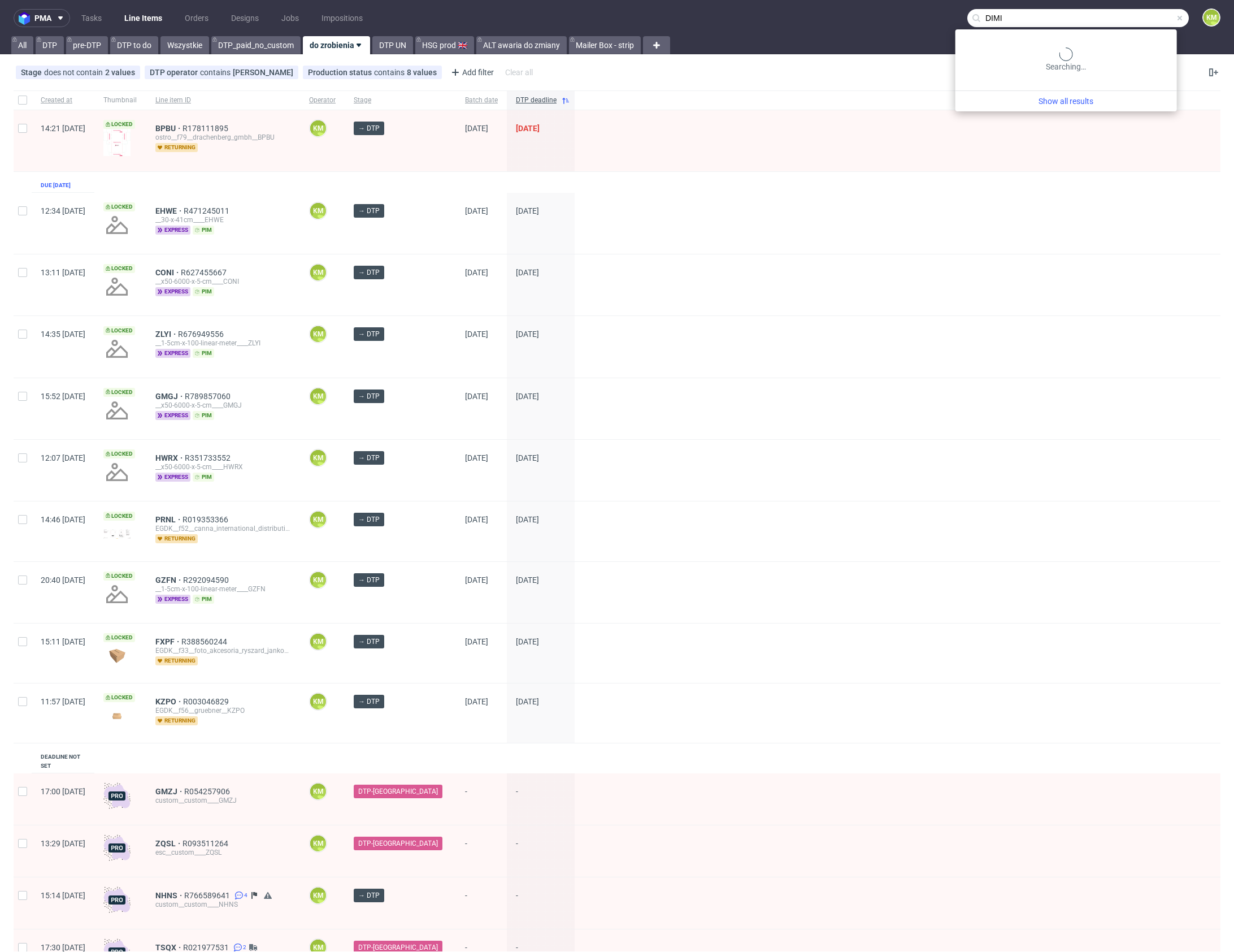
type input "DIMI"
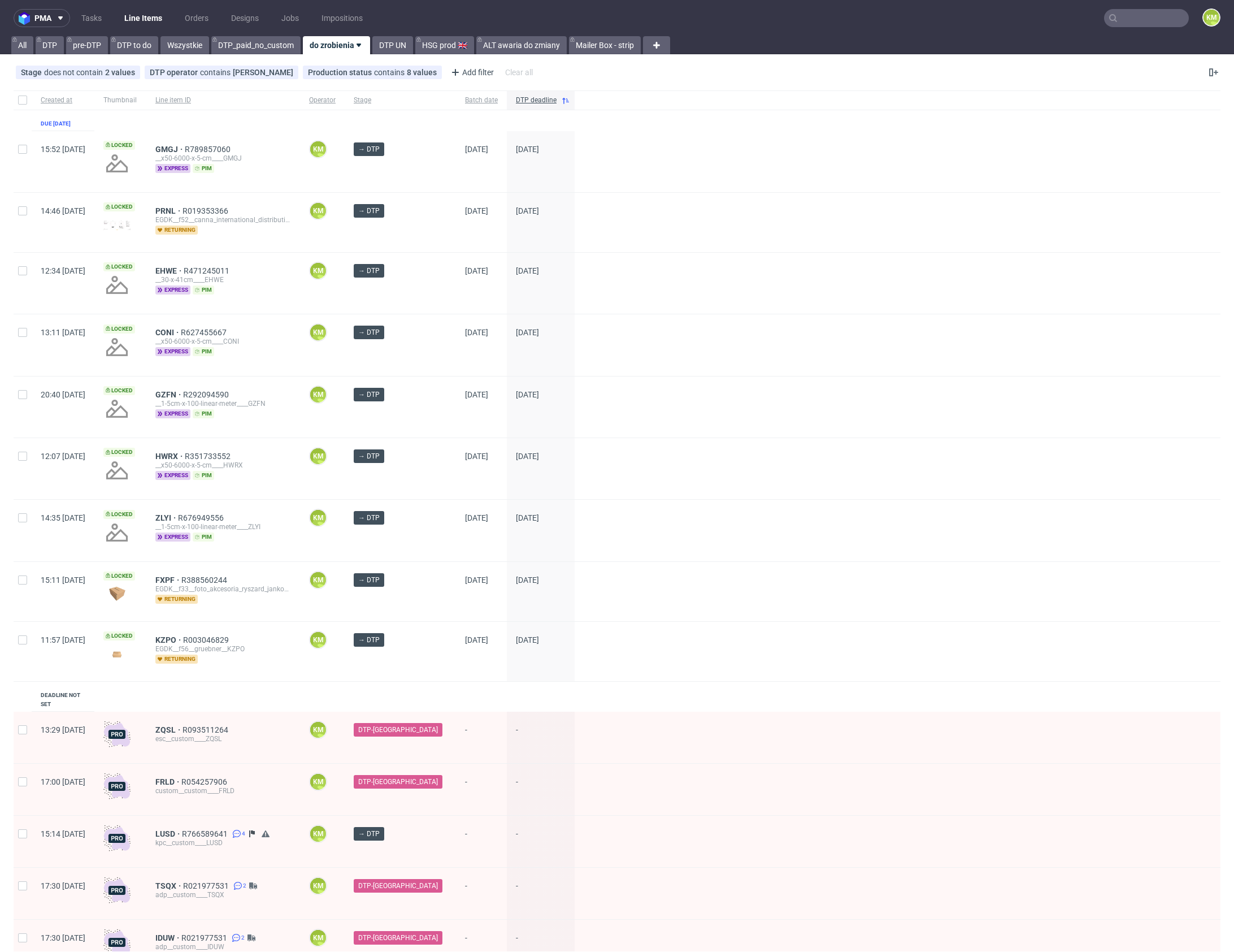
click at [99, 27] on nav "pma Tasks Line Items Orders Designs Jobs Impositions KM" at bounding box center [617, 18] width 1234 height 36
click at [84, 20] on link "Tasks" at bounding box center [92, 18] width 34 height 18
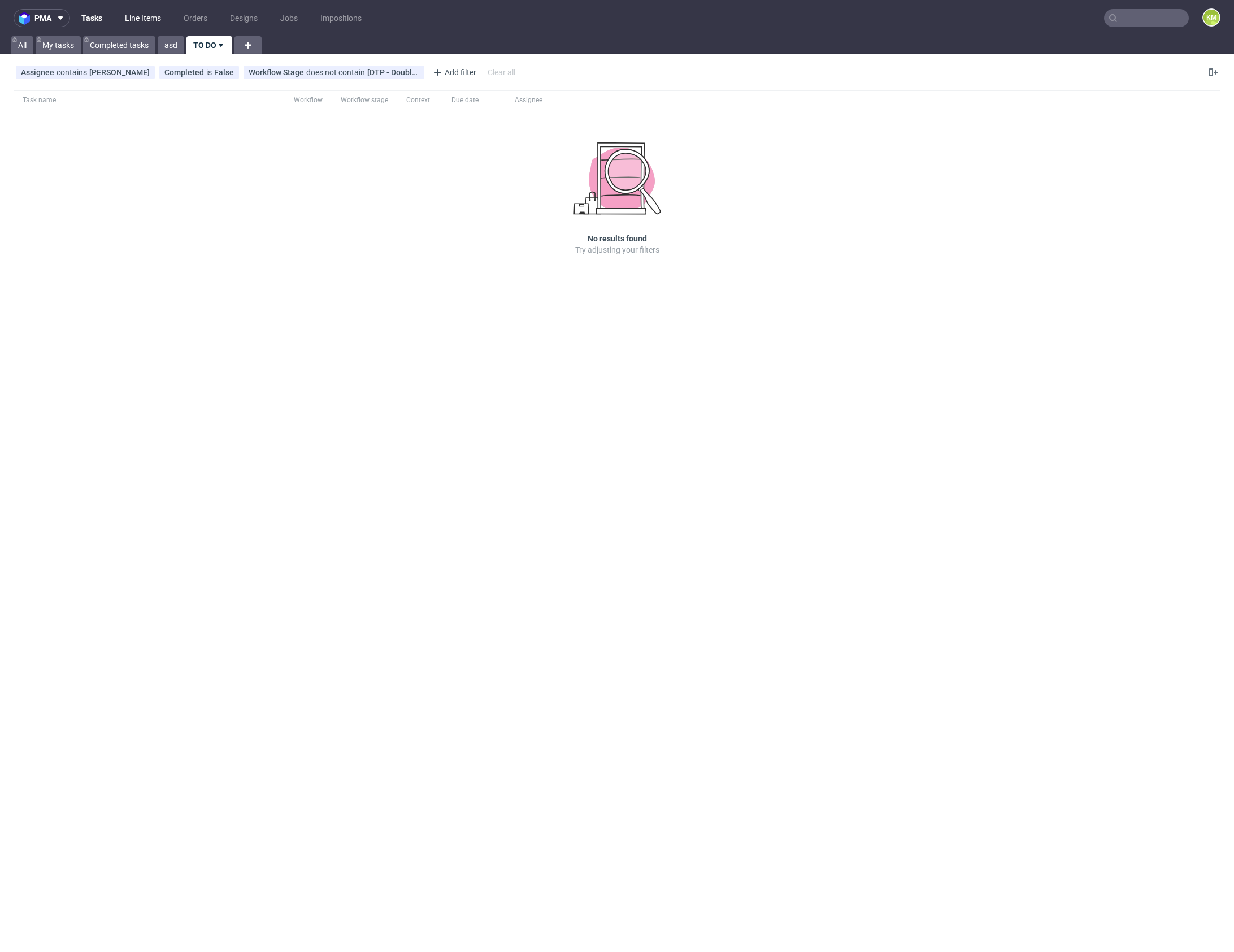
click at [154, 19] on link "Line Items" at bounding box center [143, 18] width 50 height 18
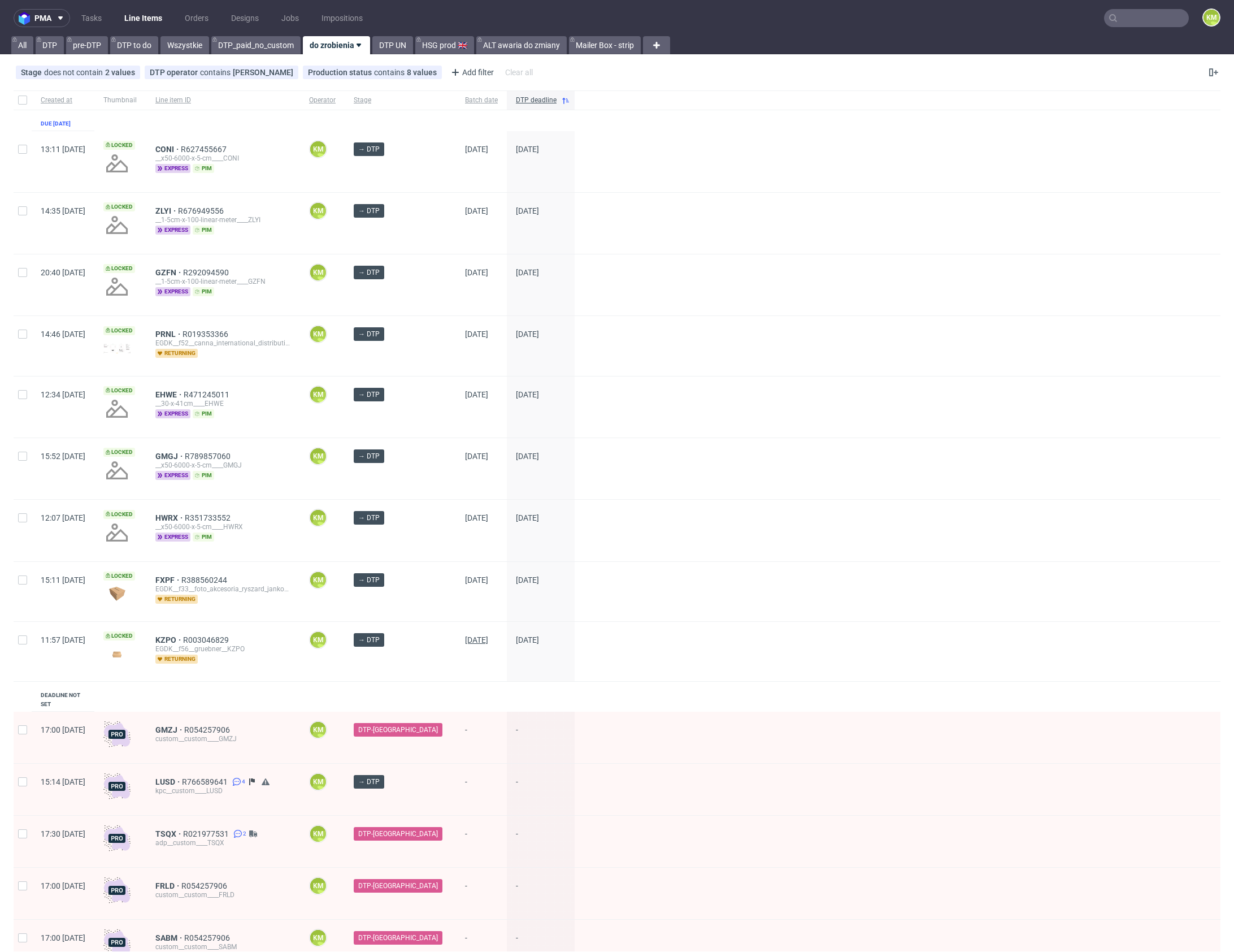
scroll to position [200, 0]
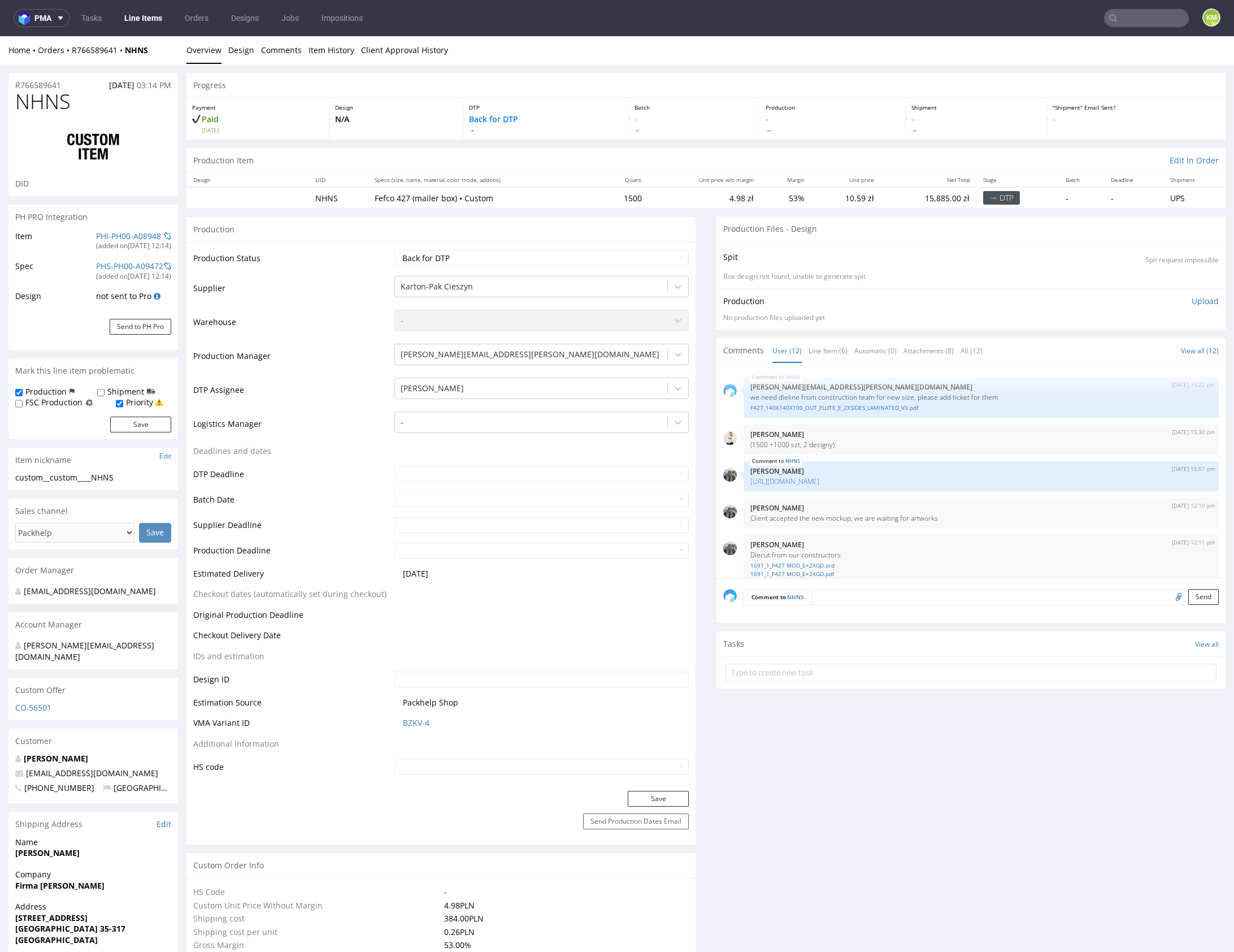
scroll to position [413, 0]
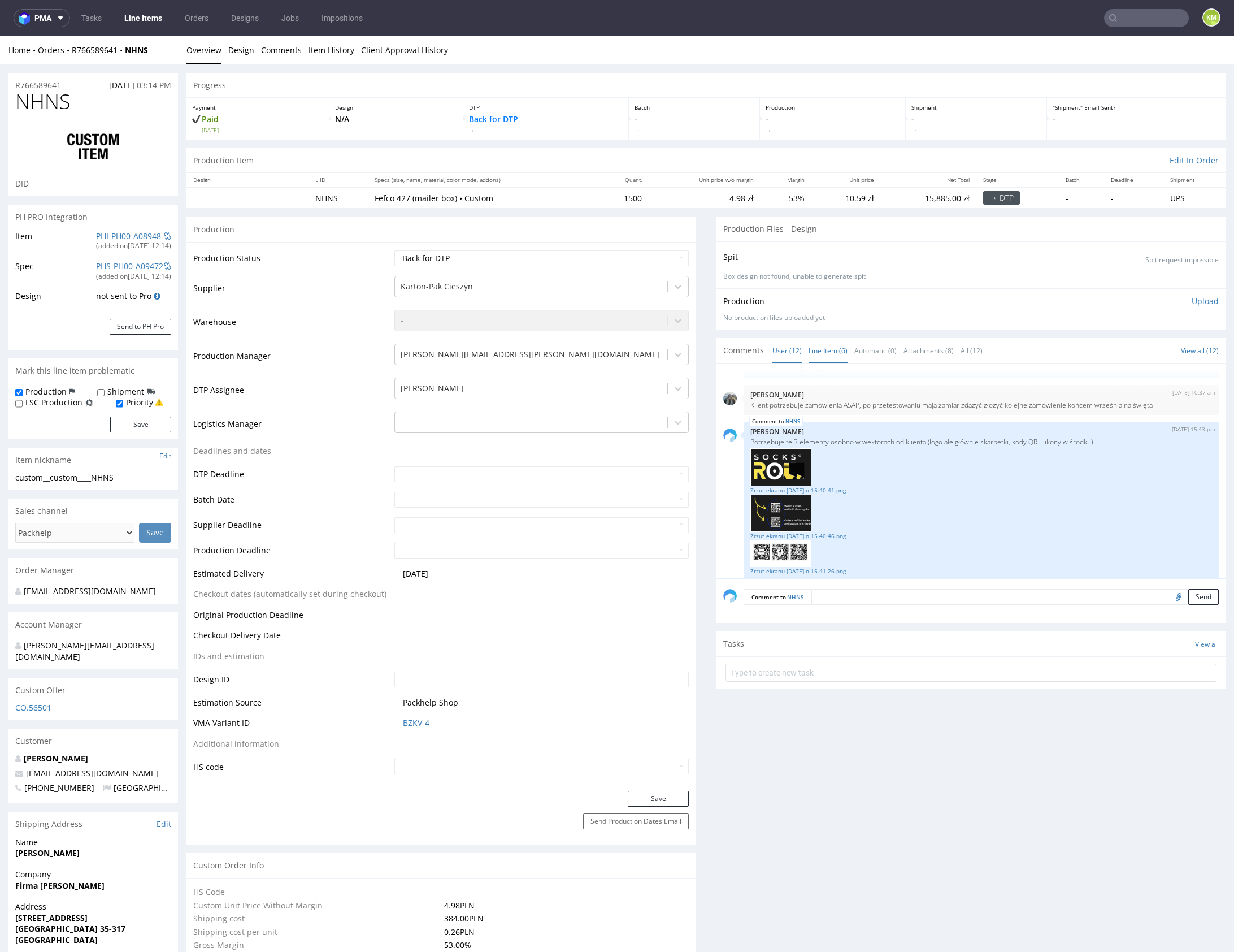
click at [830, 352] on link "Line Item (6)" at bounding box center [828, 351] width 39 height 24
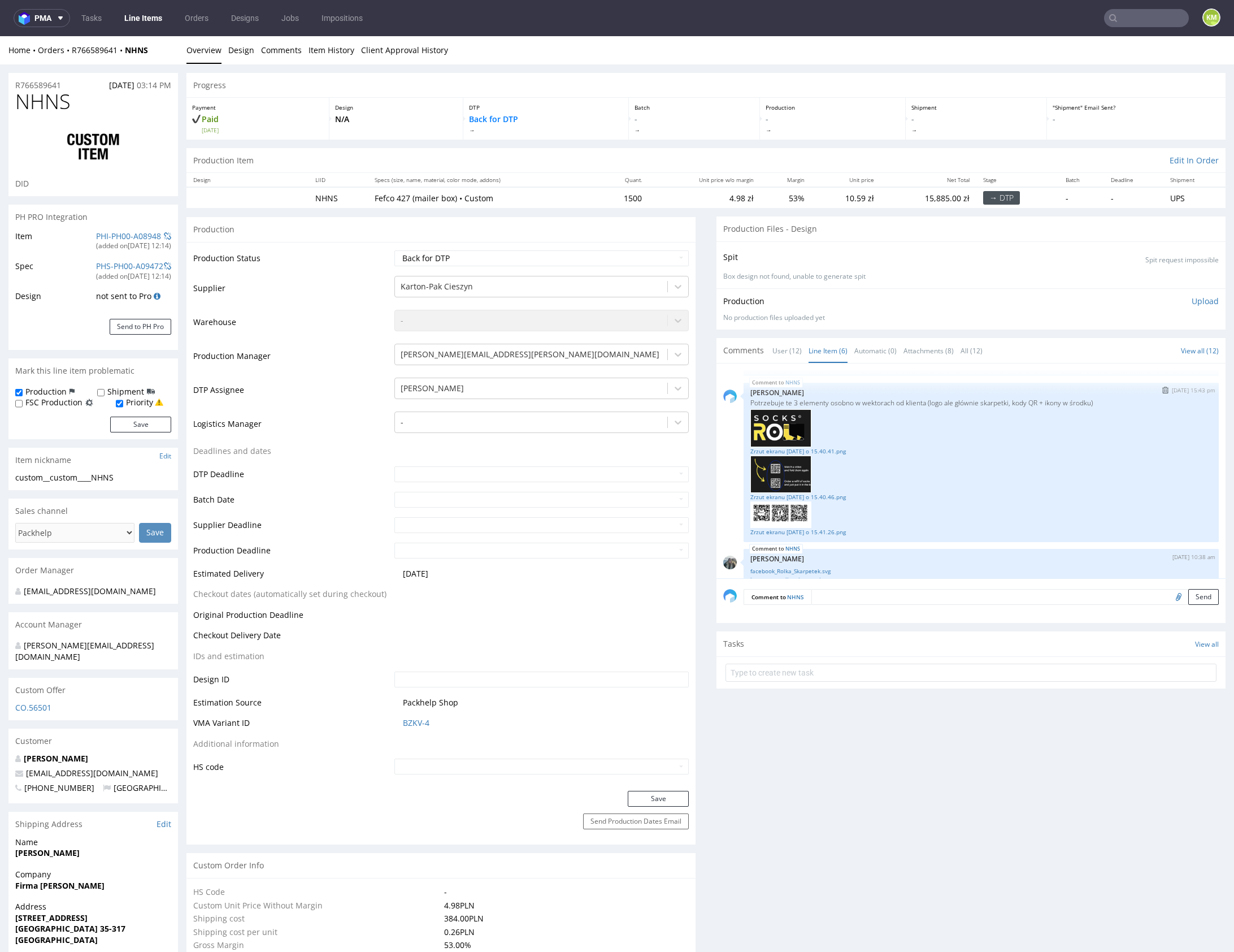
scroll to position [242, 0]
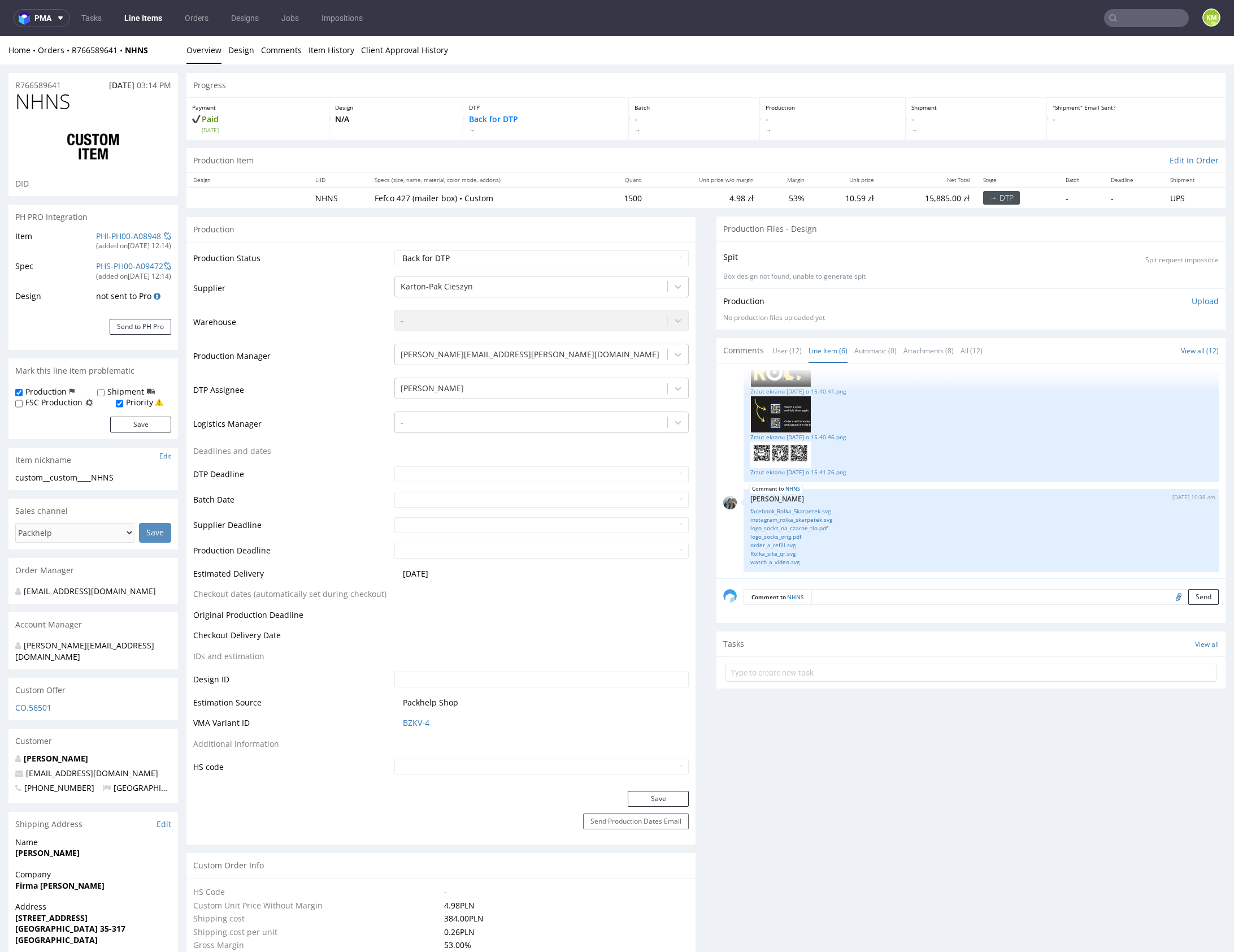
click at [803, 510] on link "facebook_Rolka_Skarpetek.svg" at bounding box center [981, 511] width 461 height 8
click at [803, 519] on link "instagram_rolka_skarpetek.svg" at bounding box center [981, 519] width 461 height 8
click at [804, 526] on link "logo_socks_na_czarne_tlo.pdf" at bounding box center [981, 528] width 461 height 8
click at [776, 534] on link "logo_socks_orig.pdf" at bounding box center [981, 537] width 461 height 8
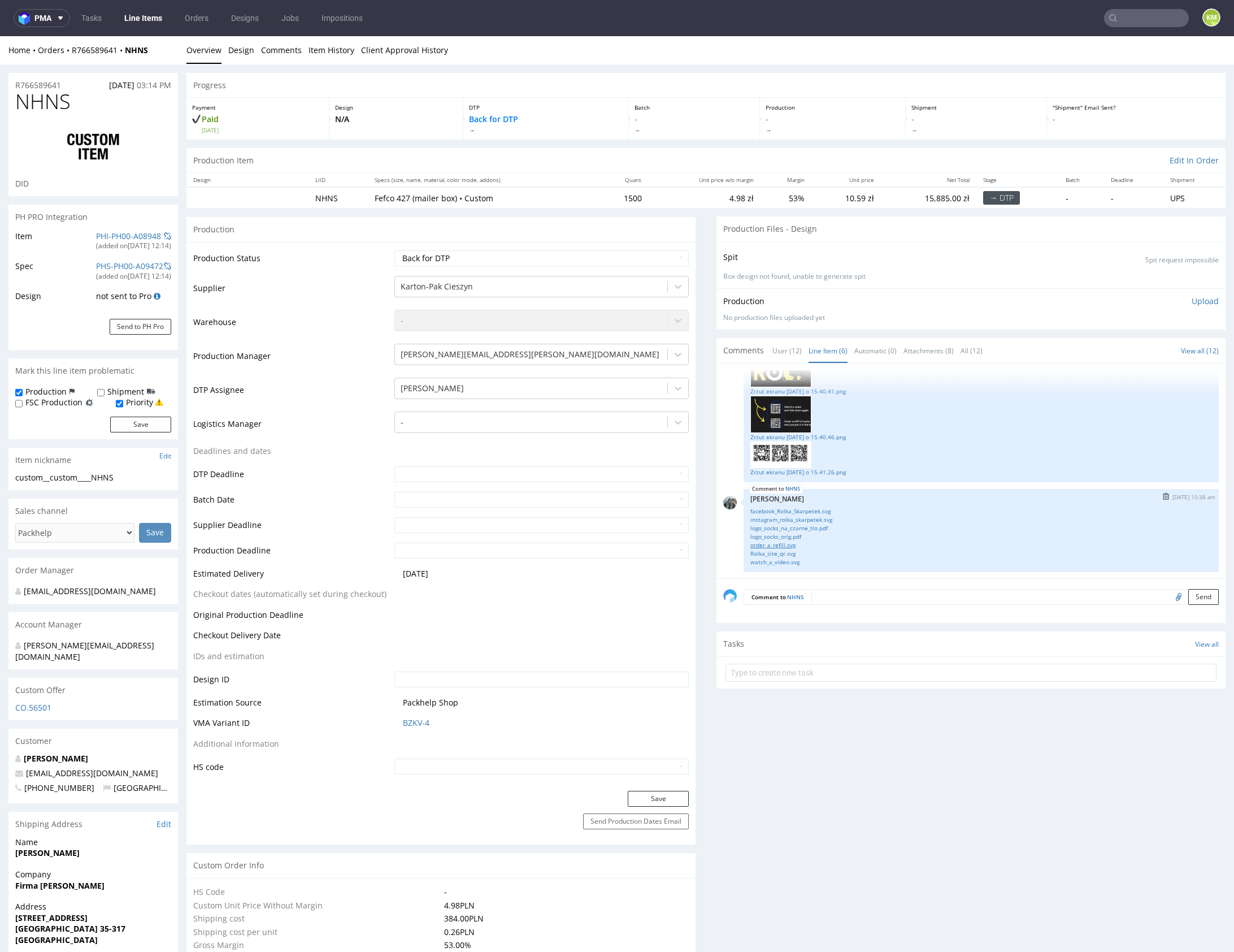
click at [777, 544] on link "order_a_refill.svg" at bounding box center [981, 545] width 461 height 8
click at [780, 551] on link "Rolka_site_qr.svg" at bounding box center [981, 553] width 461 height 8
click at [785, 561] on link "watch_a_video.svg" at bounding box center [981, 562] width 461 height 8
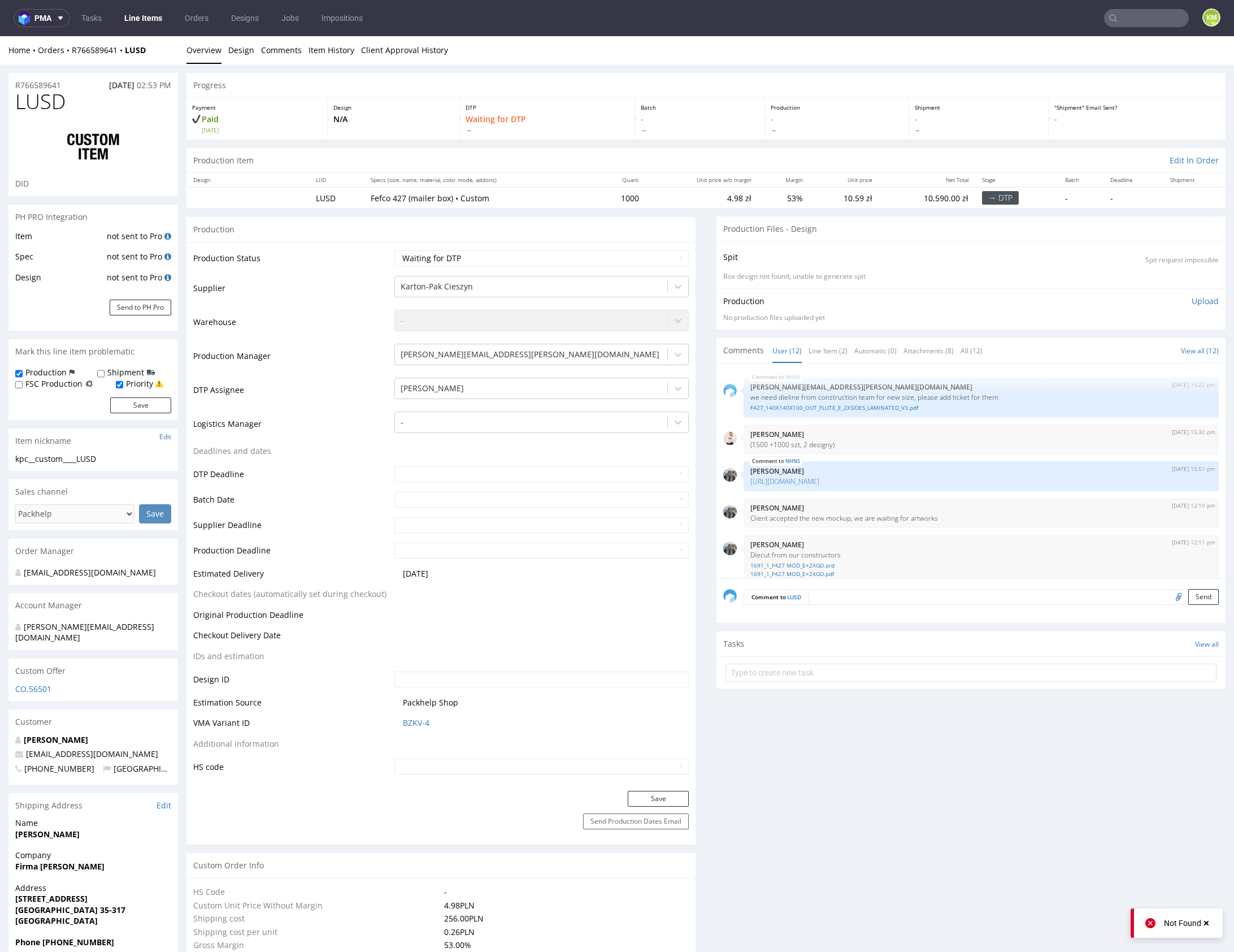
scroll to position [512, 0]
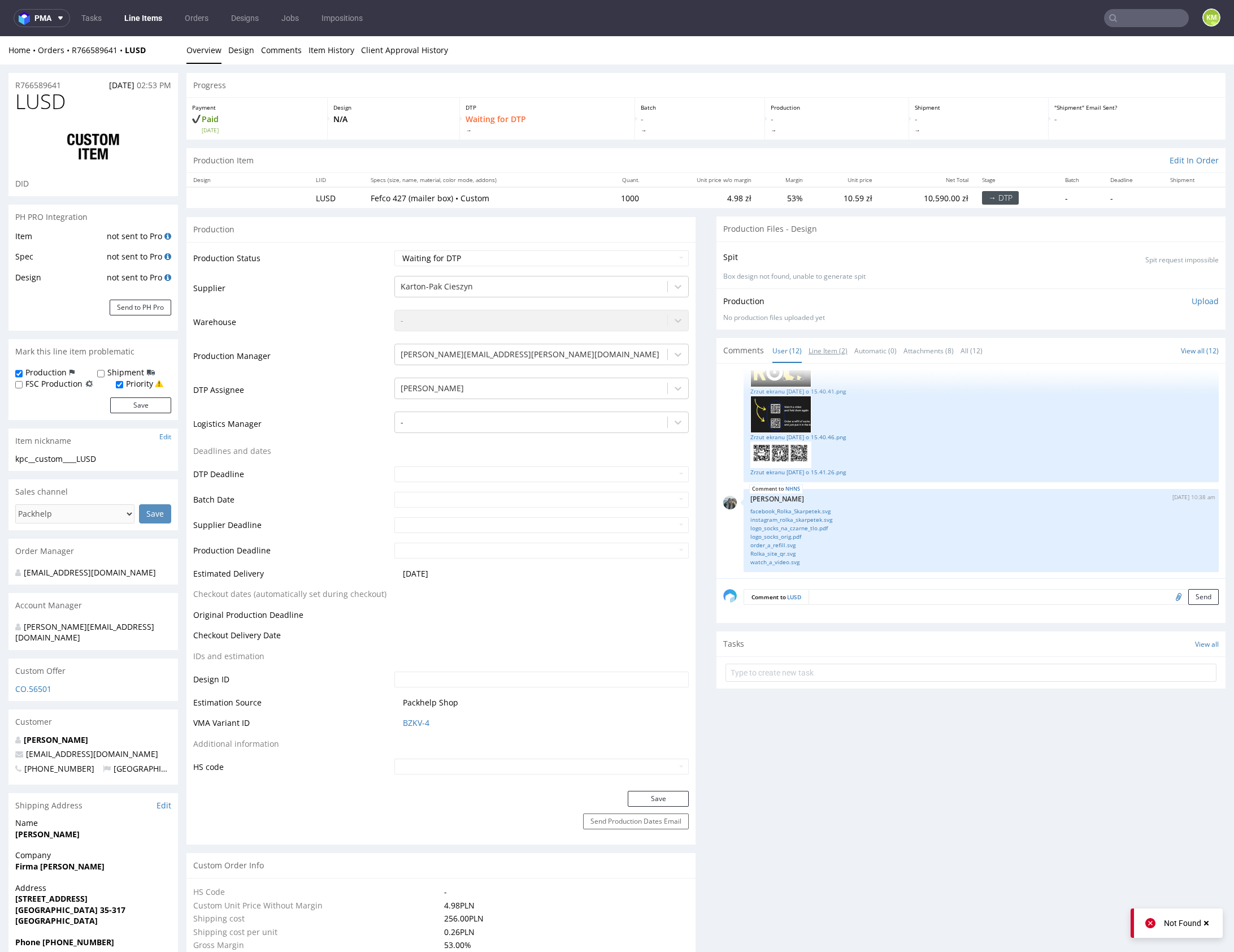
drag, startPoint x: 819, startPoint y: 353, endPoint x: 846, endPoint y: 427, distance: 78.8
click at [819, 353] on link "Line Item (2)" at bounding box center [828, 351] width 39 height 24
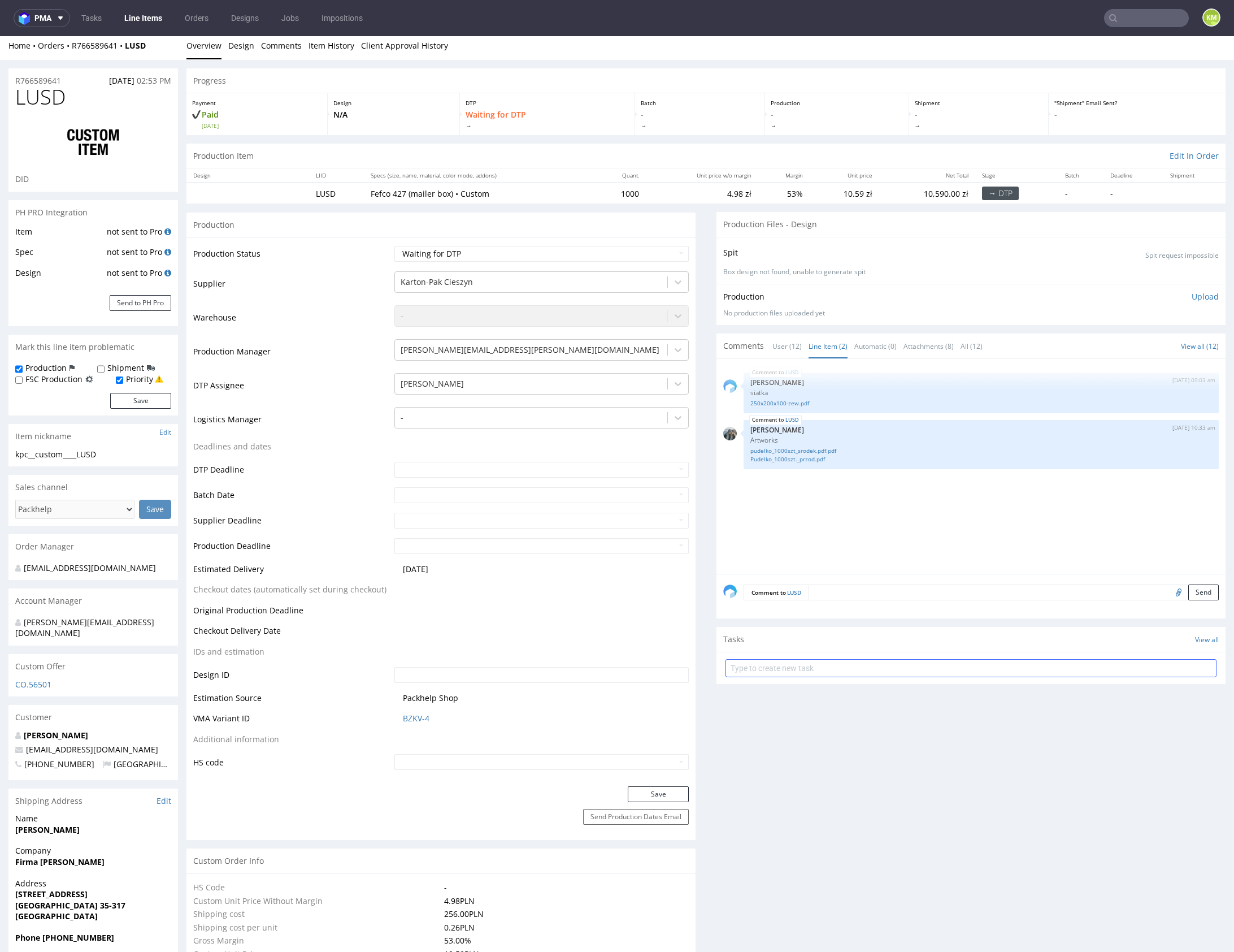
scroll to position [0, 0]
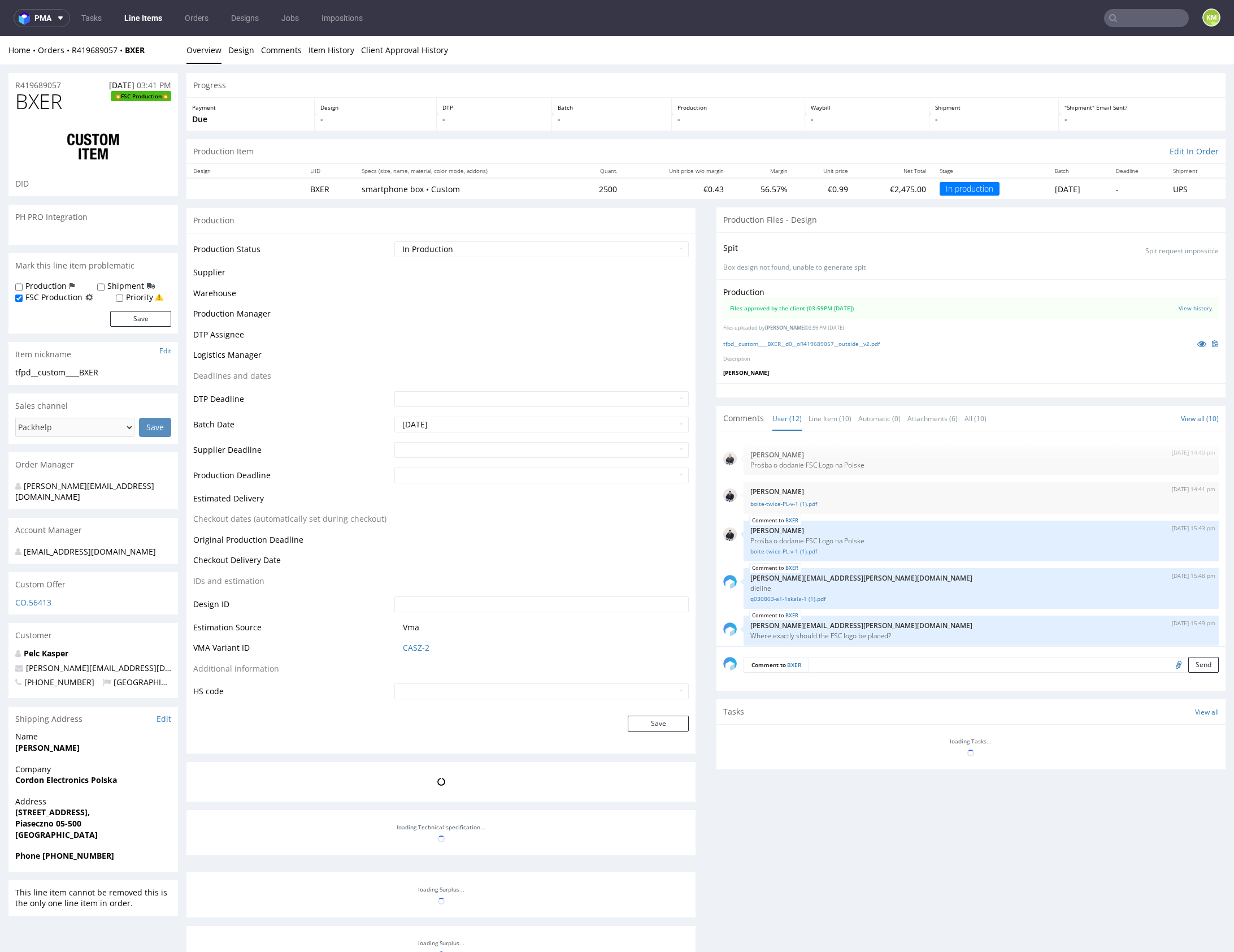
scroll to position [304, 0]
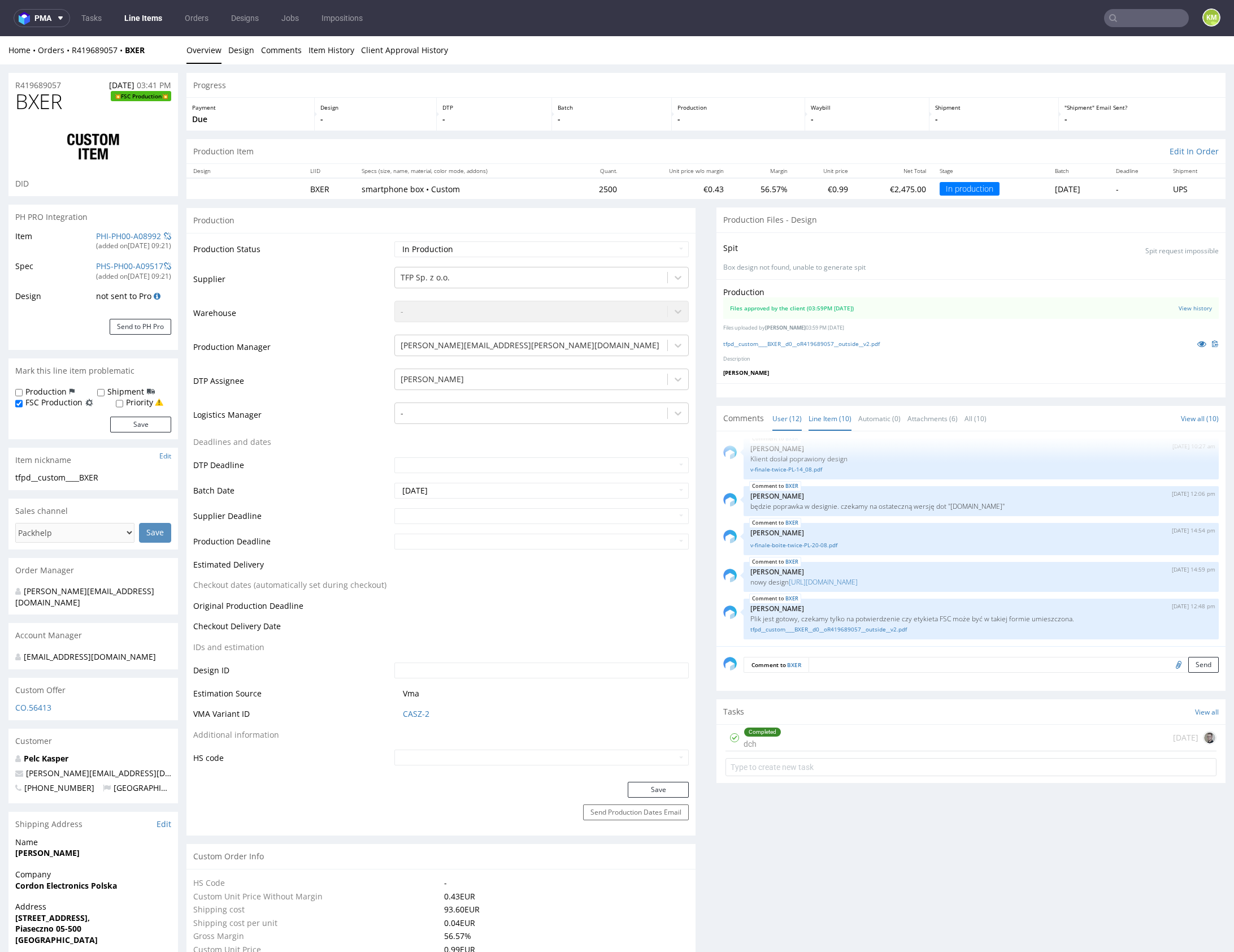
click at [832, 419] on link "Line Item (10)" at bounding box center [830, 419] width 43 height 24
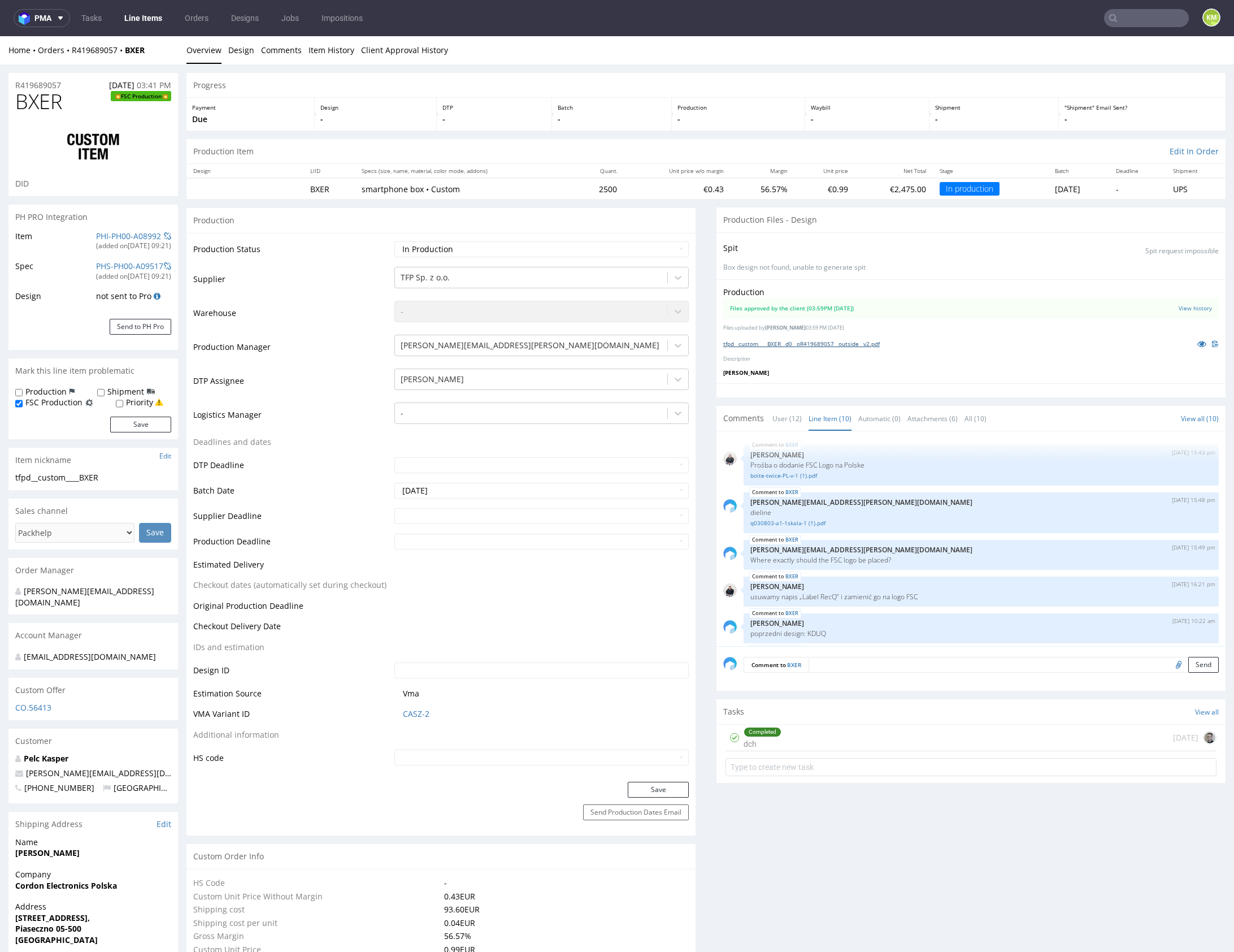
drag, startPoint x: 911, startPoint y: 353, endPoint x: 877, endPoint y: 346, distance: 34.7
click at [909, 352] on div "Production Files approved by the client (03:59PM 27 Aug 2025) View history File…" at bounding box center [972, 331] width 509 height 104
click at [867, 345] on link "tfpd__custom____BXER__d0__oR419689057__outside__v2.pdf" at bounding box center [801, 344] width 157 height 8
click at [908, 378] on div "Production Files approved by the client (03:59PM 27 Aug 2025) View history File…" at bounding box center [972, 331] width 509 height 104
click at [858, 344] on link "tfpd__custom____BXER__d0__oR419689057__outside__v2.pdf" at bounding box center [801, 344] width 157 height 8
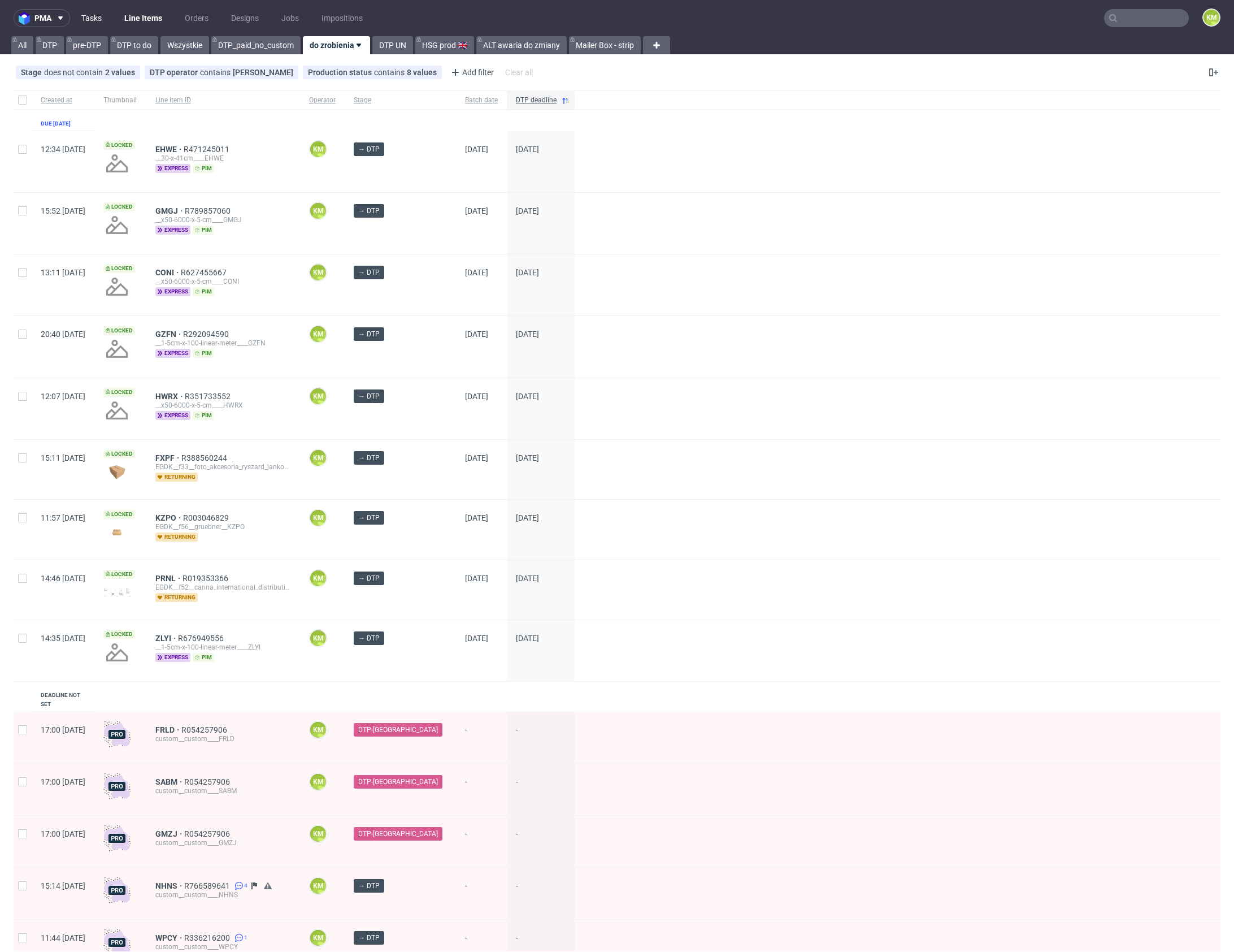
click at [97, 9] on link "Tasks" at bounding box center [92, 18] width 34 height 18
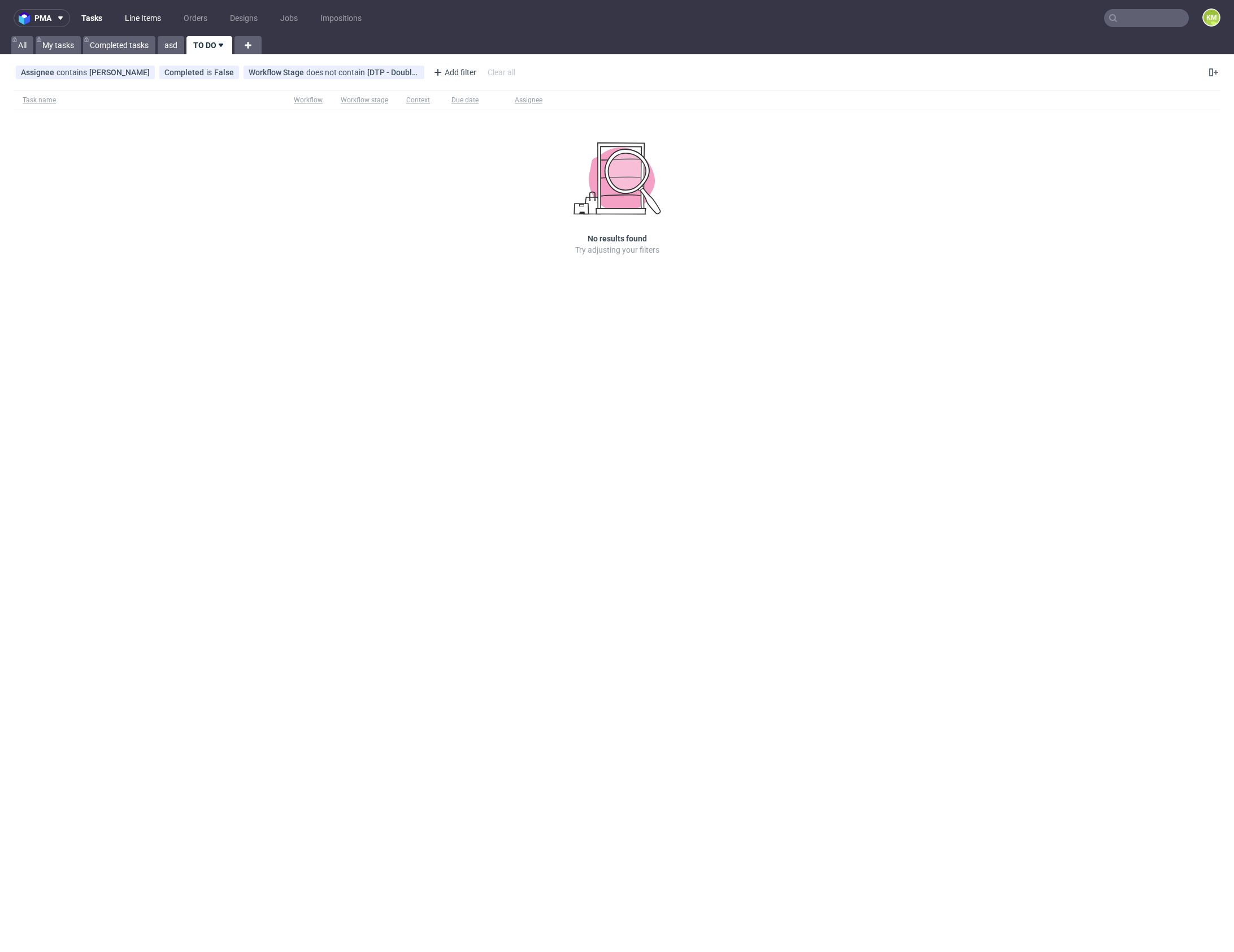
click at [130, 17] on link "Line Items" at bounding box center [143, 18] width 50 height 18
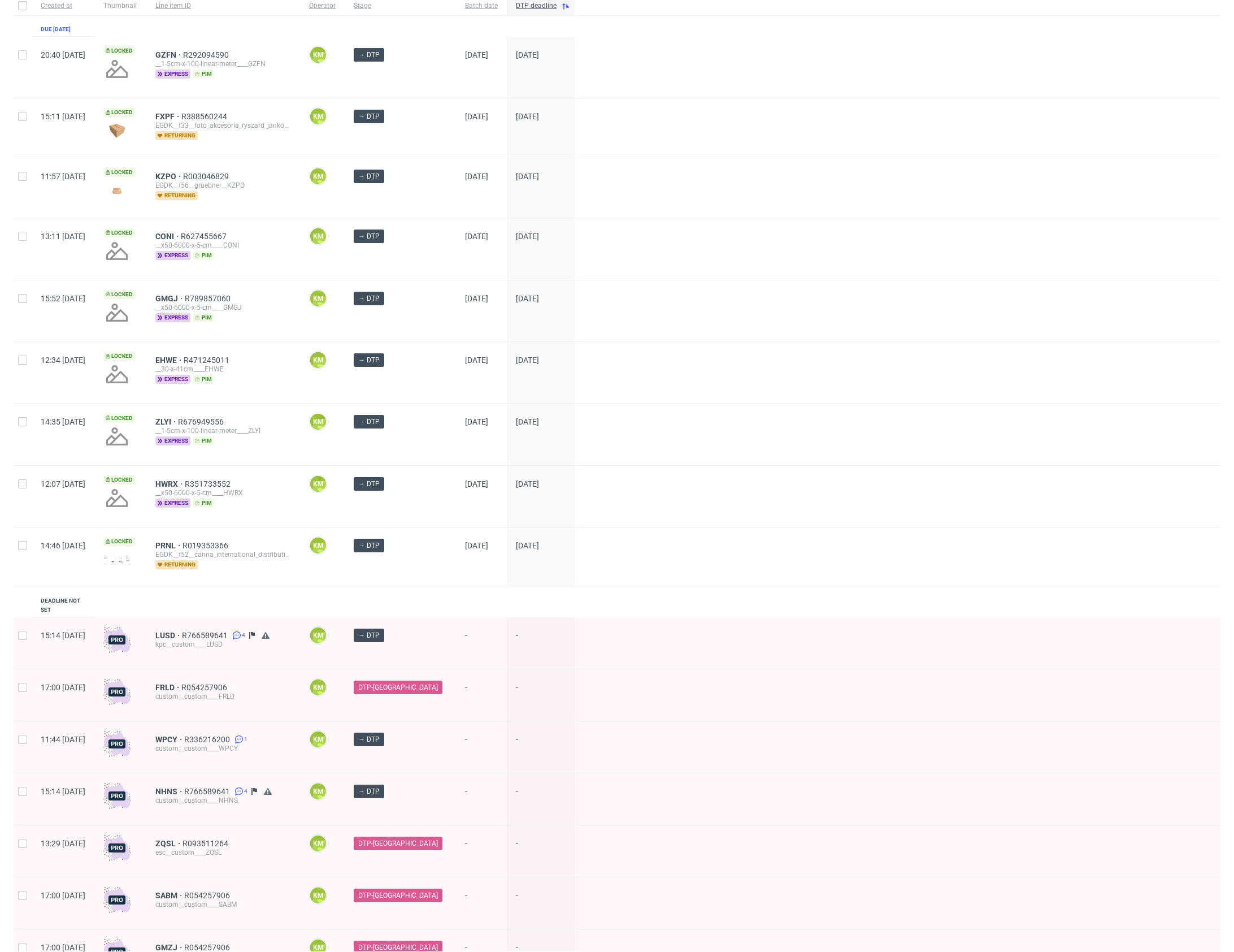
scroll to position [148, 0]
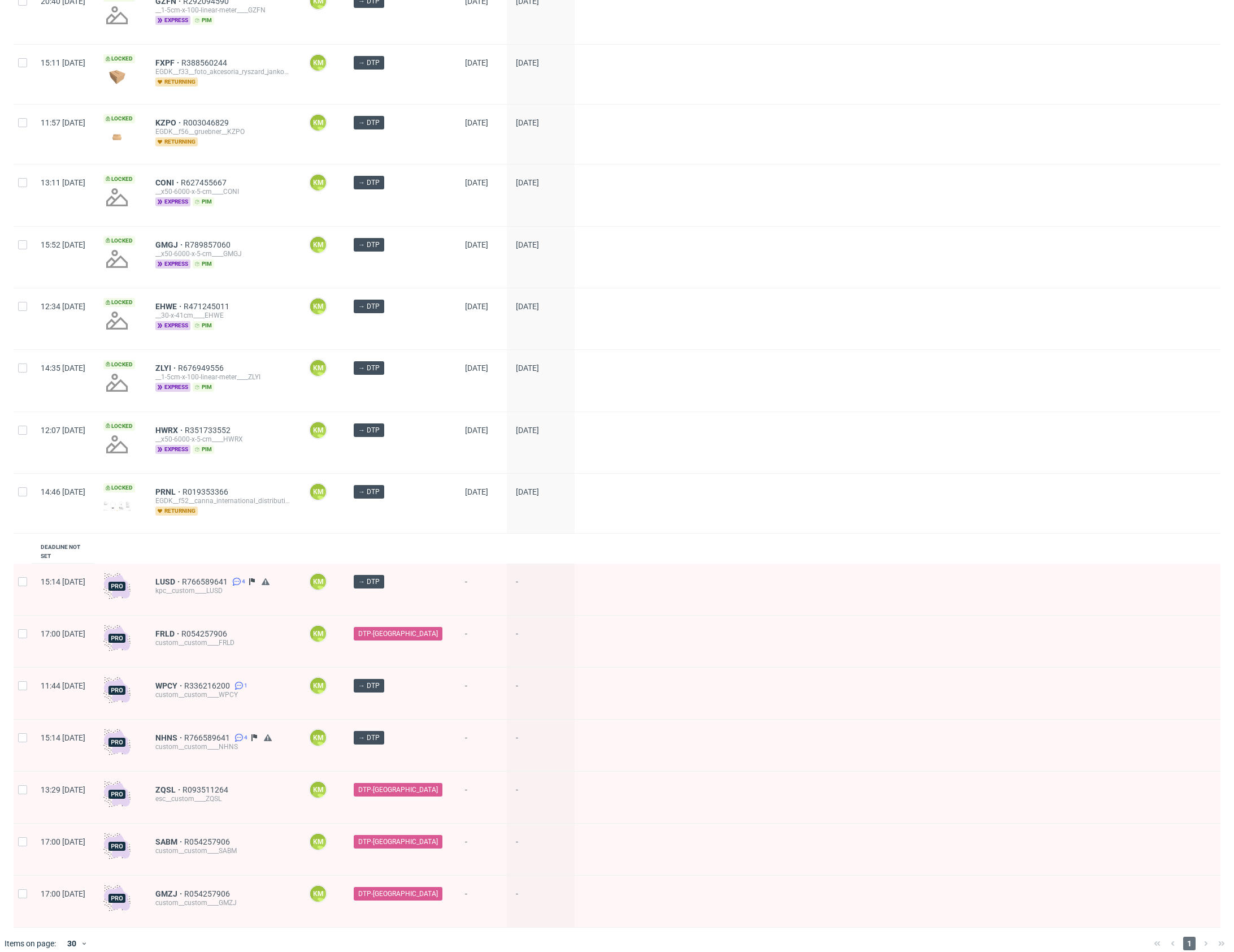
click at [634, 547] on div "Created at Thumbnail Line item ID Operator Stage Batch date DTP deadline Due 02…" at bounding box center [617, 435] width 1207 height 985
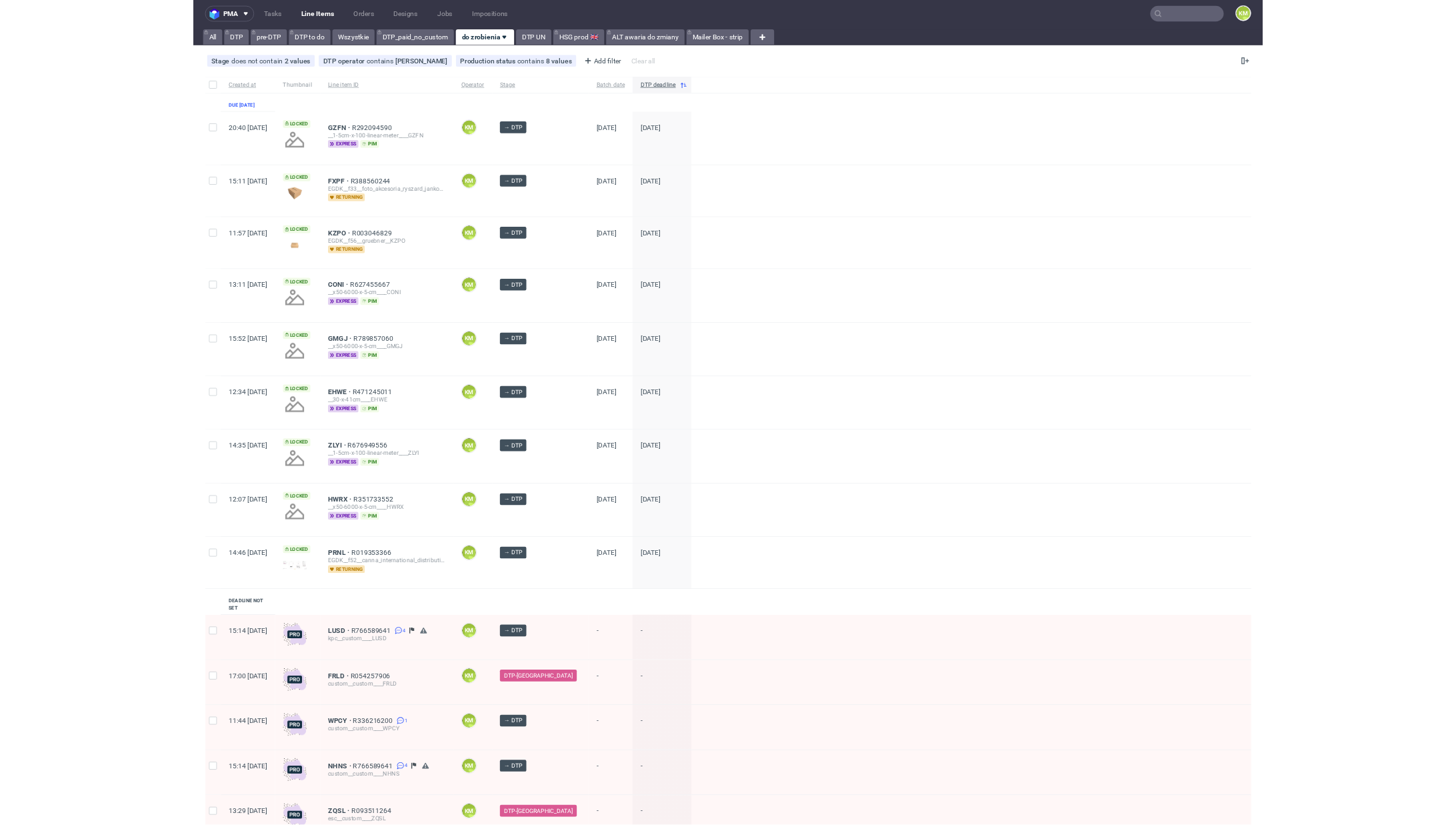
scroll to position [0, 0]
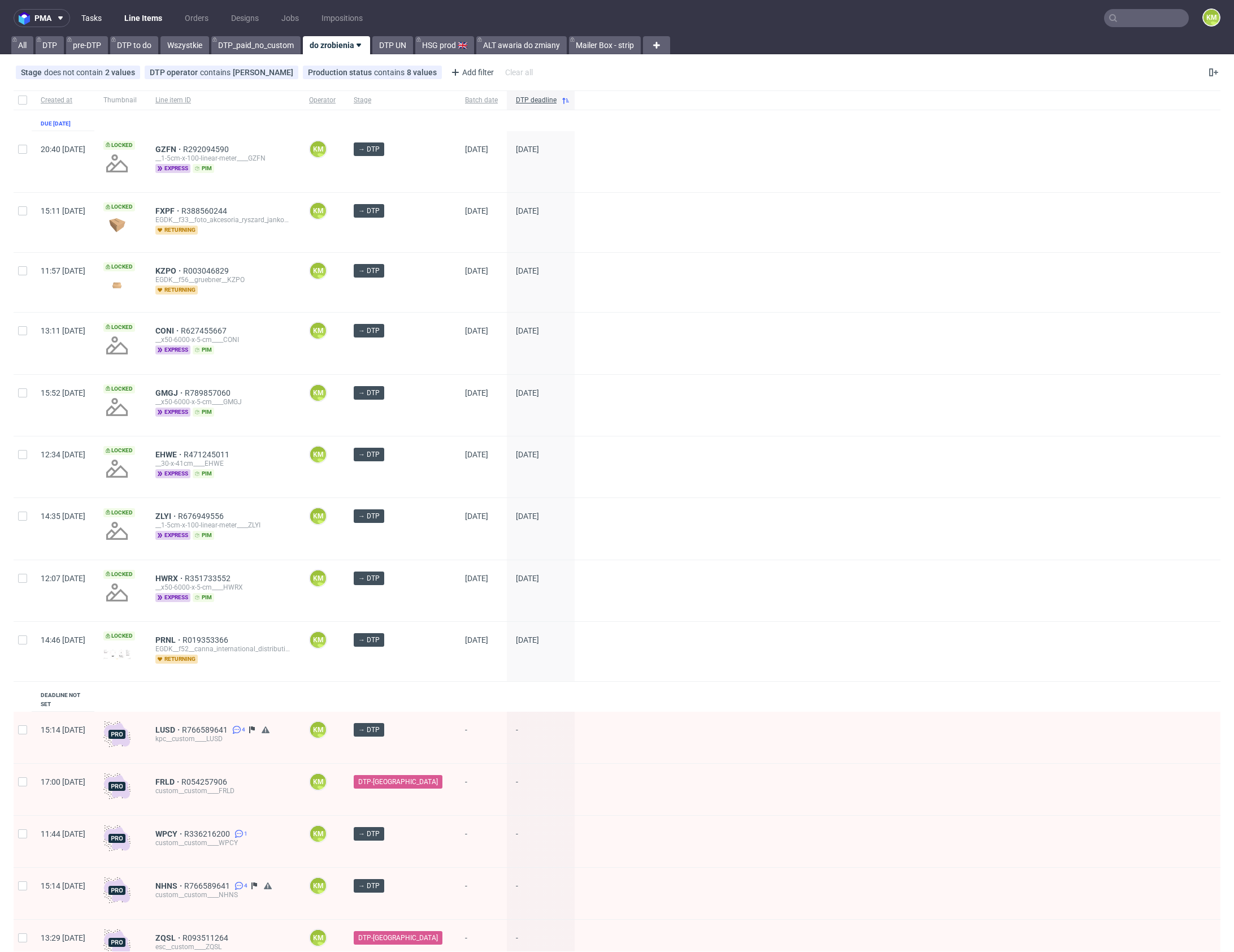
click at [96, 22] on link "Tasks" at bounding box center [92, 18] width 34 height 18
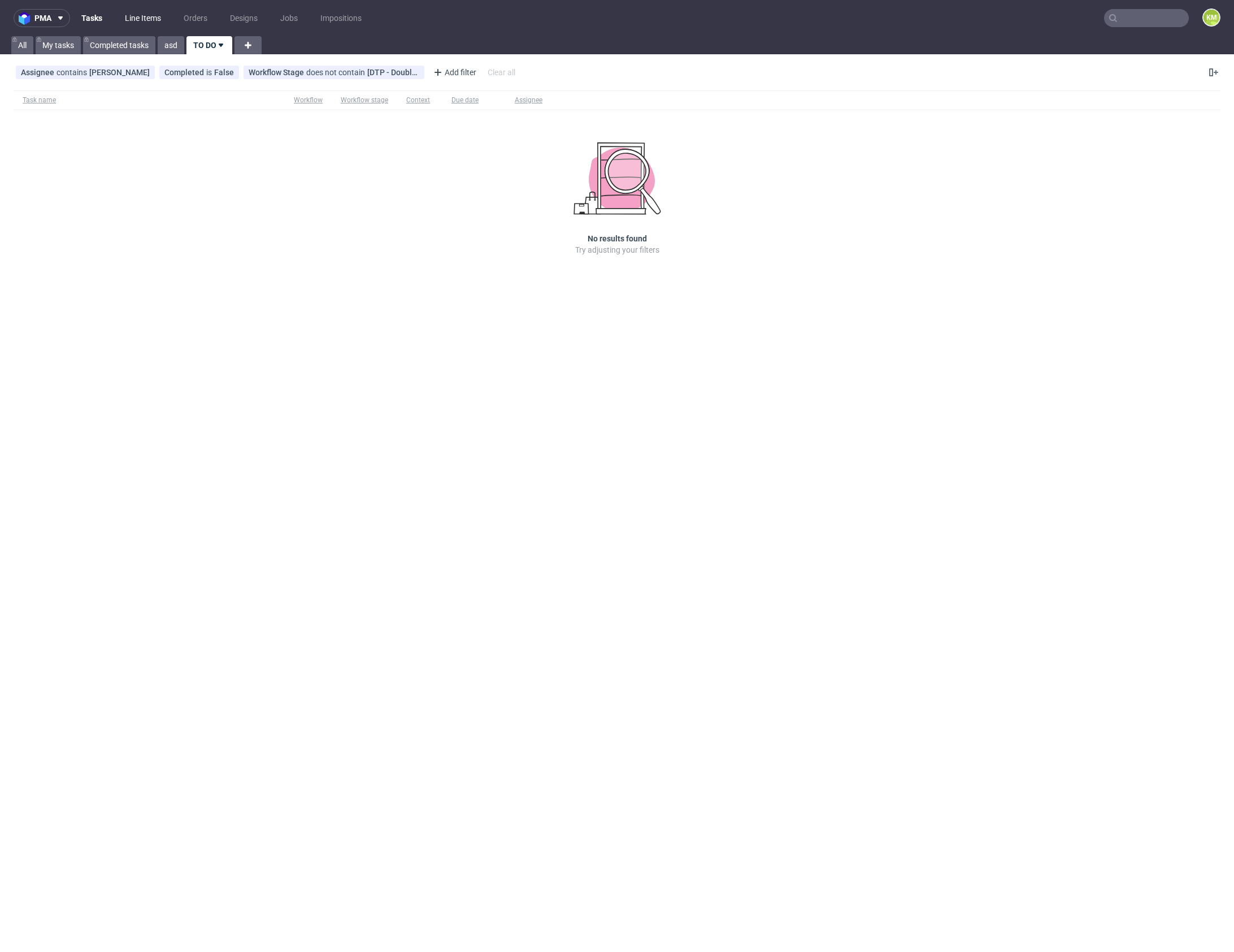
click at [138, 22] on link "Line Items" at bounding box center [143, 18] width 50 height 18
